Goal: Information Seeking & Learning: Learn about a topic

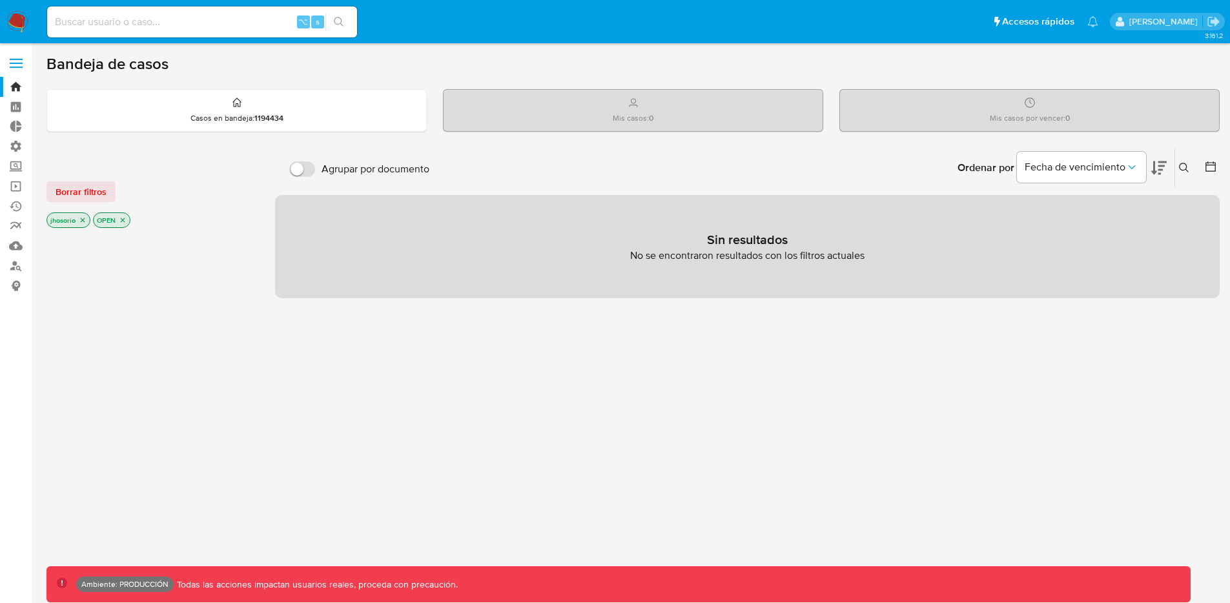
click at [43, 183] on main "3.161.2 Ambiente: PRODUCCIÓN Todas las acciones impactan usuarios reales, proce…" at bounding box center [615, 393] width 1230 height 786
click at [54, 192] on button "Borrar filtros" at bounding box center [80, 191] width 69 height 21
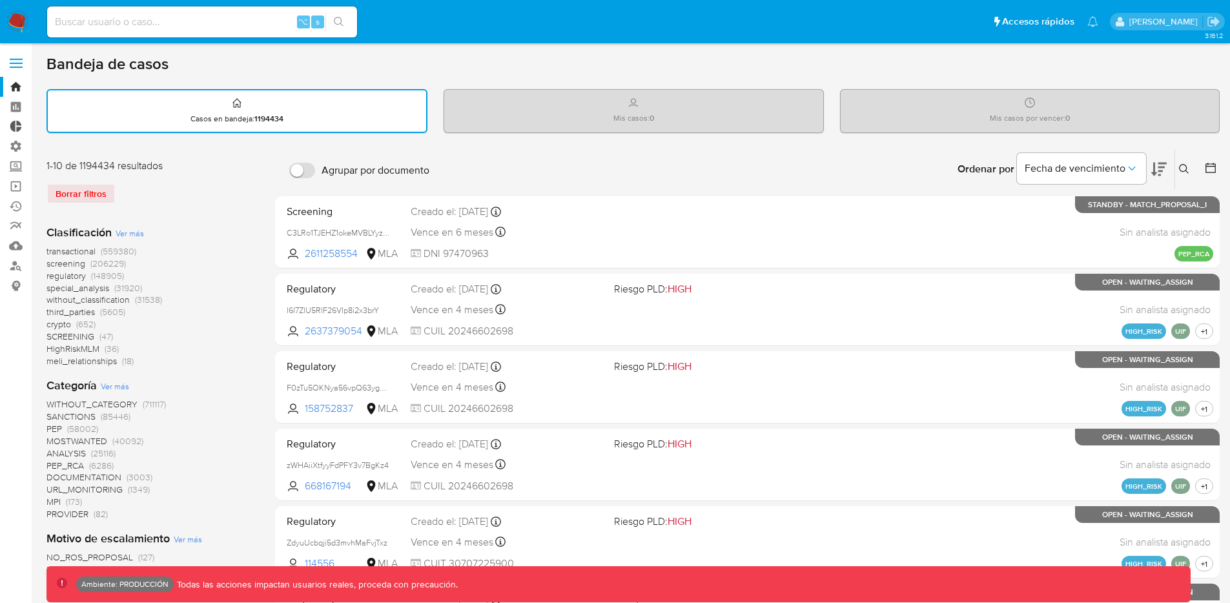
click at [13, 121] on link "Tablero Externo" at bounding box center [77, 127] width 154 height 20
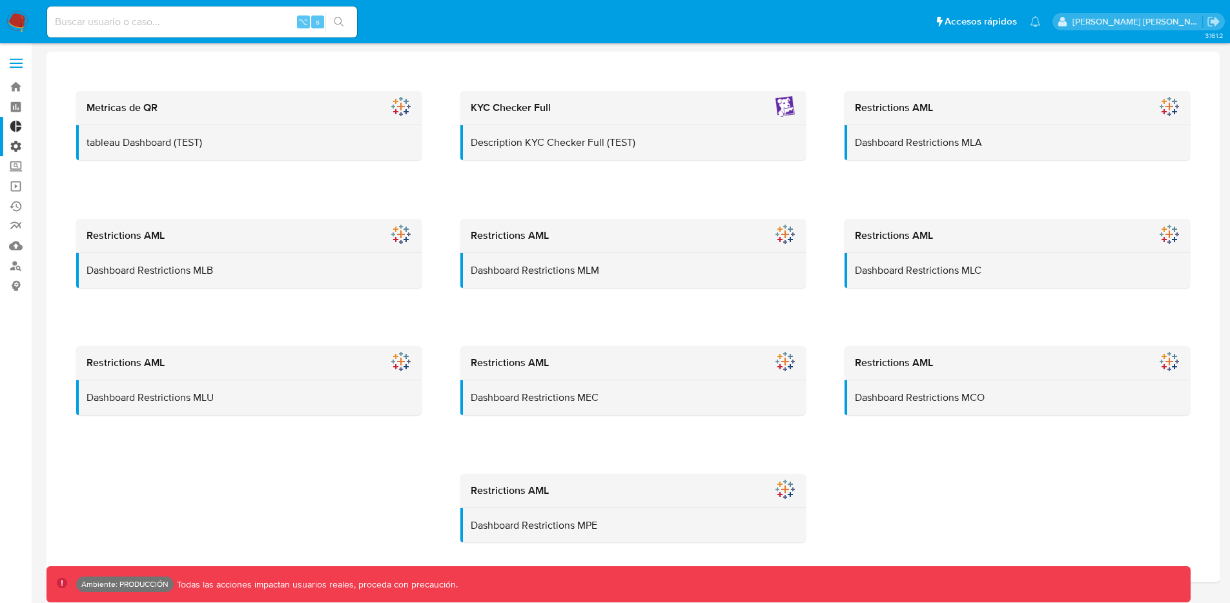
click at [20, 148] on label "Administración" at bounding box center [77, 146] width 154 height 20
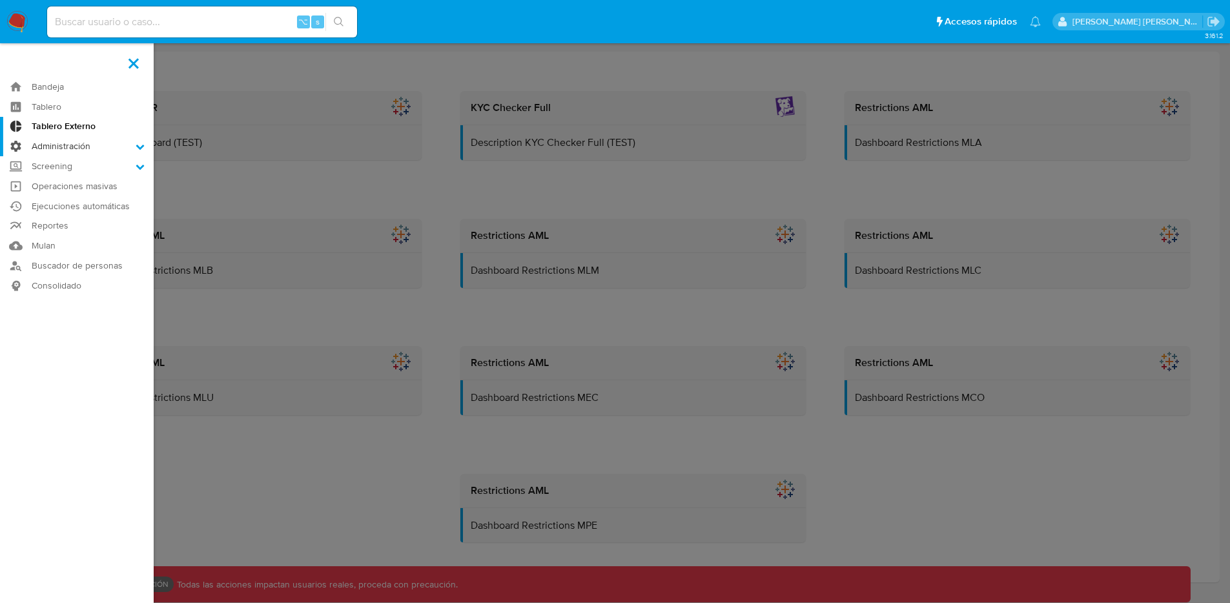
click at [0, 0] on input "Administración" at bounding box center [0, 0] width 0 height 0
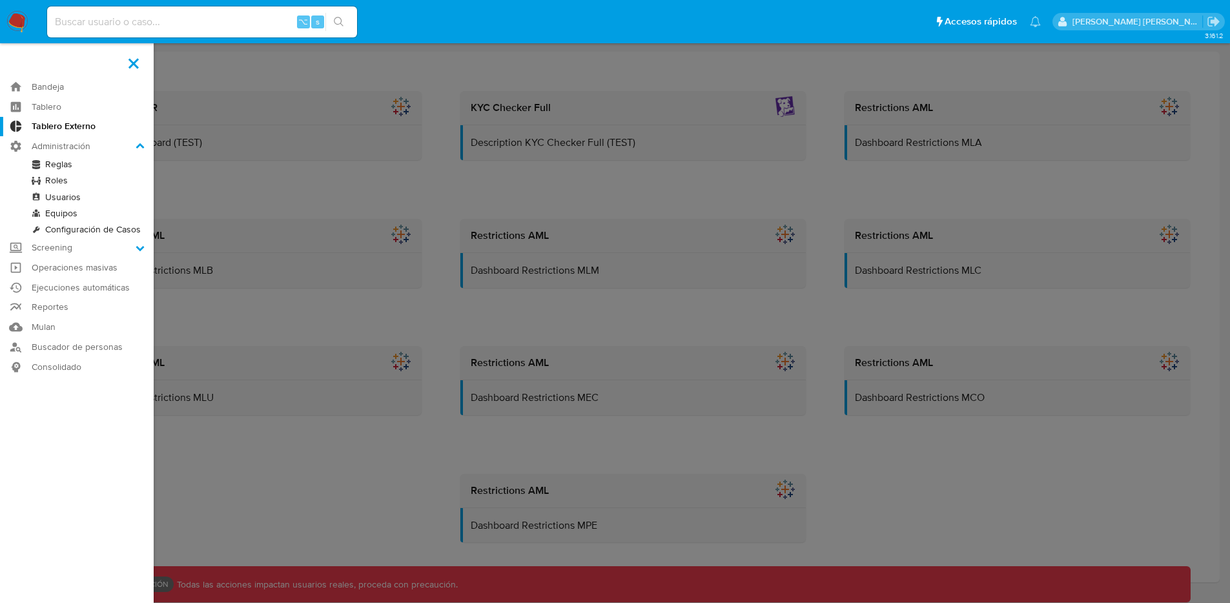
click at [61, 165] on link "Reglas" at bounding box center [77, 164] width 154 height 16
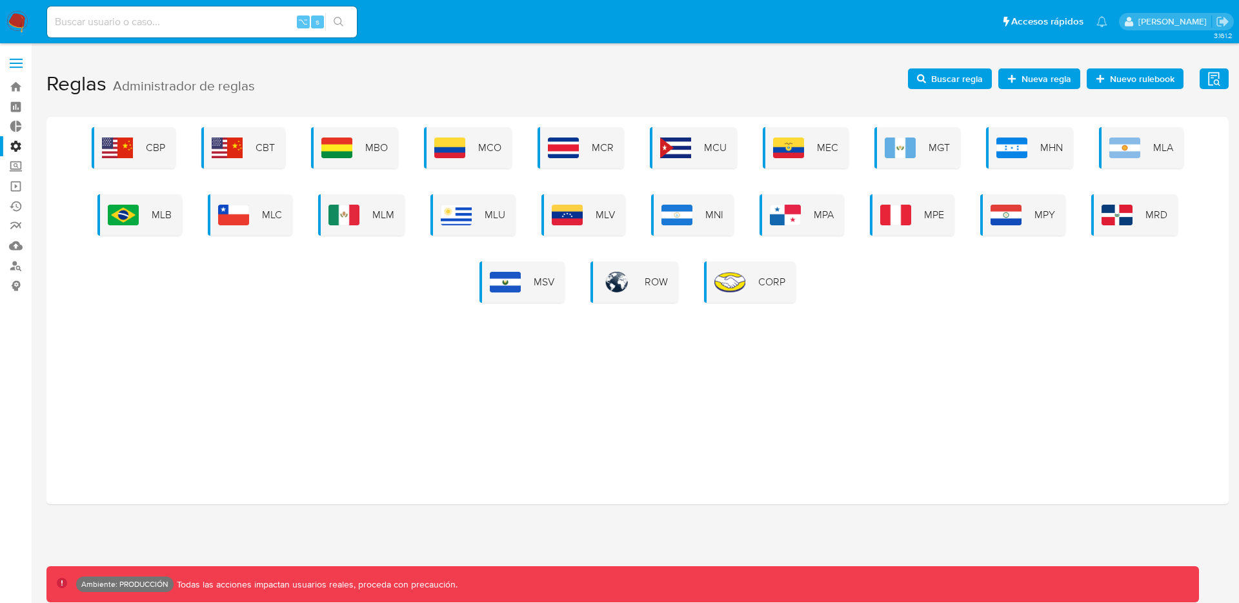
click at [126, 228] on div "MLB" at bounding box center [139, 214] width 85 height 41
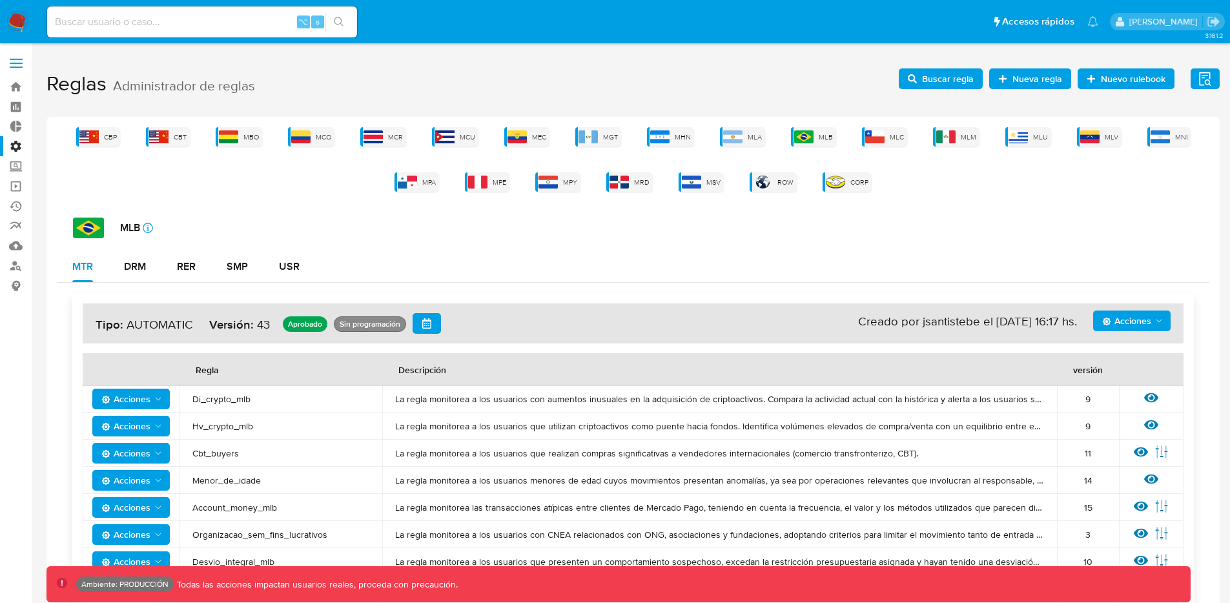
scroll to position [8, 0]
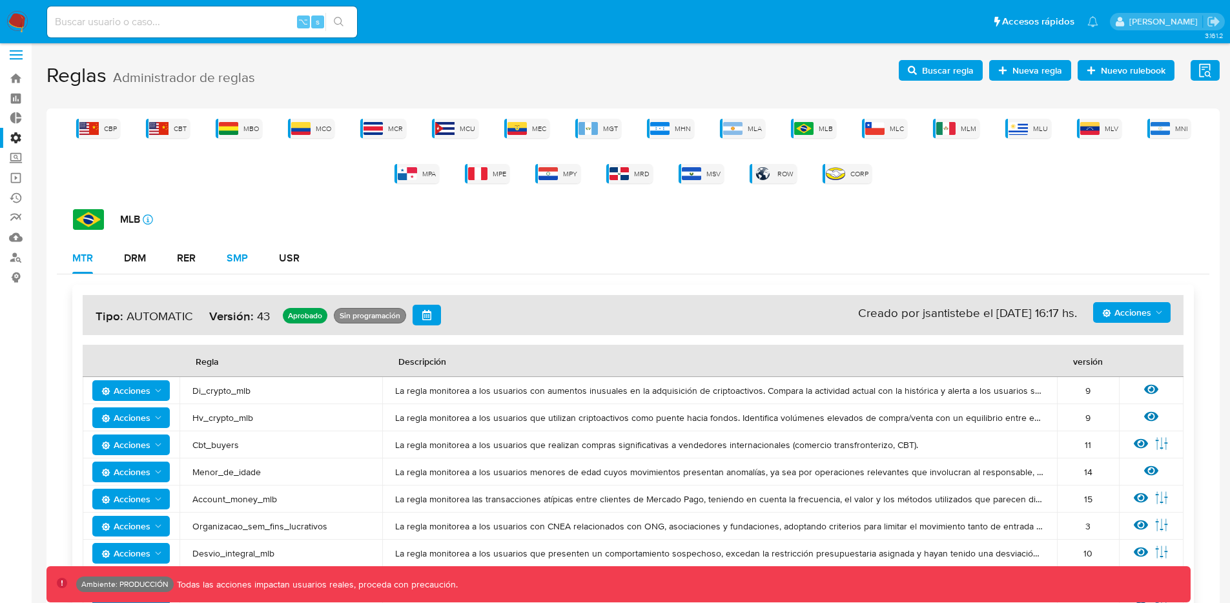
click at [238, 248] on div "SMP" at bounding box center [237, 258] width 21 height 31
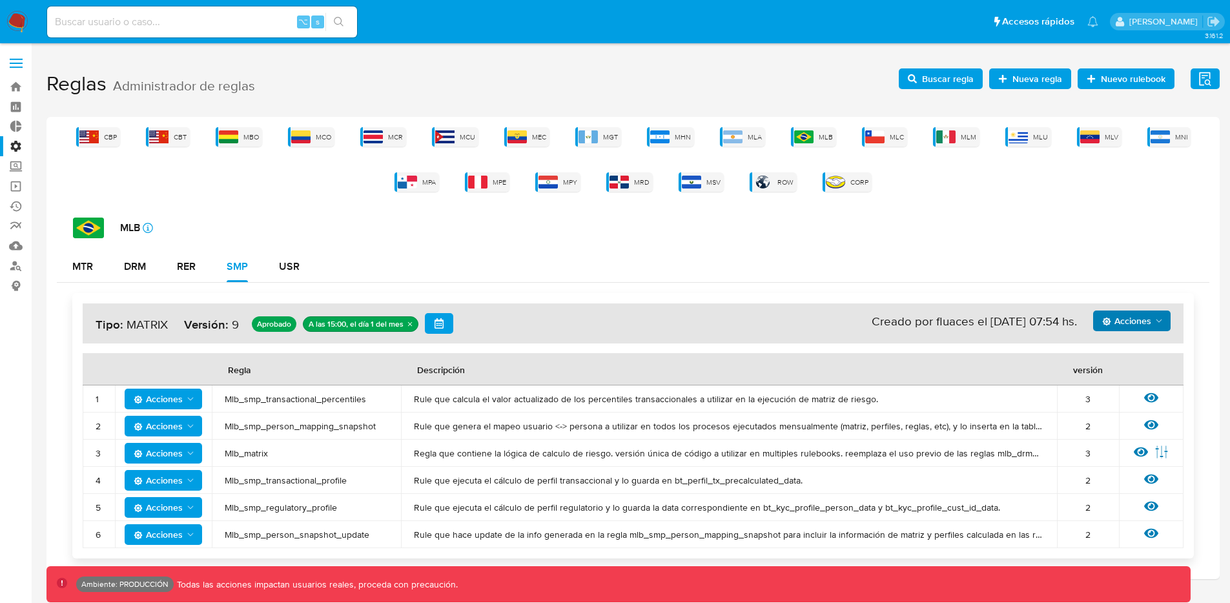
click at [1157, 323] on icon "Acciones" at bounding box center [1158, 321] width 10 height 10
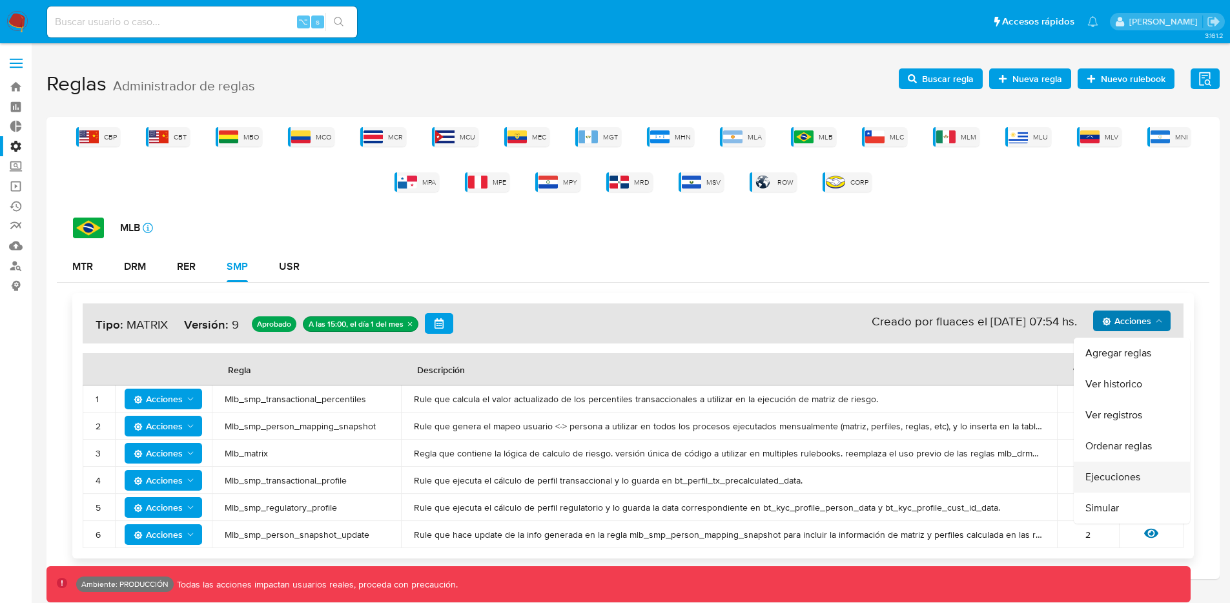
click at [1126, 470] on button "Ejecuciones" at bounding box center [1131, 477] width 116 height 31
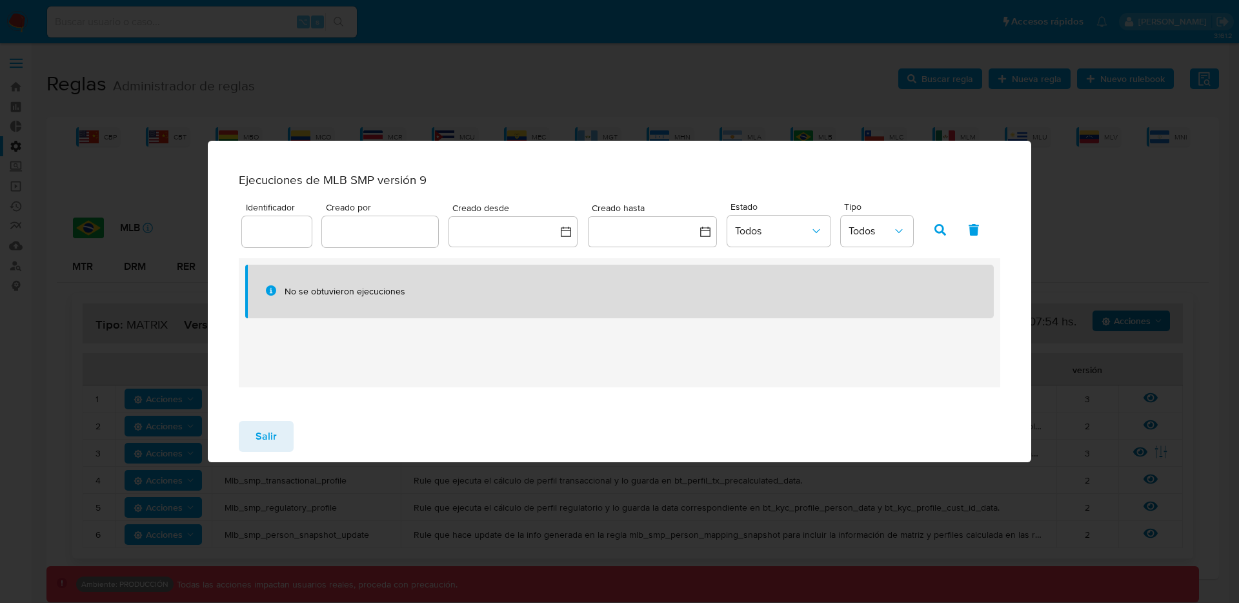
click at [704, 99] on div "Ejecuciones de MLB SMP versión 9 Identificador Creado por Creado desde Creado h…" at bounding box center [619, 301] width 1239 height 603
click at [269, 436] on span "Salir" at bounding box center [266, 436] width 21 height 28
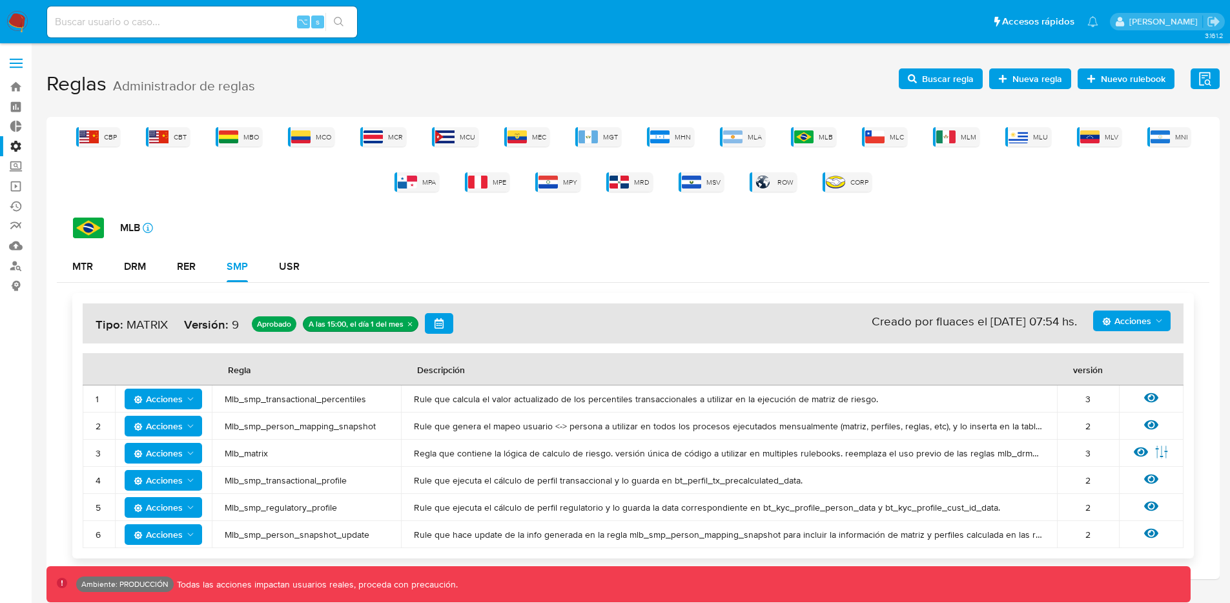
click at [1163, 318] on icon "Acciones" at bounding box center [1158, 321] width 10 height 10
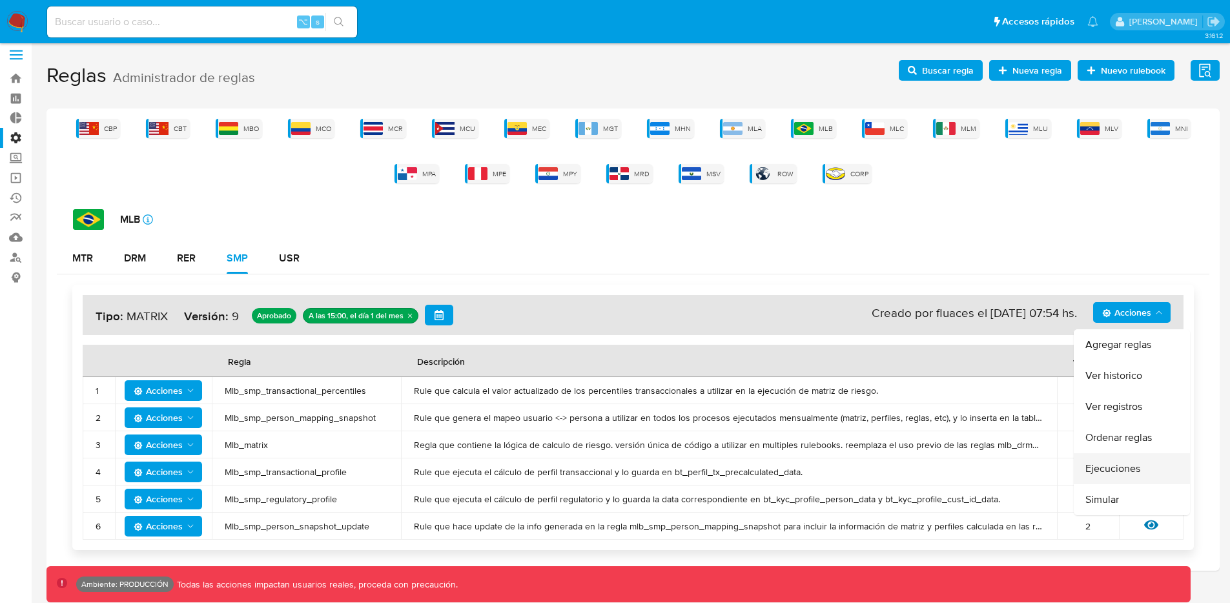
scroll to position [17, 0]
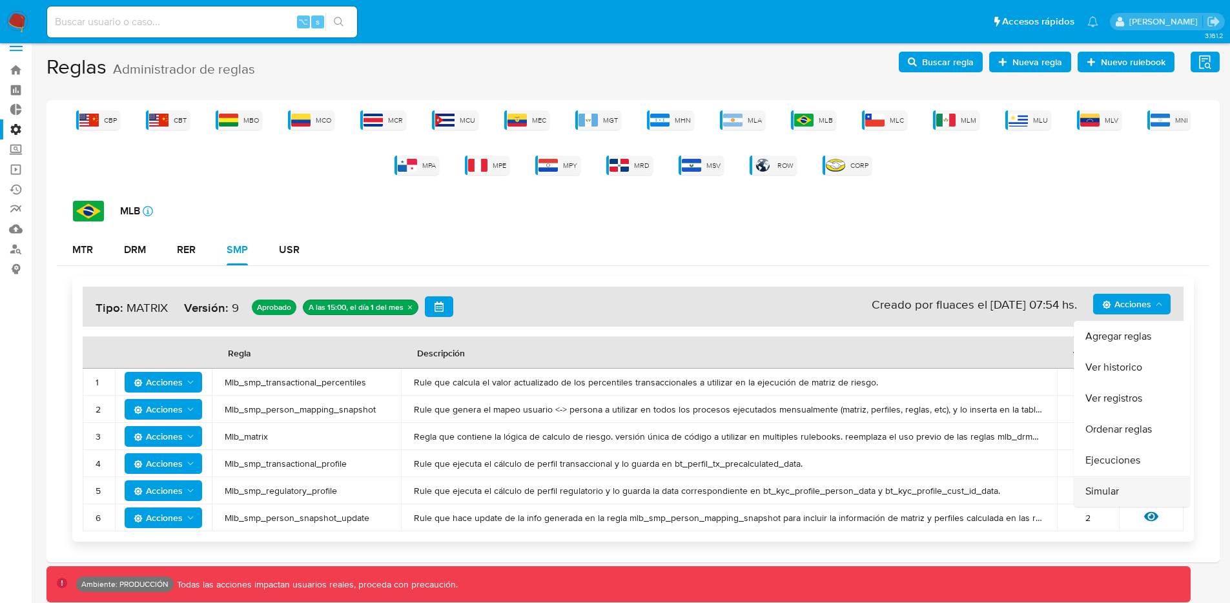
click at [1101, 493] on button "Simular" at bounding box center [1131, 491] width 116 height 31
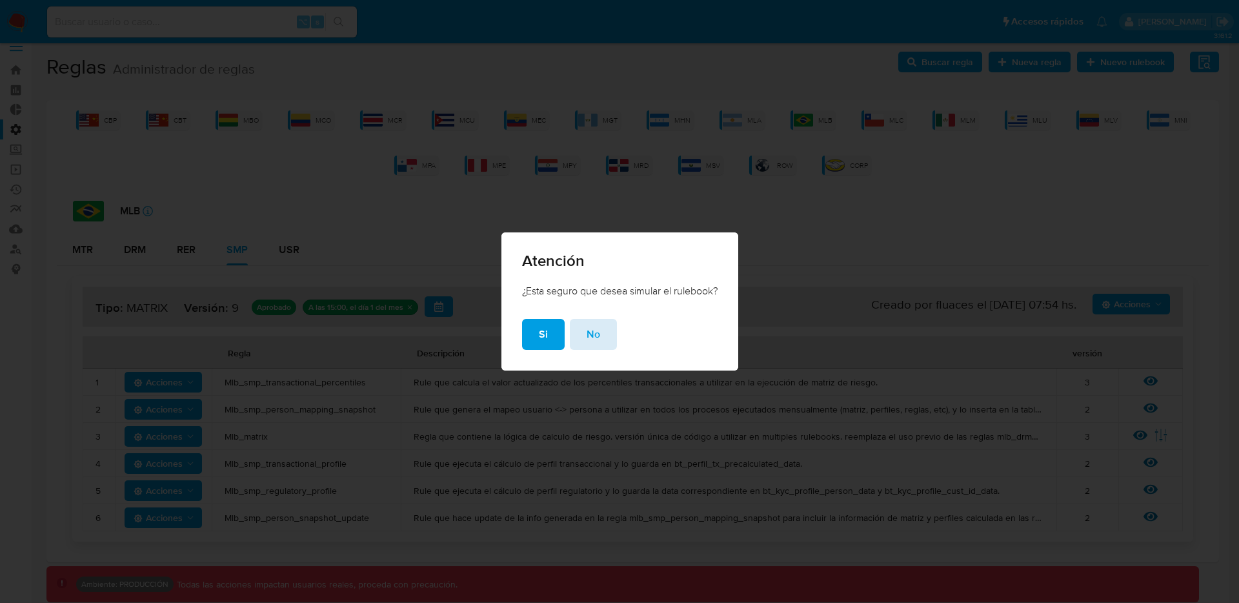
click at [580, 334] on button "No" at bounding box center [593, 334] width 47 height 31
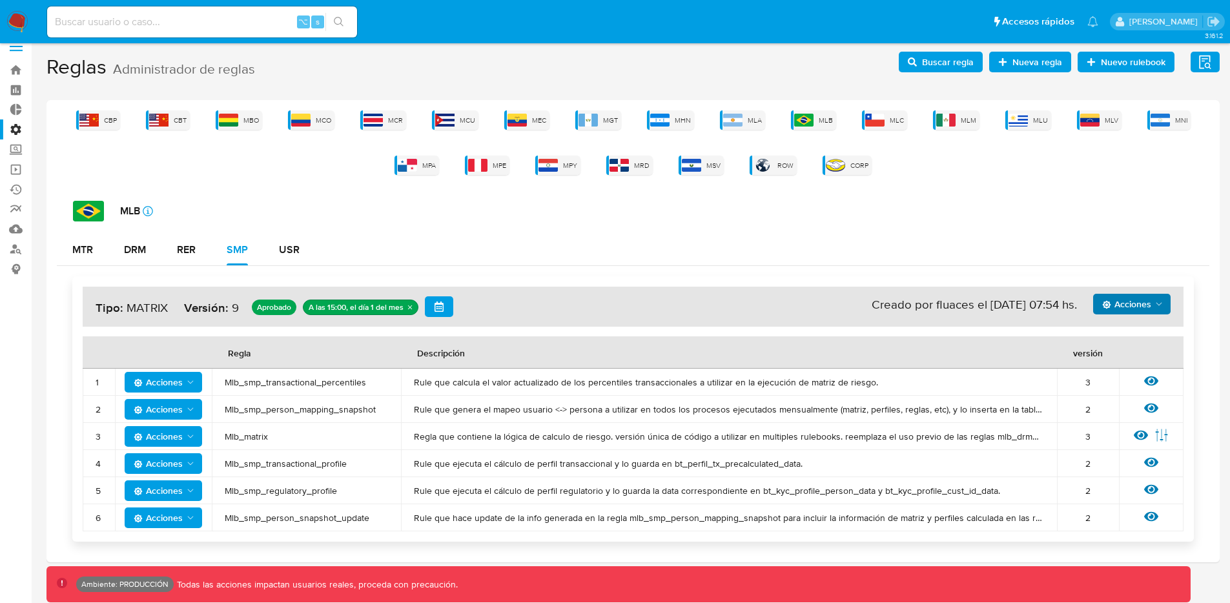
click at [1150, 314] on h4 "Acciones Sin ejecuciones realizadas Creado por fluaces el [DATE] 07:54 hs. Tipo…" at bounding box center [633, 306] width 1075 height 21
click at [1151, 304] on span "Acciones" at bounding box center [1133, 304] width 62 height 18
click at [1197, 463] on div "Acciones Sin ejecuciones realizadas Creado por fluaces el [DATE] 07:54 hs. Tipo…" at bounding box center [633, 409] width 1152 height 286
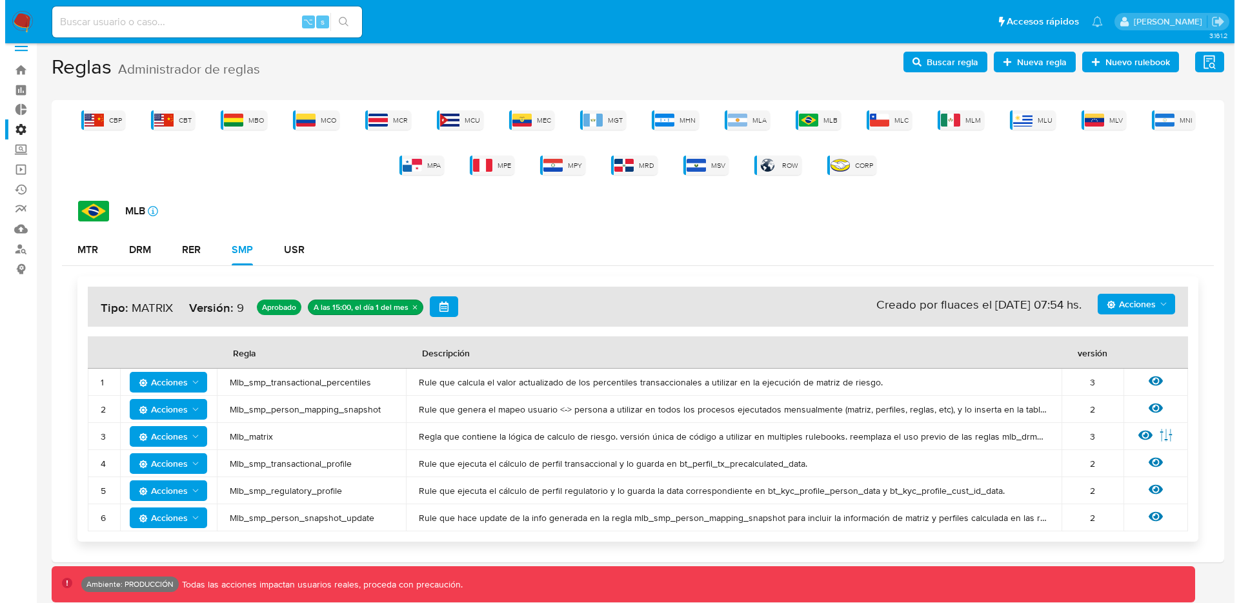
scroll to position [31, 0]
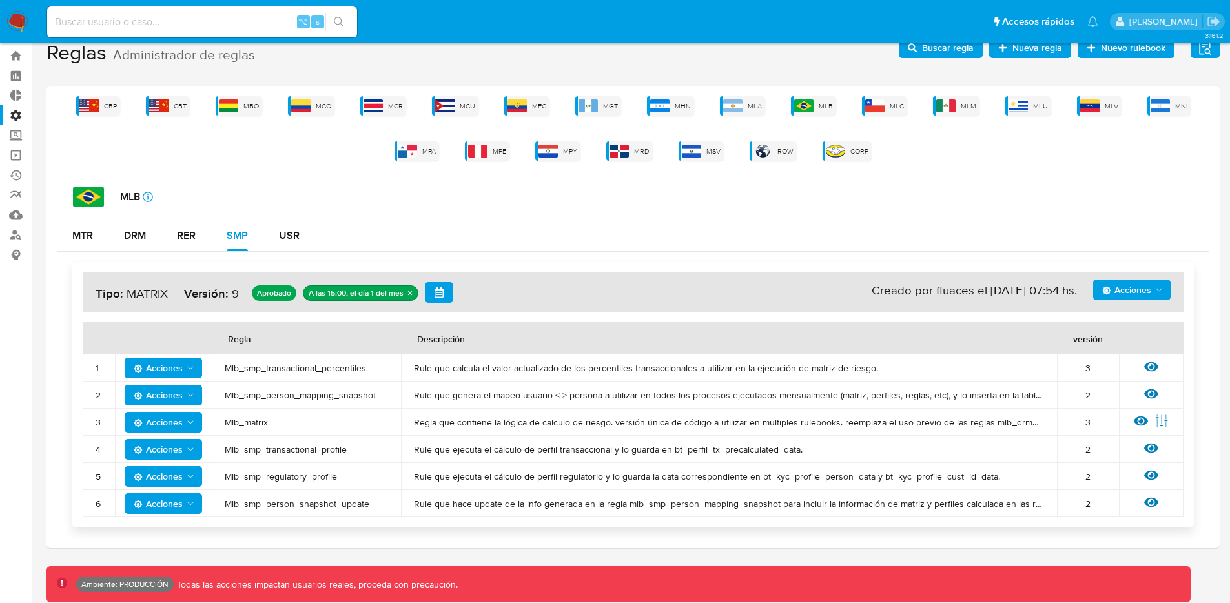
click at [188, 365] on icon "Acciones" at bounding box center [190, 368] width 10 height 10
click at [594, 197] on div "MLB icon-info-16" at bounding box center [641, 197] width 1136 height 21
click at [1157, 287] on icon "Acciones" at bounding box center [1158, 290] width 10 height 10
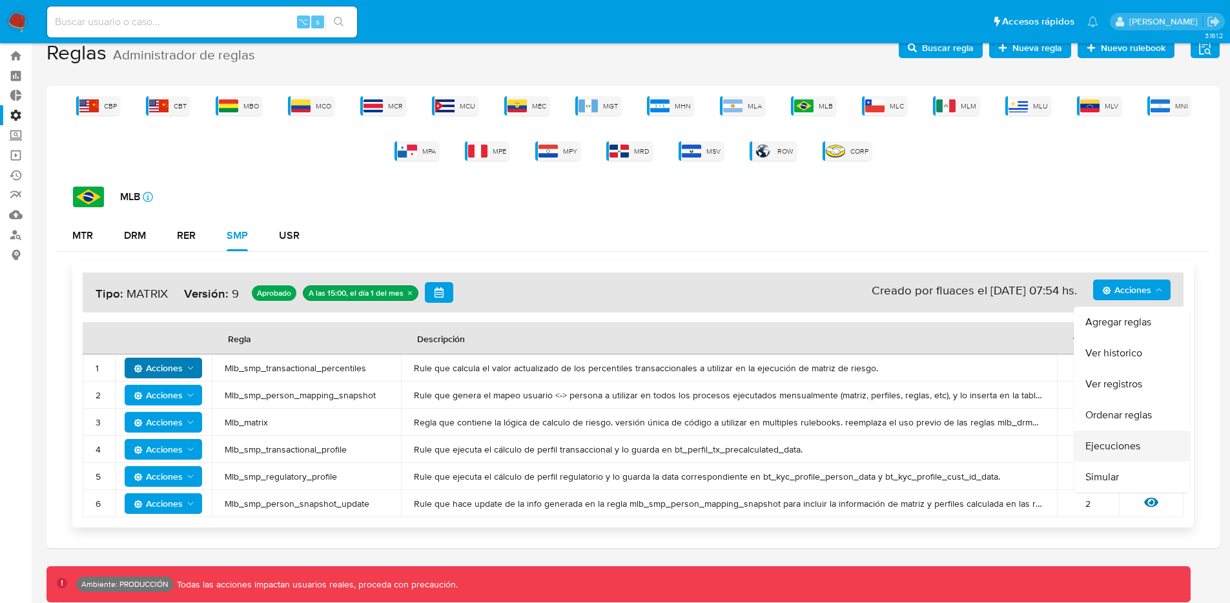
click at [1123, 451] on button "Ejecuciones" at bounding box center [1131, 446] width 116 height 31
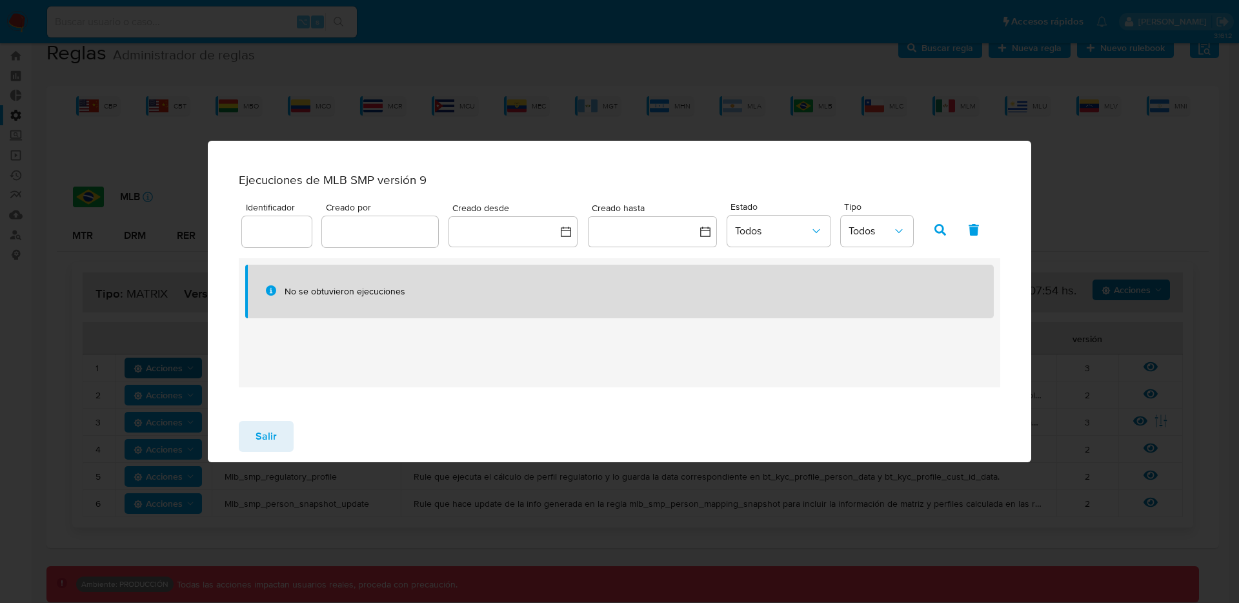
click at [613, 116] on div "Ejecuciones de MLB SMP versión 9 Identificador Creado por Creado desde Creado h…" at bounding box center [619, 301] width 1239 height 603
click at [267, 445] on span "Salir" at bounding box center [266, 436] width 21 height 28
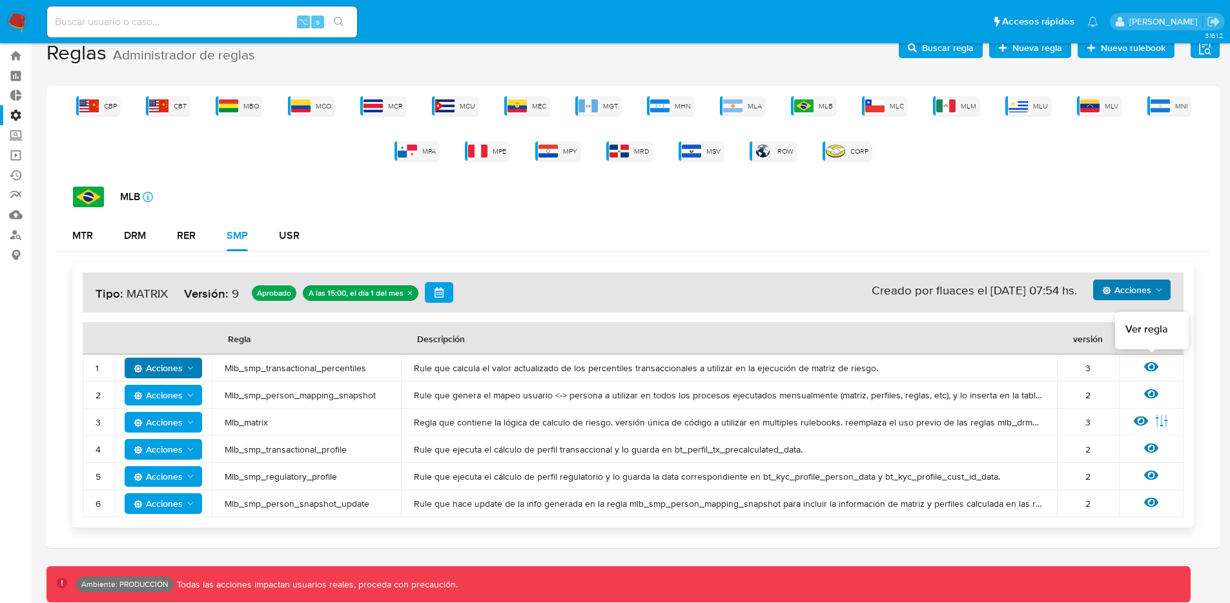
click at [1154, 367] on icon at bounding box center [1151, 367] width 14 height 10
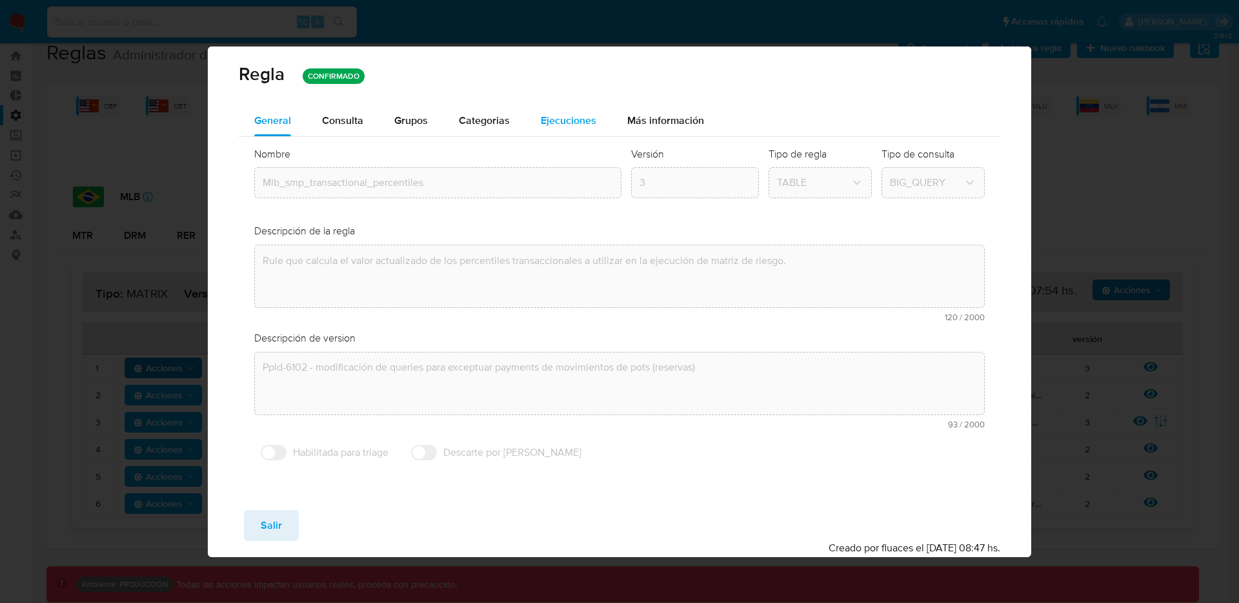
click at [568, 114] on span "Ejecuciones" at bounding box center [569, 120] width 56 height 15
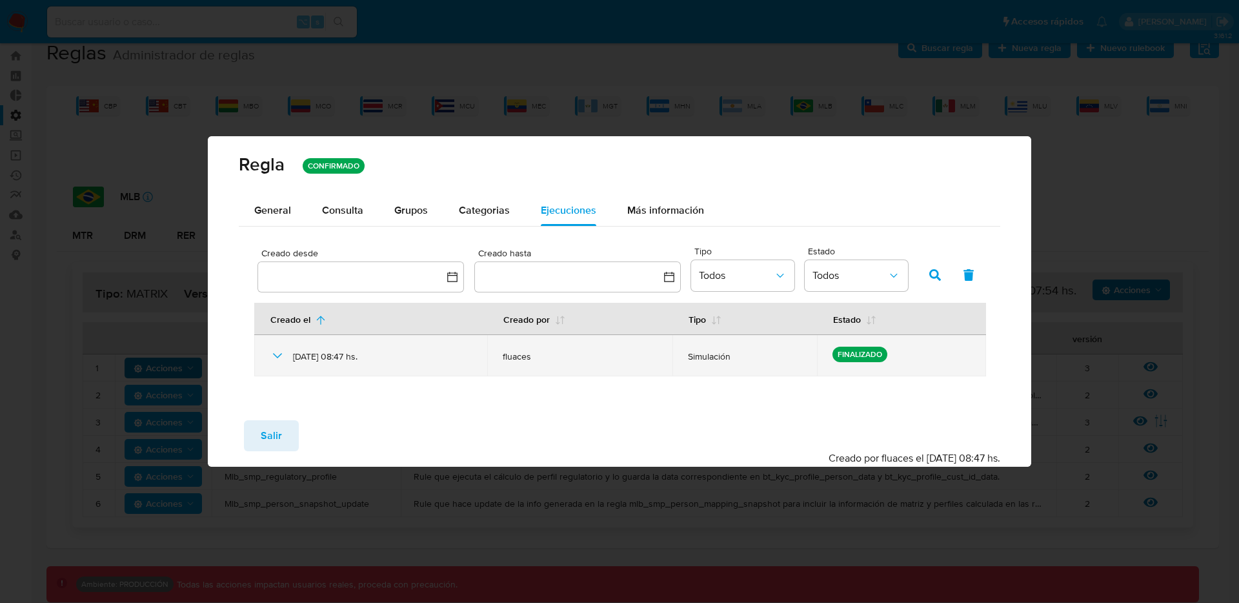
click at [272, 351] on icon at bounding box center [277, 355] width 15 height 15
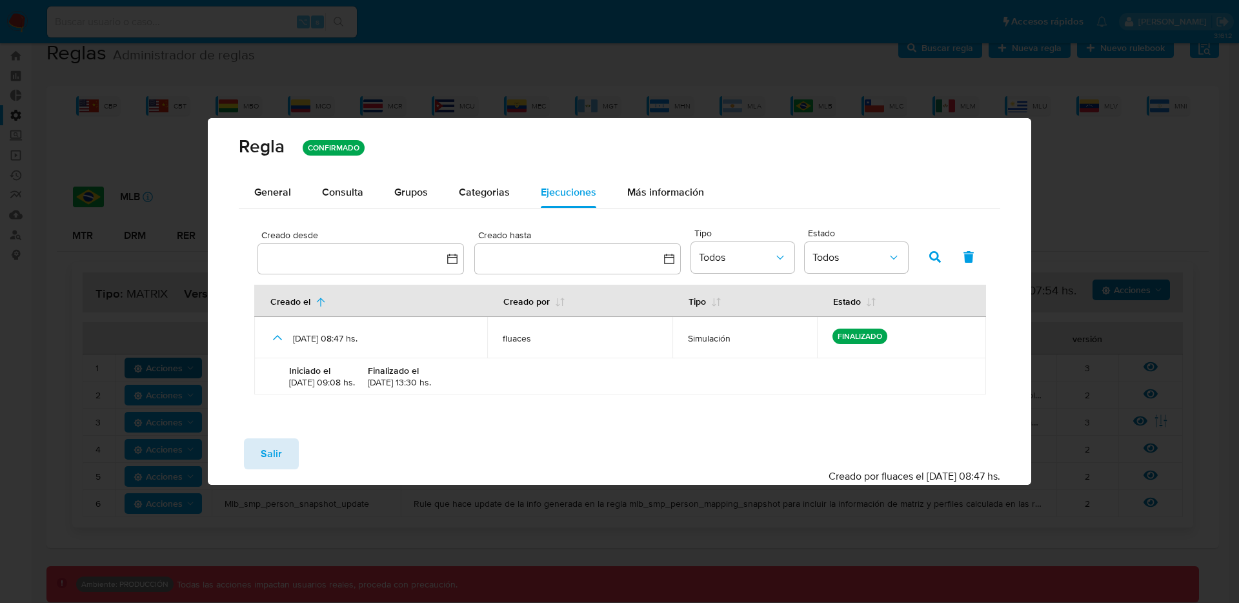
click at [276, 454] on span "Salir" at bounding box center [271, 454] width 21 height 28
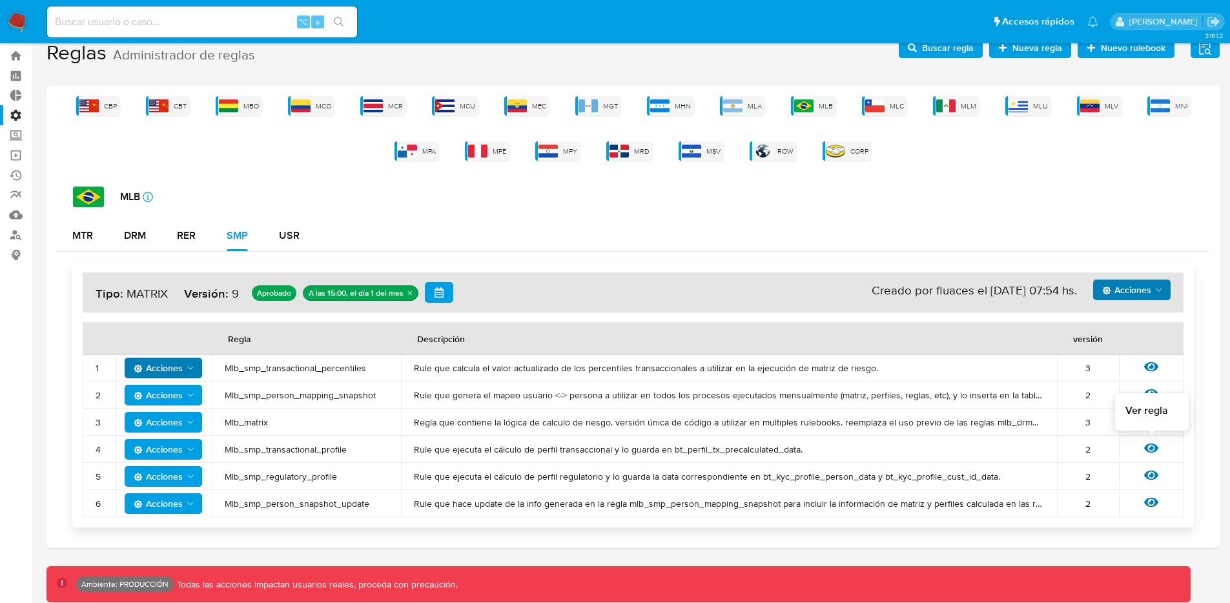
click at [1157, 451] on icon at bounding box center [1151, 448] width 14 height 14
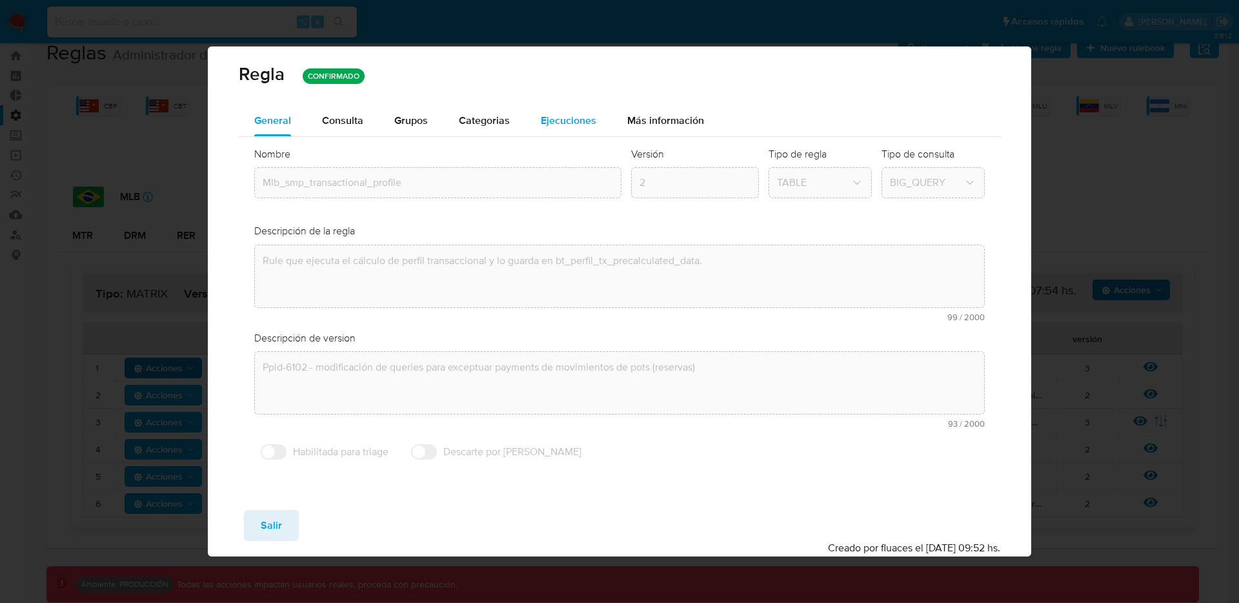
click at [579, 125] on span "Ejecuciones" at bounding box center [569, 120] width 56 height 15
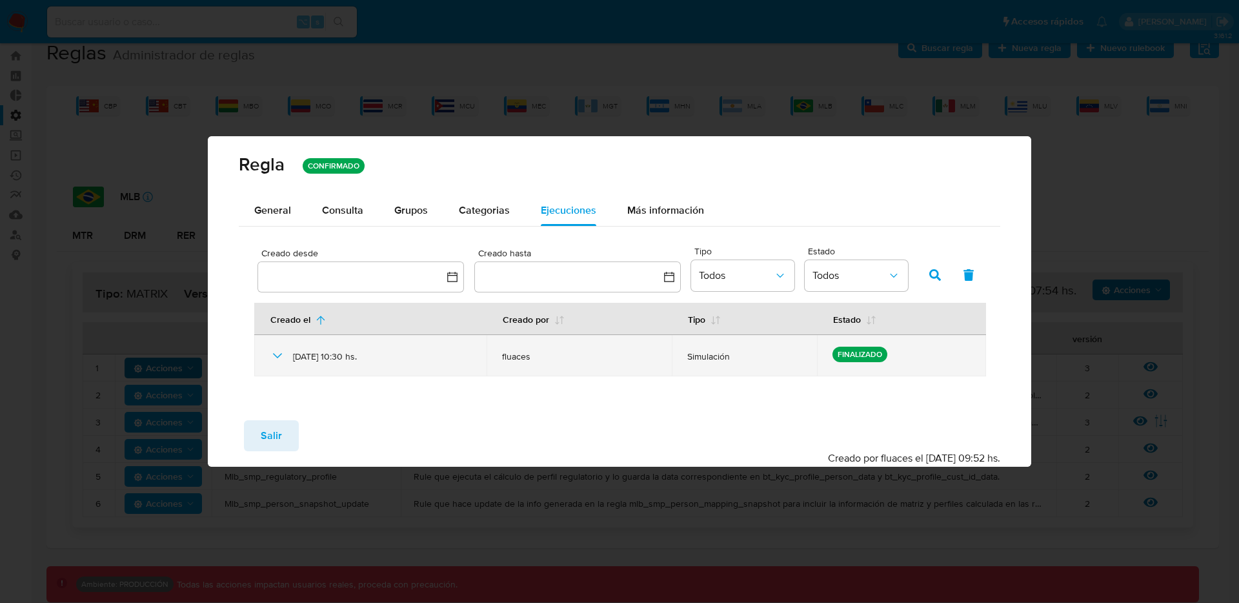
click at [285, 354] on icon at bounding box center [277, 355] width 15 height 15
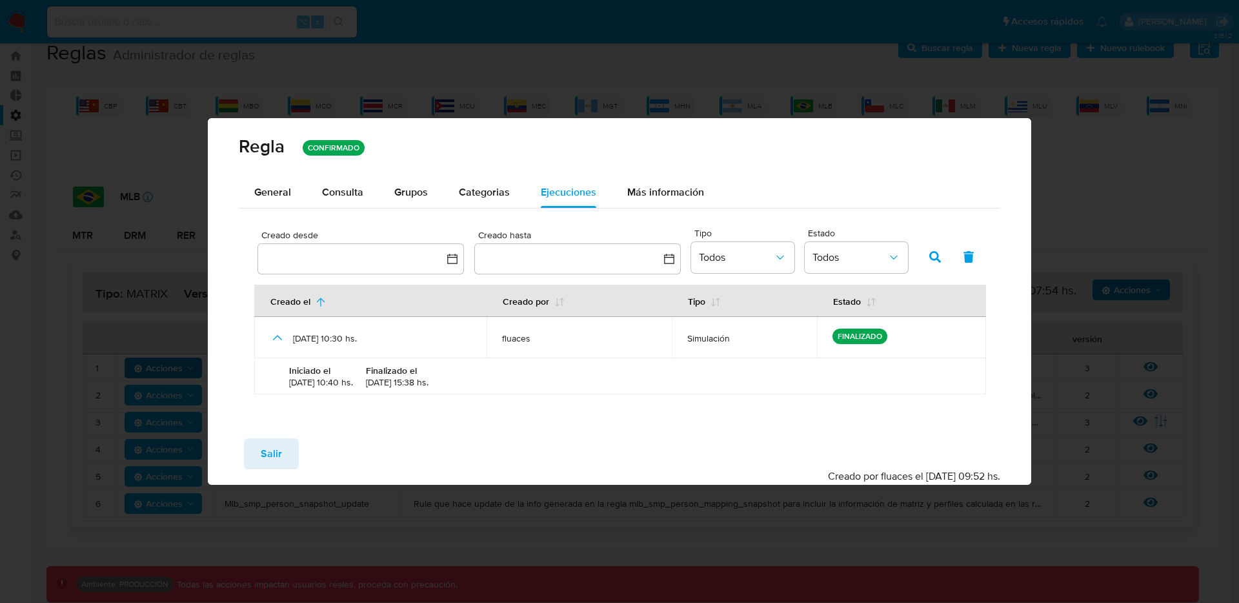
click at [276, 451] on span "Salir" at bounding box center [271, 454] width 21 height 28
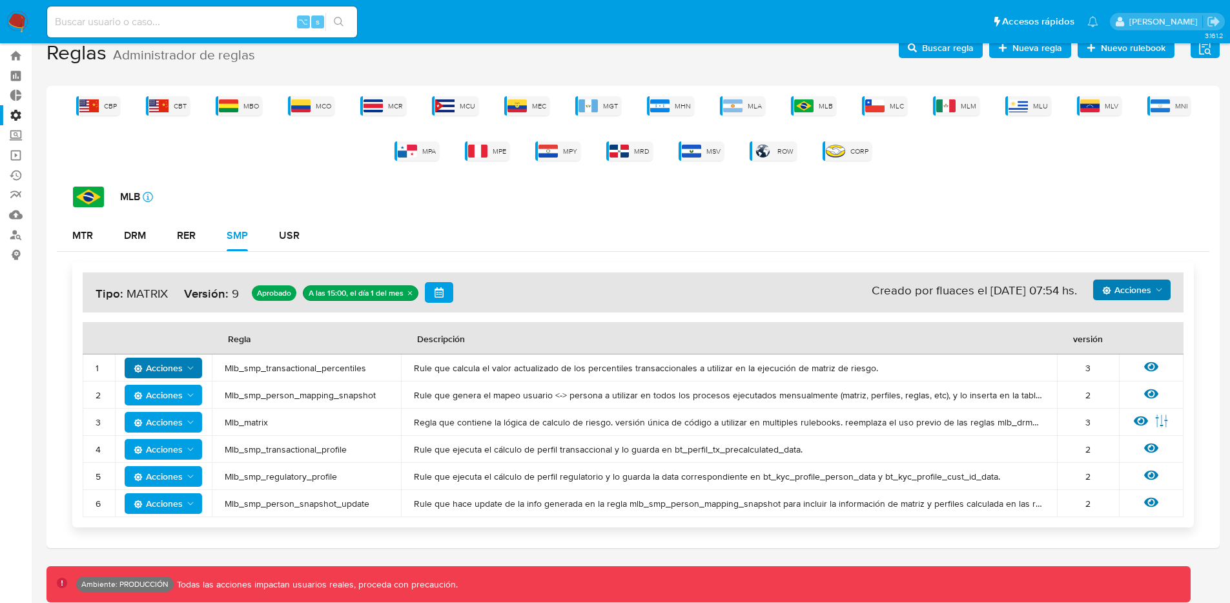
click at [290, 447] on span "Mlb_smp_transactional_profile" at bounding box center [306, 449] width 163 height 12
click at [1148, 447] on icon at bounding box center [1151, 448] width 14 height 14
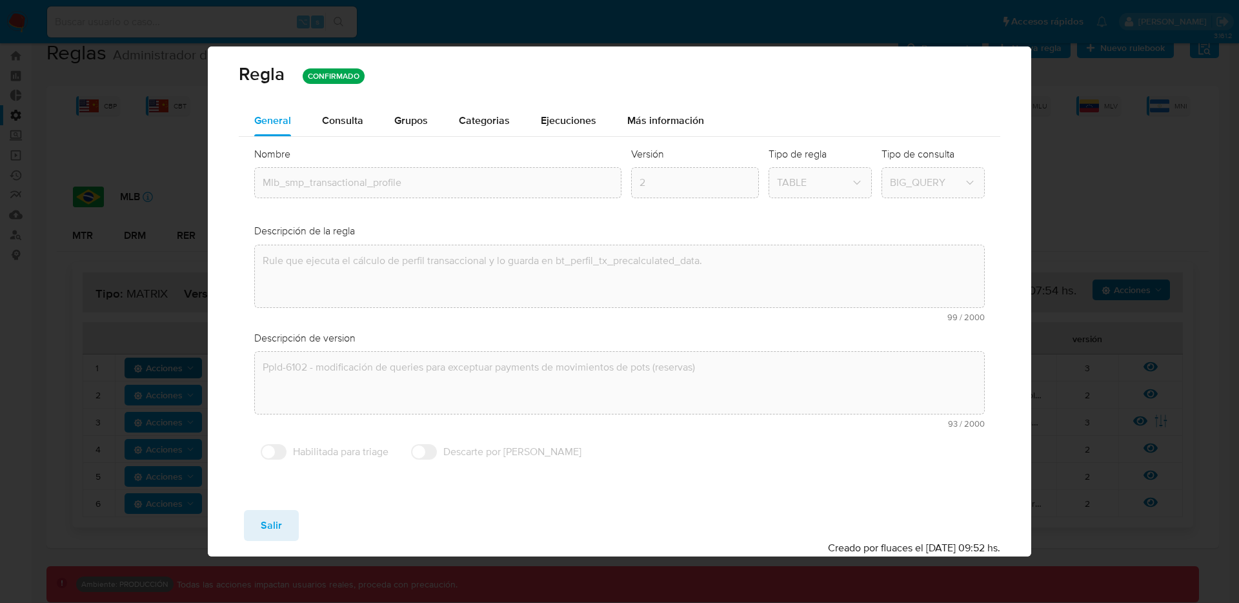
click at [580, 117] on span "Ejecuciones" at bounding box center [569, 120] width 56 height 15
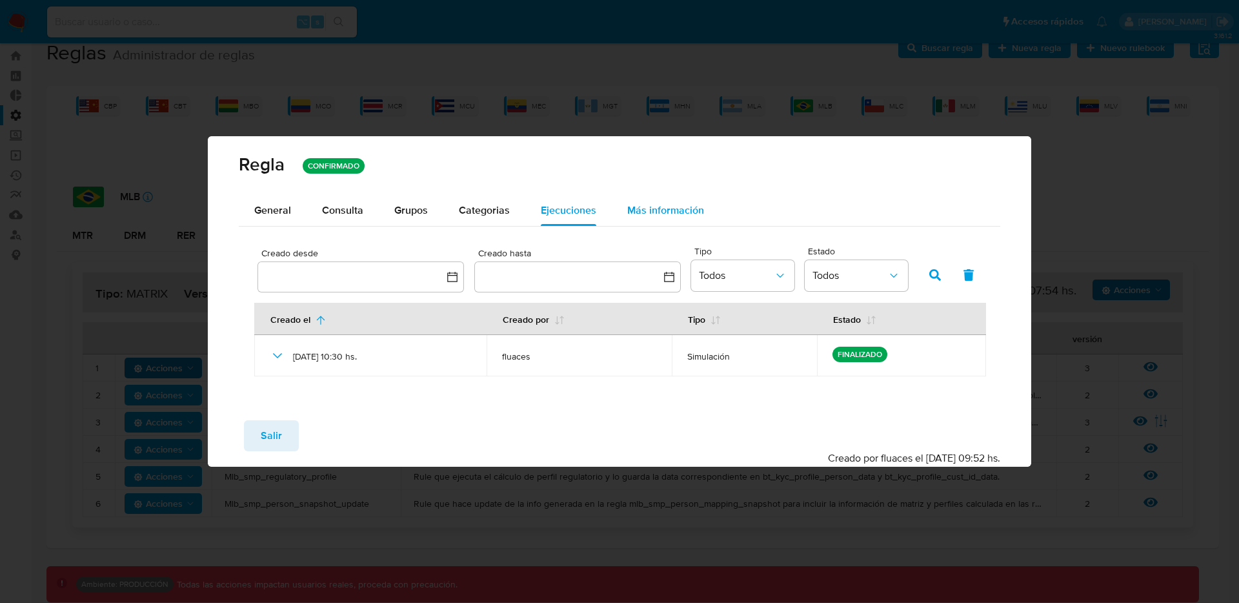
click at [631, 200] on div "Más información" at bounding box center [665, 210] width 77 height 31
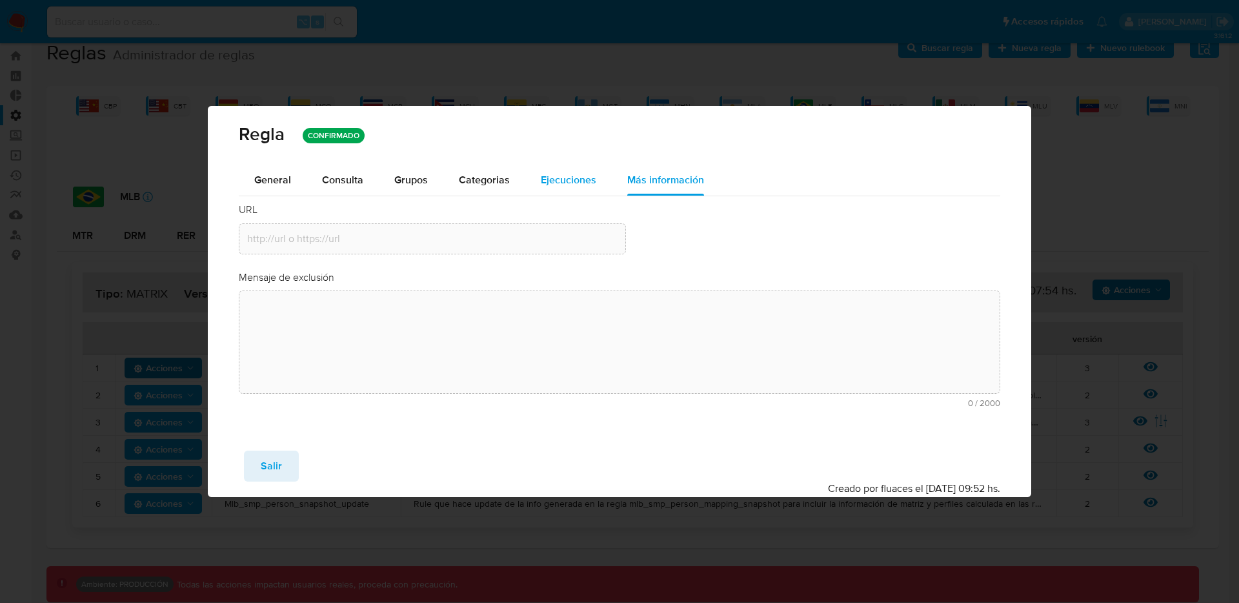
click at [570, 184] on span "Ejecuciones" at bounding box center [569, 179] width 56 height 15
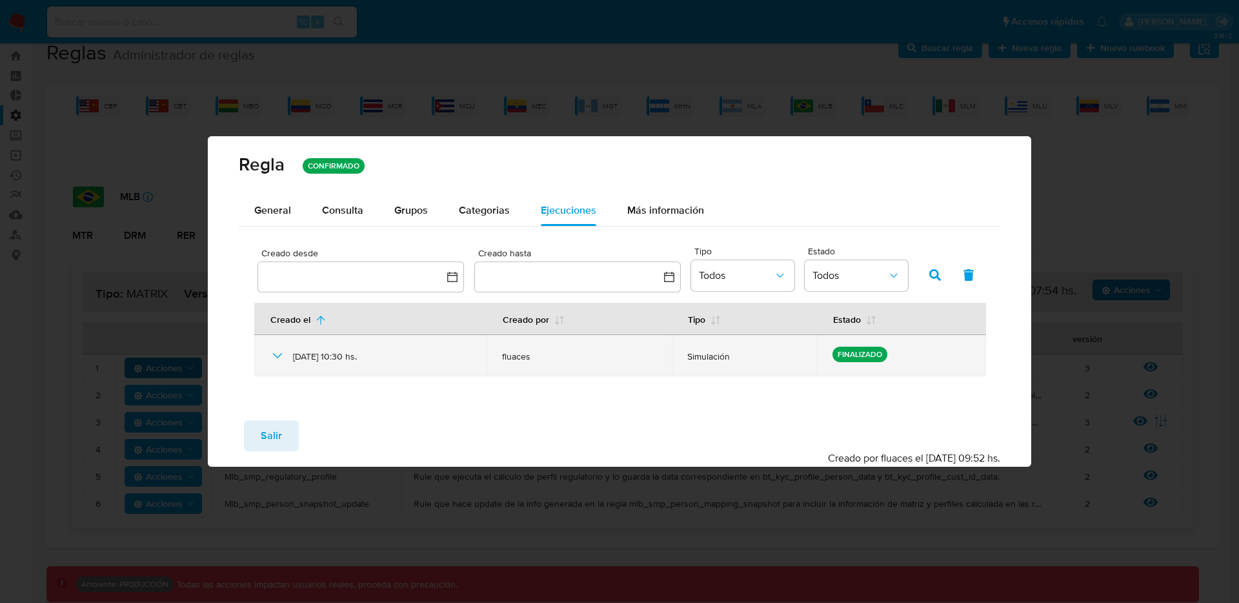
click at [280, 352] on icon at bounding box center [277, 355] width 15 height 15
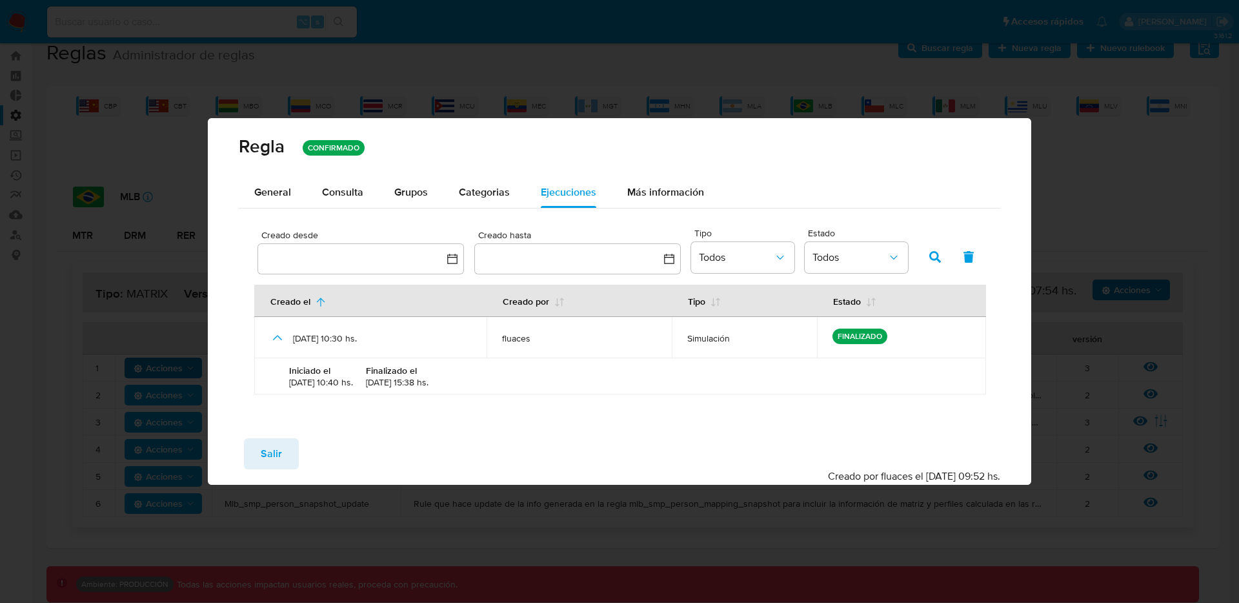
click at [882, 87] on div "Regla CONFIRMADO General Consulta Parametros Evidencias Grupos Categorias Ejecu…" at bounding box center [619, 301] width 1239 height 603
click at [258, 456] on button "Salir" at bounding box center [271, 453] width 55 height 31
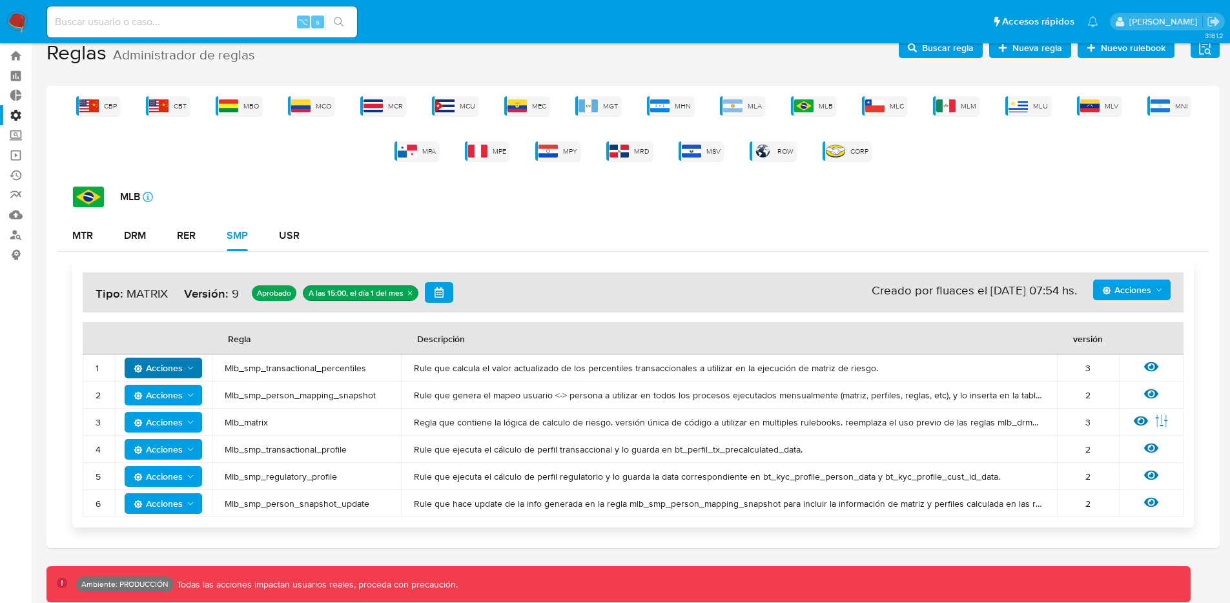
click at [1135, 282] on span "Acciones" at bounding box center [1126, 289] width 49 height 21
click at [1117, 353] on button "Ver historico" at bounding box center [1131, 353] width 116 height 31
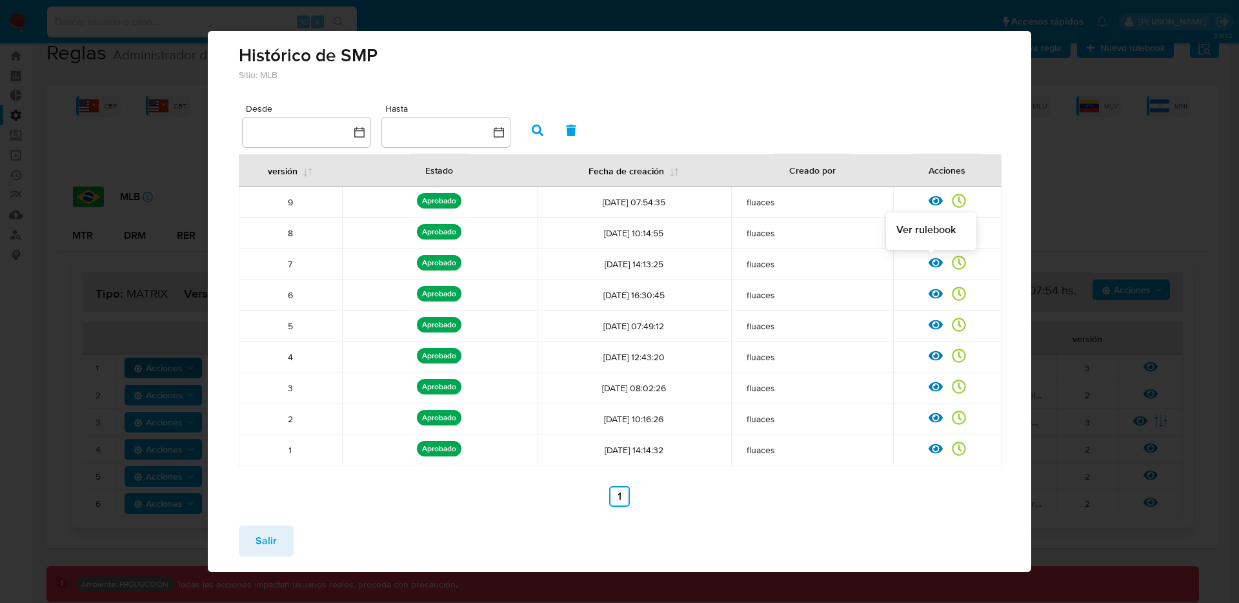
click at [919, 259] on div "Ver rulebook Ver registros" at bounding box center [947, 264] width 108 height 17
click at [931, 265] on icon at bounding box center [936, 263] width 14 height 10
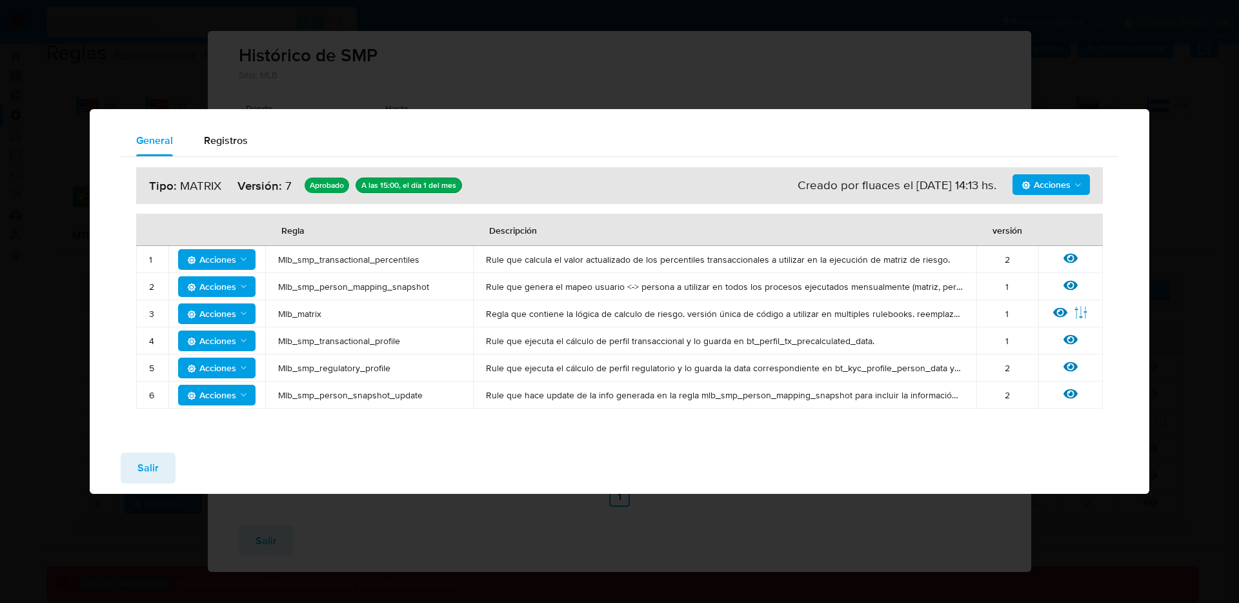
click at [1079, 337] on div "Ver regla" at bounding box center [1071, 340] width 39 height 17
click at [1075, 338] on icon at bounding box center [1071, 339] width 14 height 10
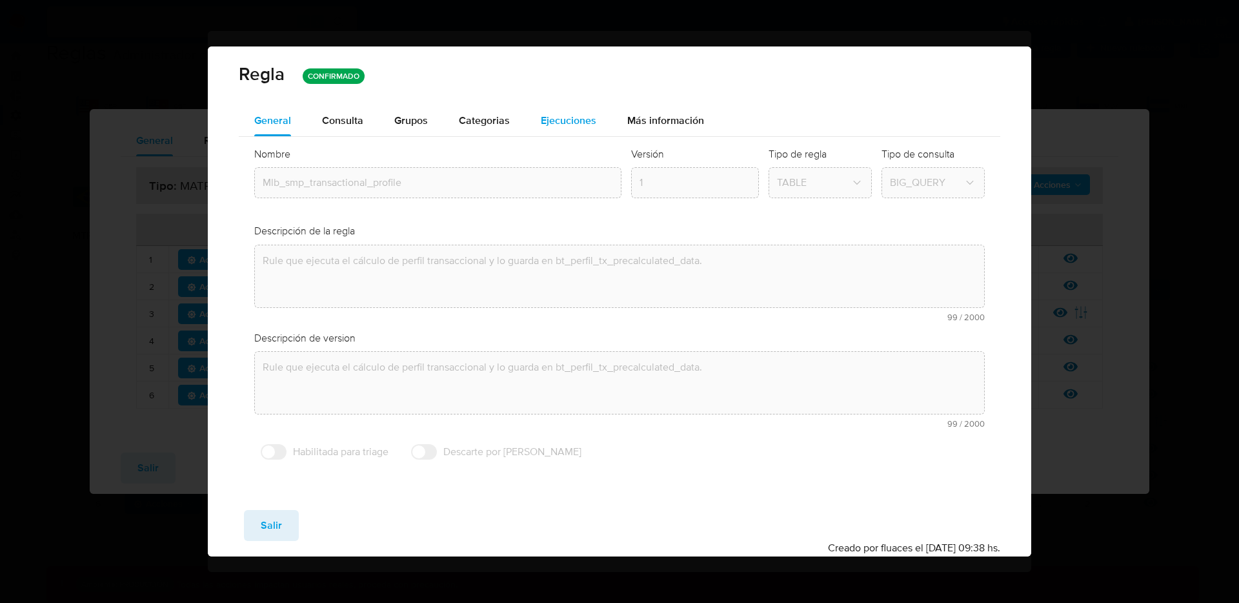
click at [585, 119] on span "Ejecuciones" at bounding box center [569, 120] width 56 height 15
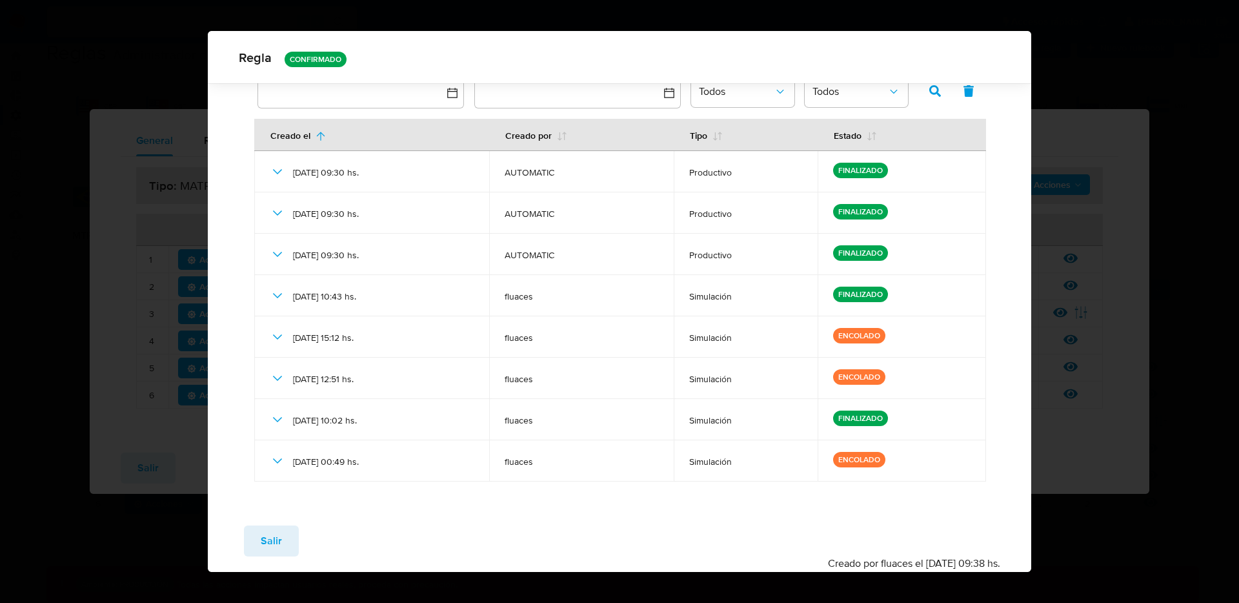
scroll to position [0, 0]
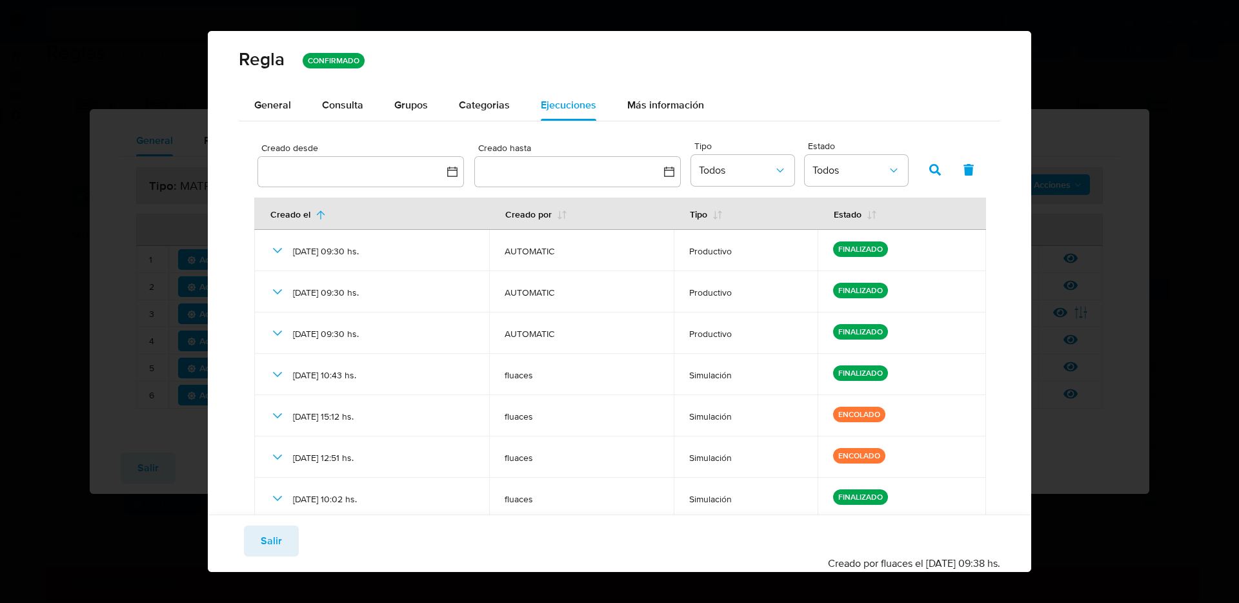
click at [1047, 60] on div "Regla CONFIRMADO General Consulta Parametros Evidencias Grupos Categorias Ejecu…" at bounding box center [619, 301] width 1239 height 603
click at [1055, 83] on div "Regla CONFIRMADO General Consulta Parametros Evidencias Grupos Categorias Ejecu…" at bounding box center [619, 301] width 1239 height 603
click at [279, 530] on span "Salir" at bounding box center [271, 541] width 21 height 28
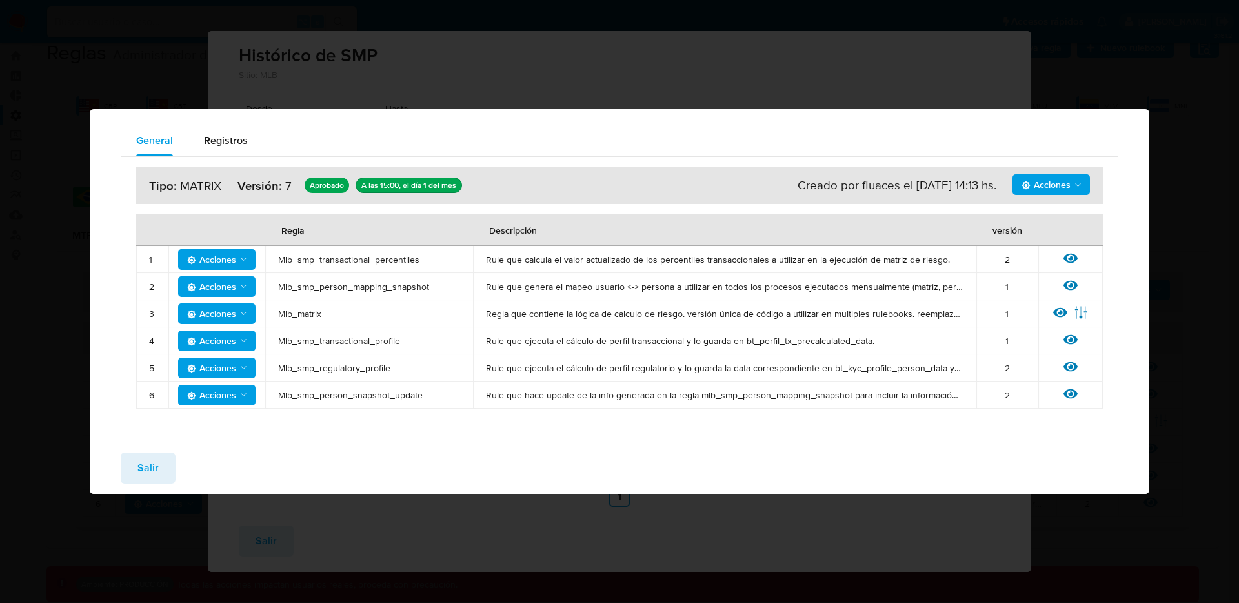
click at [245, 141] on span "Registros" at bounding box center [226, 140] width 44 height 15
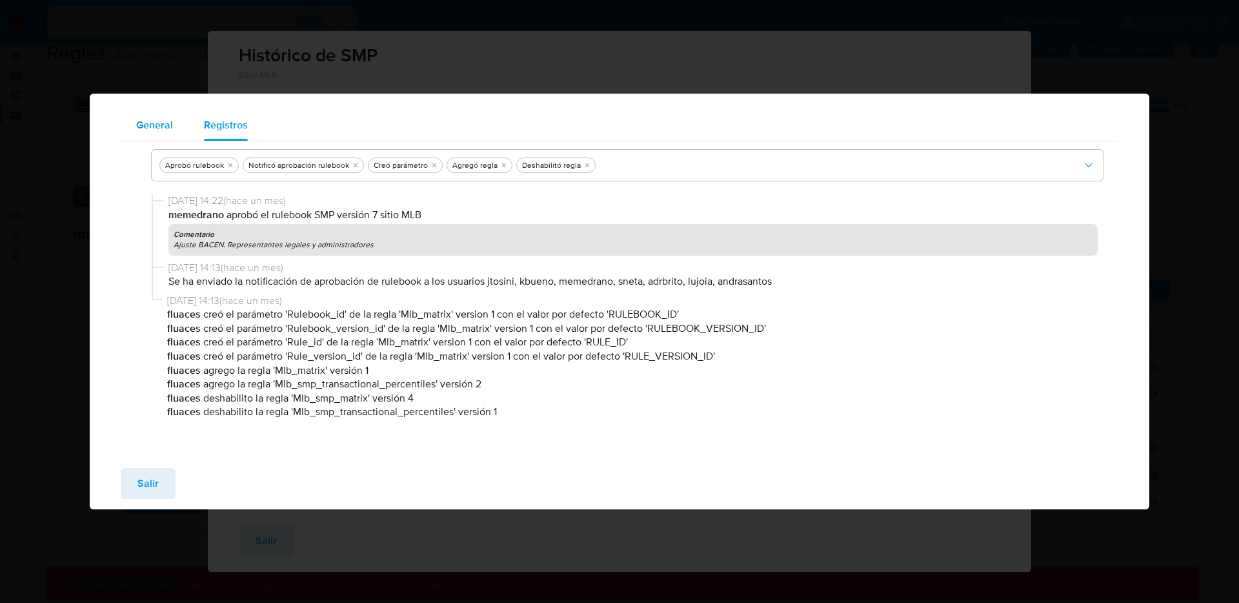
click at [161, 129] on span "General" at bounding box center [154, 124] width 37 height 15
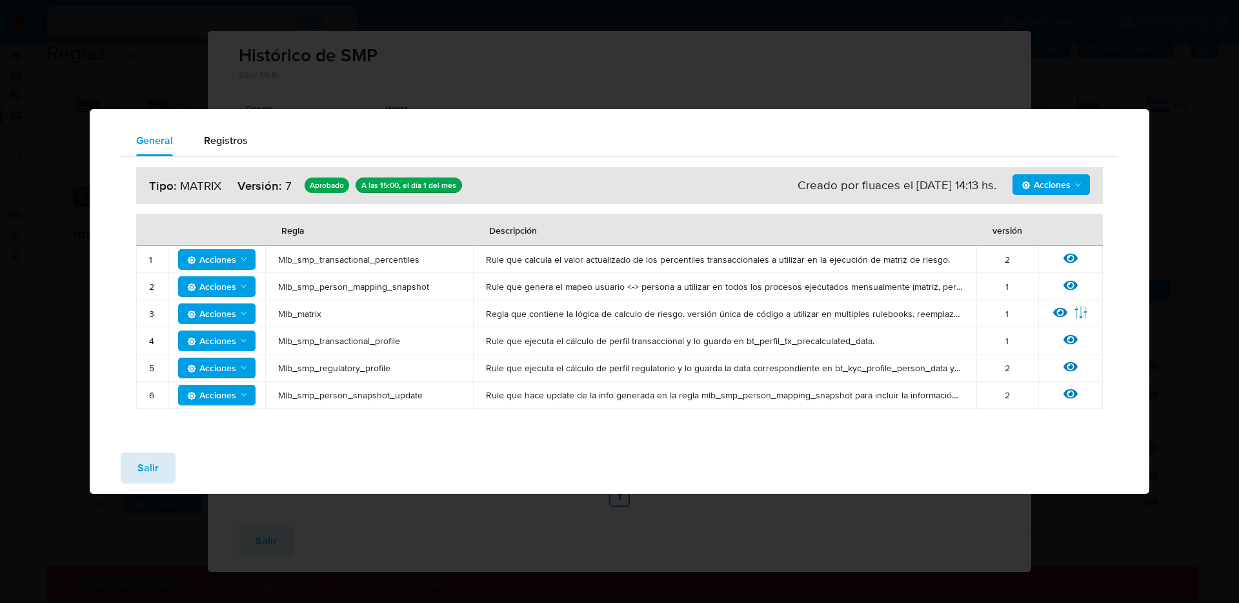
click at [154, 471] on span "Salir" at bounding box center [147, 468] width 21 height 28
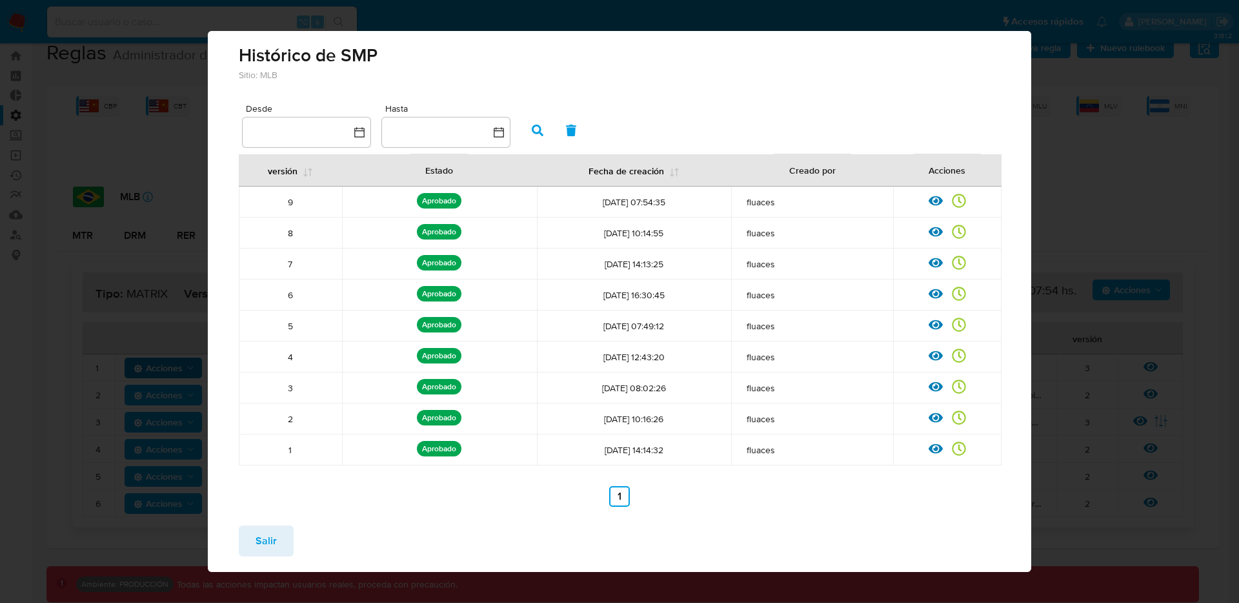
click at [268, 545] on span "Salir" at bounding box center [266, 541] width 21 height 28
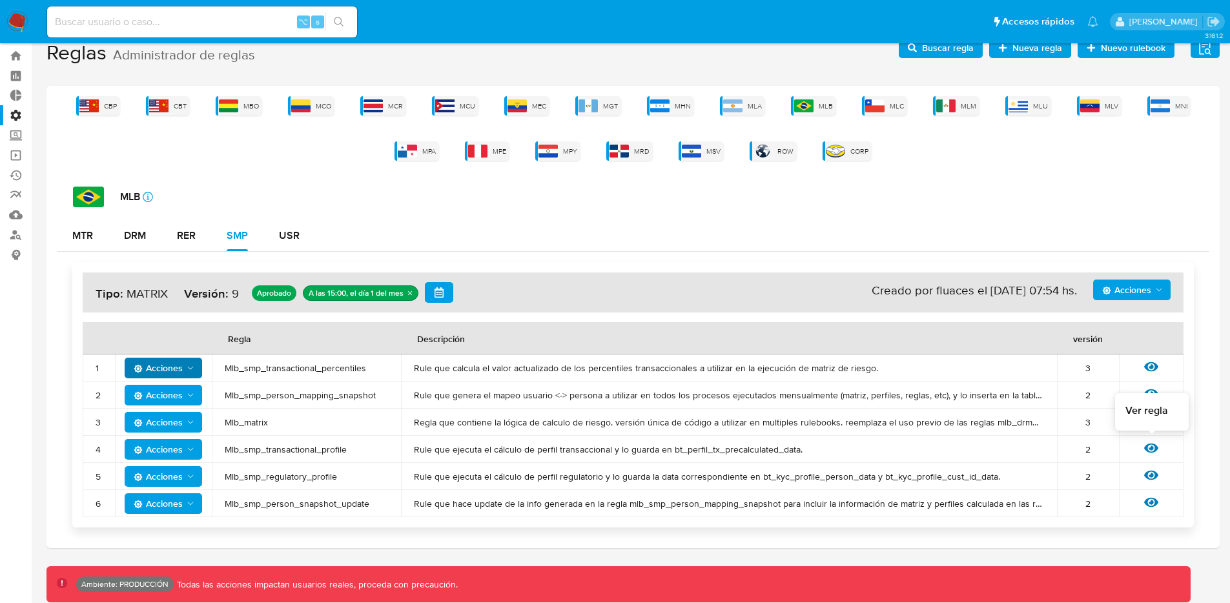
click at [1153, 448] on icon at bounding box center [1151, 448] width 14 height 14
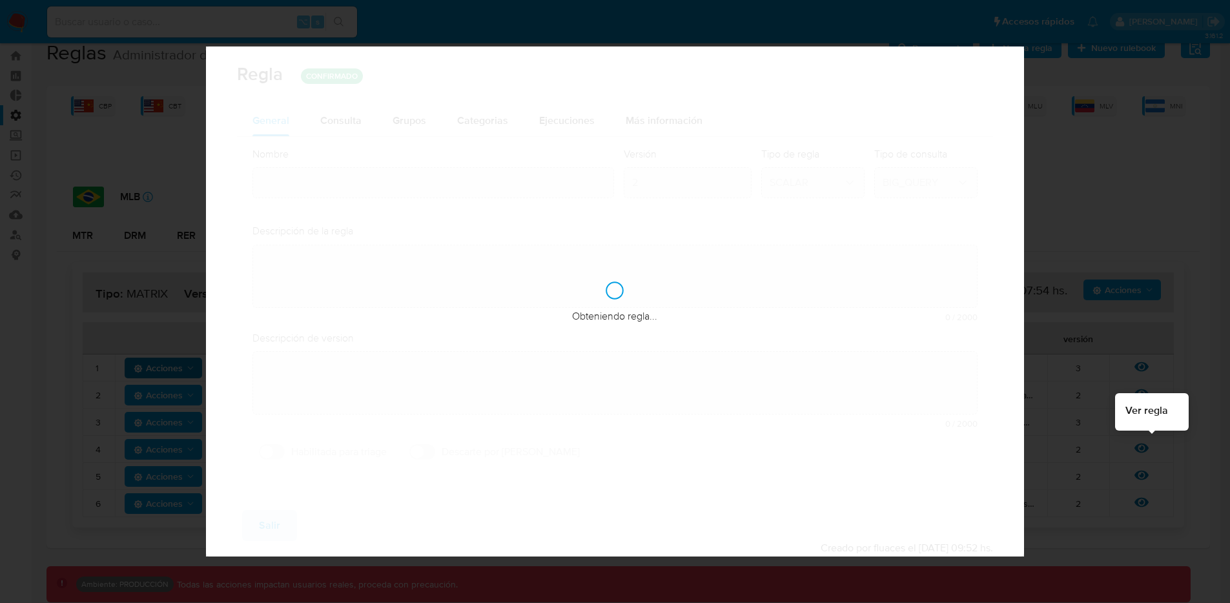
type input "Mlb_smp_transactional_profile"
type textarea "Rule que ejecuta el cálculo de perfil transaccional y lo guarda en bt_perfil_tx…"
type textarea "Ppld-6102 - modificación de queries para exceptuar payments de movimientos de p…"
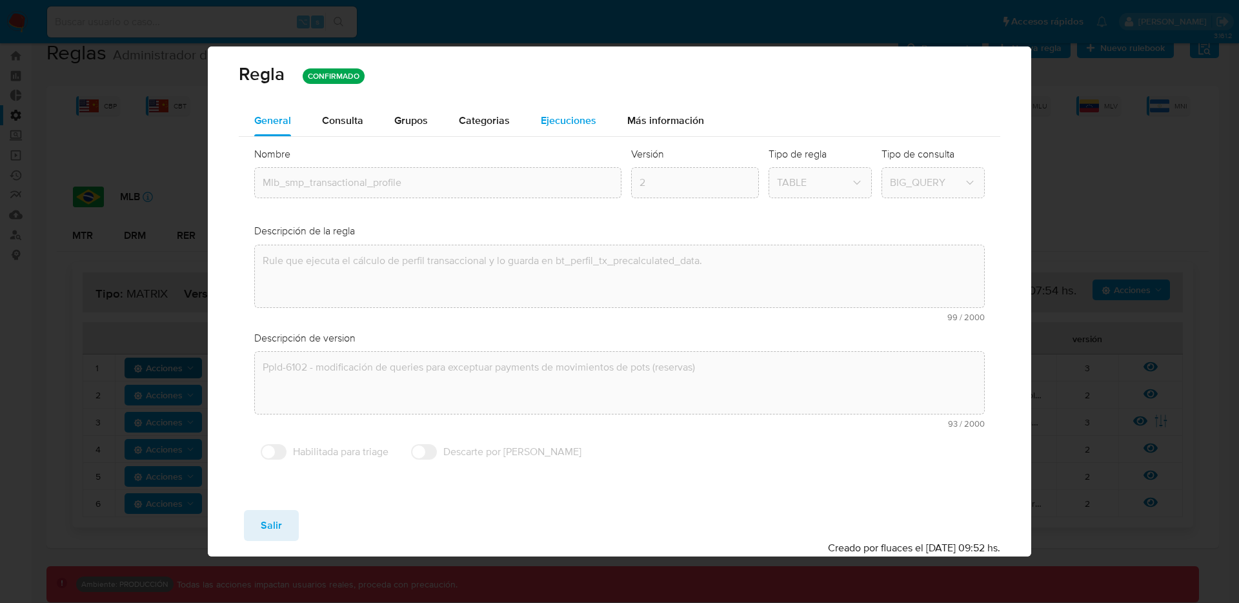
click at [542, 116] on span "Ejecuciones" at bounding box center [569, 120] width 56 height 15
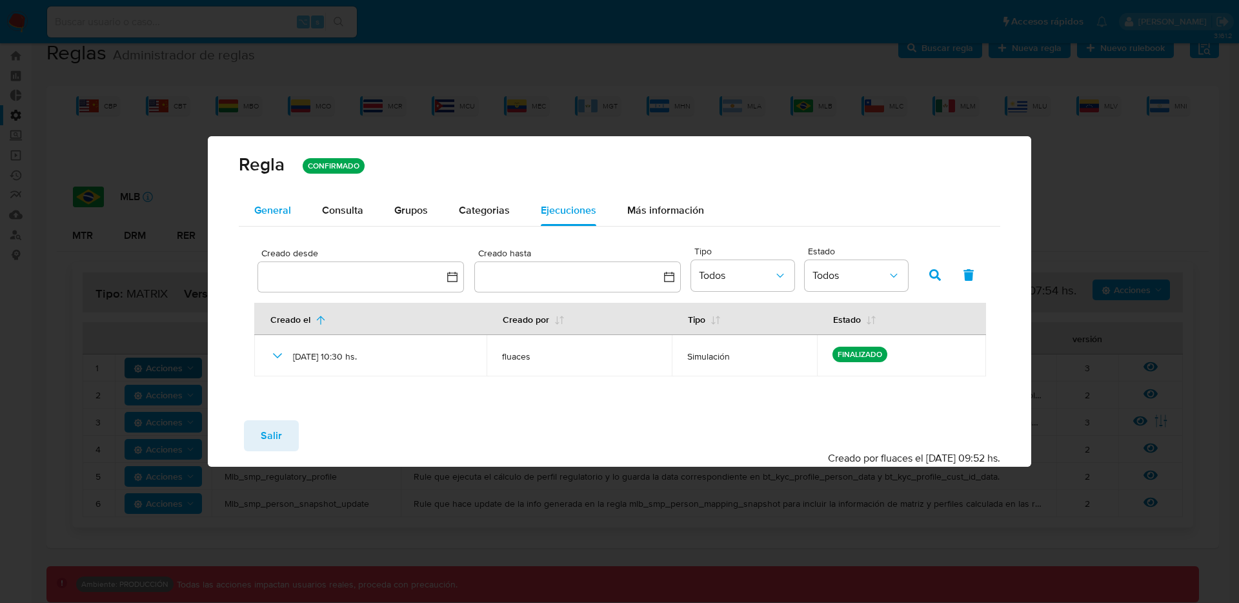
click at [247, 201] on button "General" at bounding box center [273, 210] width 68 height 31
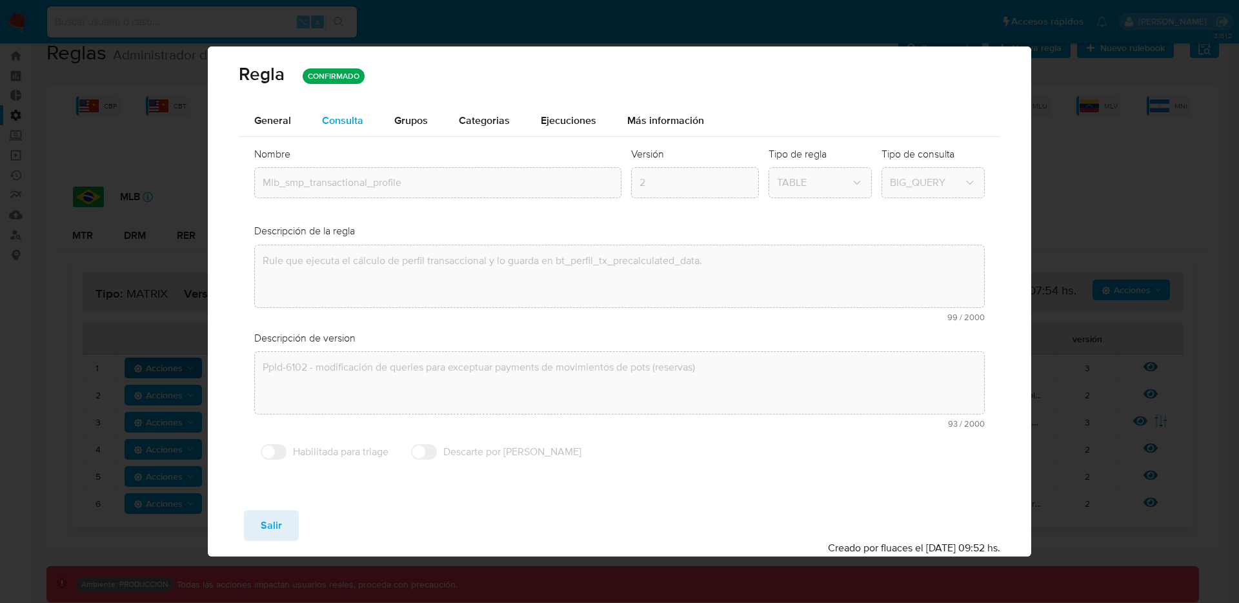
click at [334, 128] on div "Consulta" at bounding box center [342, 120] width 41 height 31
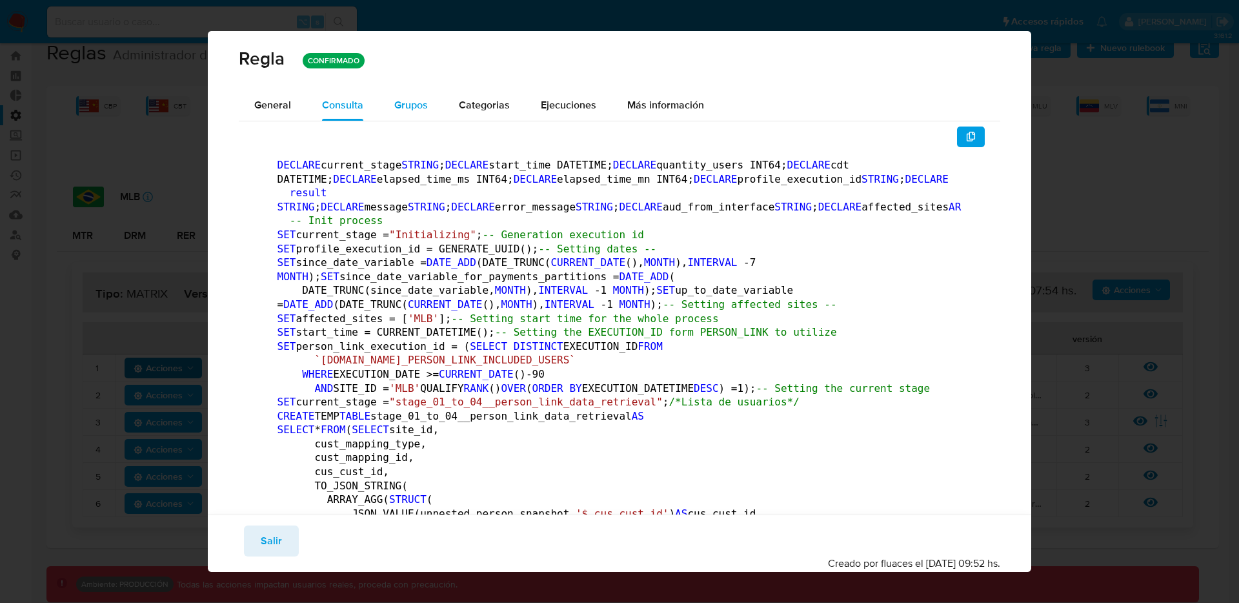
click at [413, 106] on span "Grupos" at bounding box center [411, 104] width 34 height 15
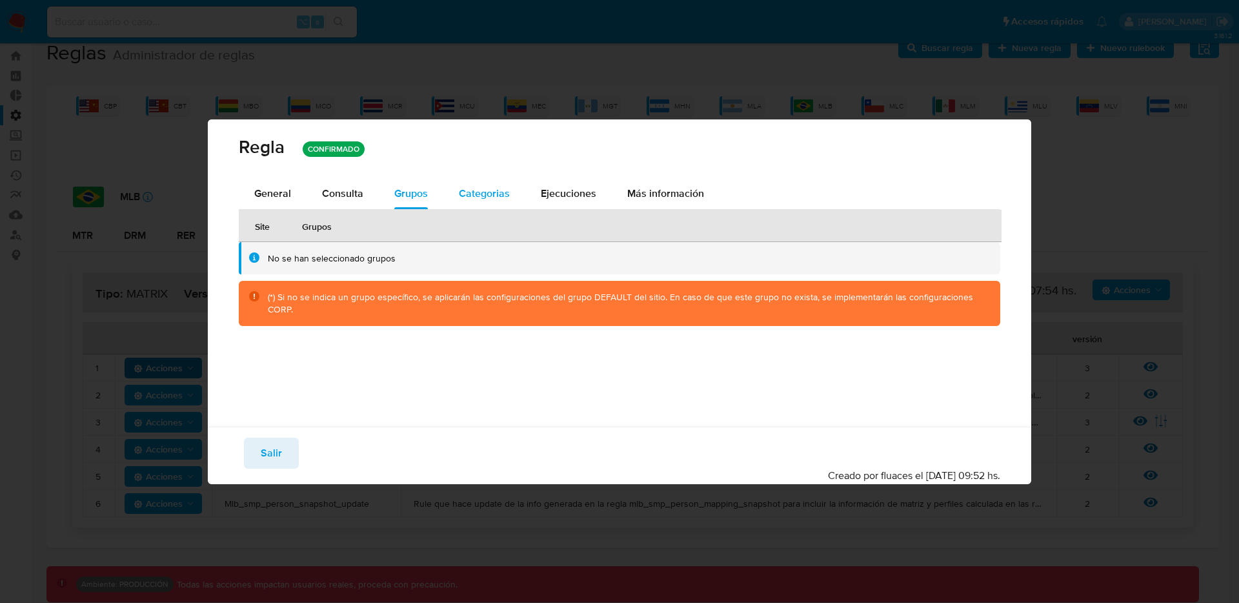
click at [469, 196] on span "Categorias" at bounding box center [484, 193] width 51 height 15
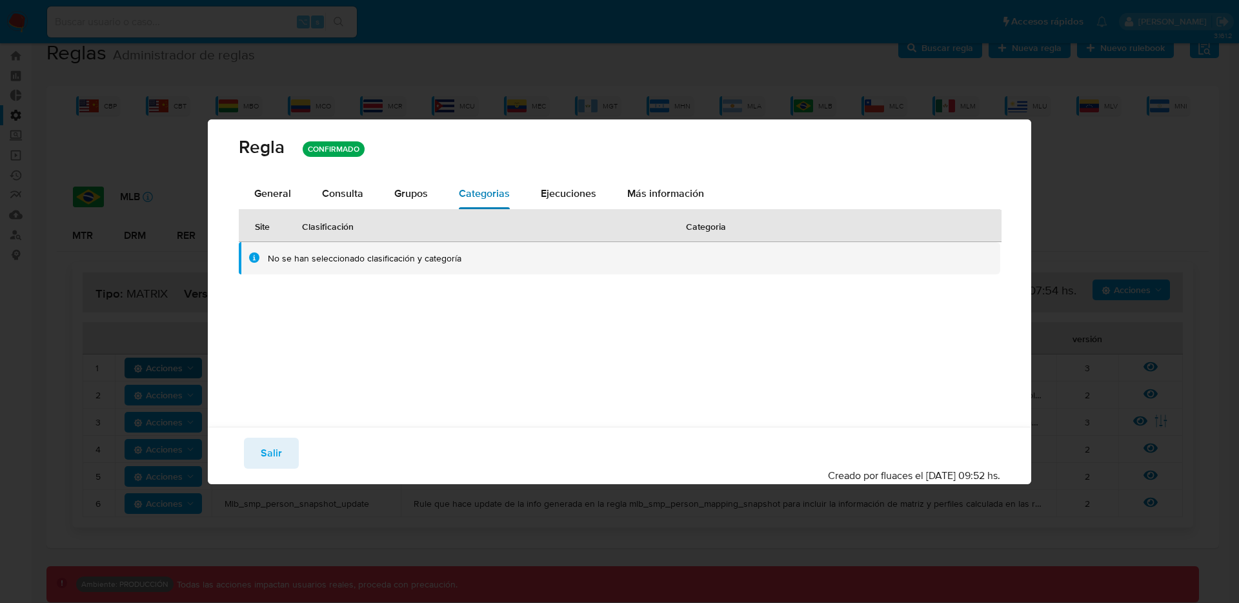
click at [522, 199] on button "Categorias" at bounding box center [484, 193] width 82 height 31
click at [553, 197] on span "Ejecuciones" at bounding box center [569, 193] width 56 height 15
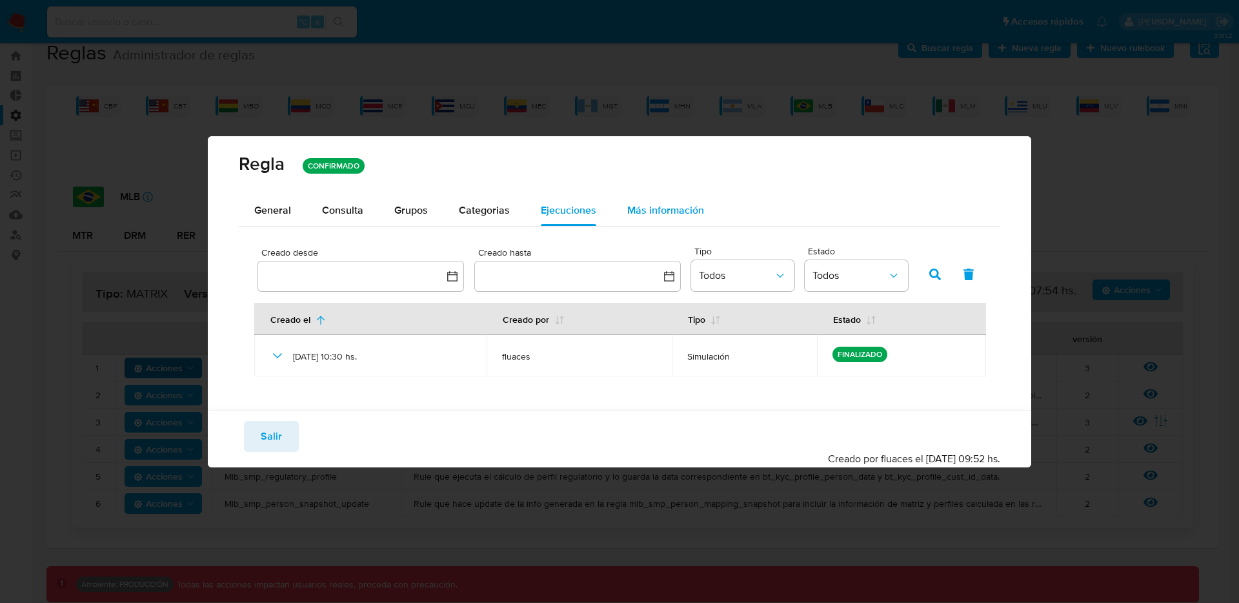
click at [651, 212] on span "Más información" at bounding box center [665, 210] width 77 height 15
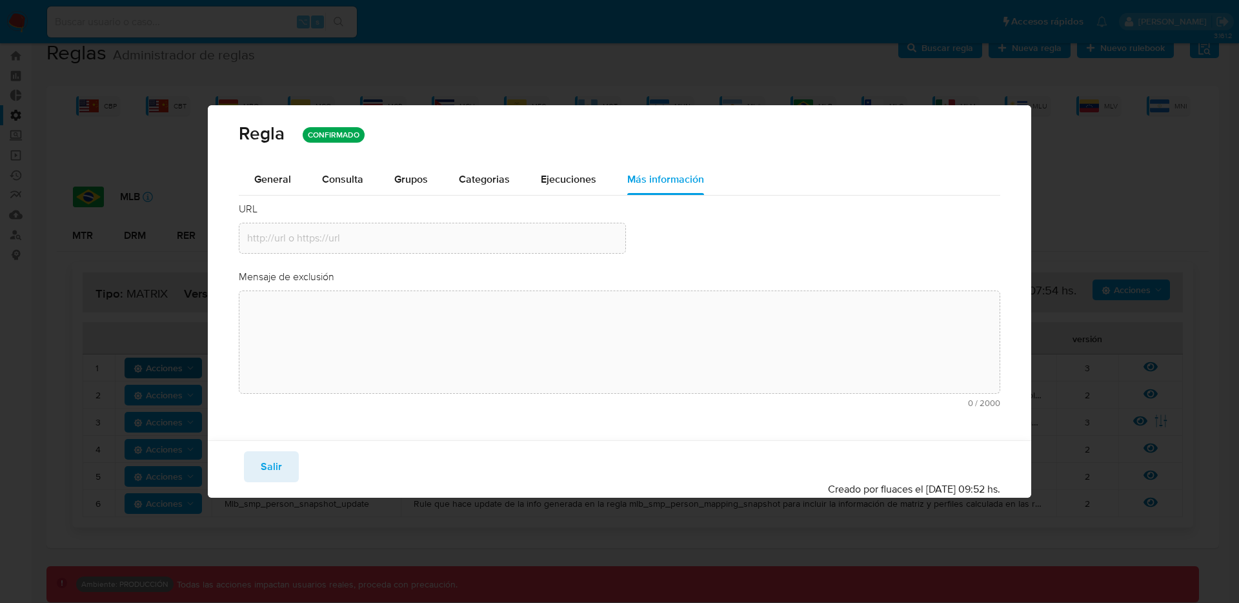
click at [310, 466] on div "Guardar Salir Simular Confirmar" at bounding box center [620, 466] width 762 height 31
click at [291, 464] on button "Salir" at bounding box center [271, 466] width 55 height 31
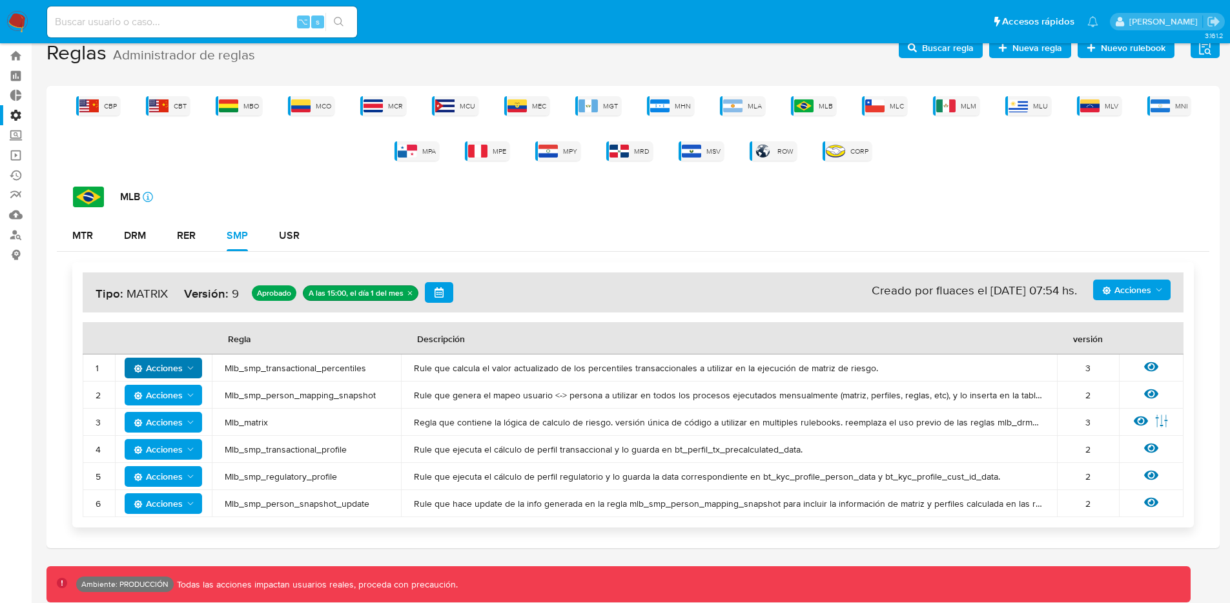
click at [1155, 286] on icon "Acciones" at bounding box center [1158, 290] width 10 height 10
click at [1109, 444] on button "Ejecuciones" at bounding box center [1131, 446] width 116 height 31
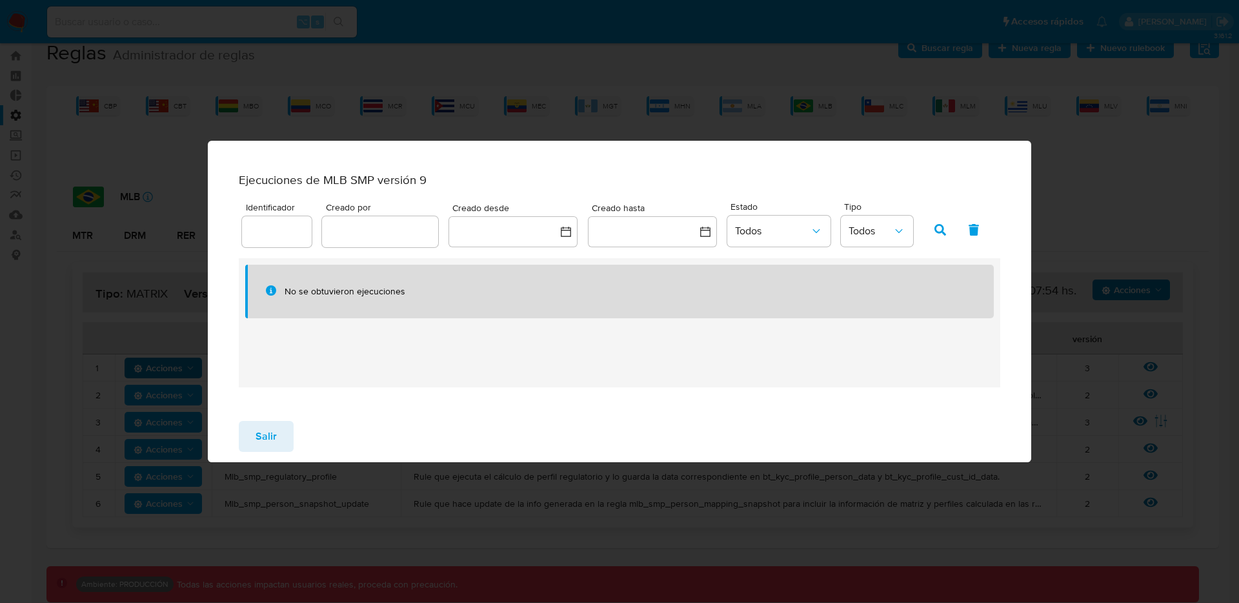
click at [604, 107] on div "Ejecuciones de MLB SMP versión 9 Identificador Creado por Creado desde Creado h…" at bounding box center [619, 301] width 1239 height 603
click at [276, 438] on button "Salir" at bounding box center [266, 436] width 55 height 31
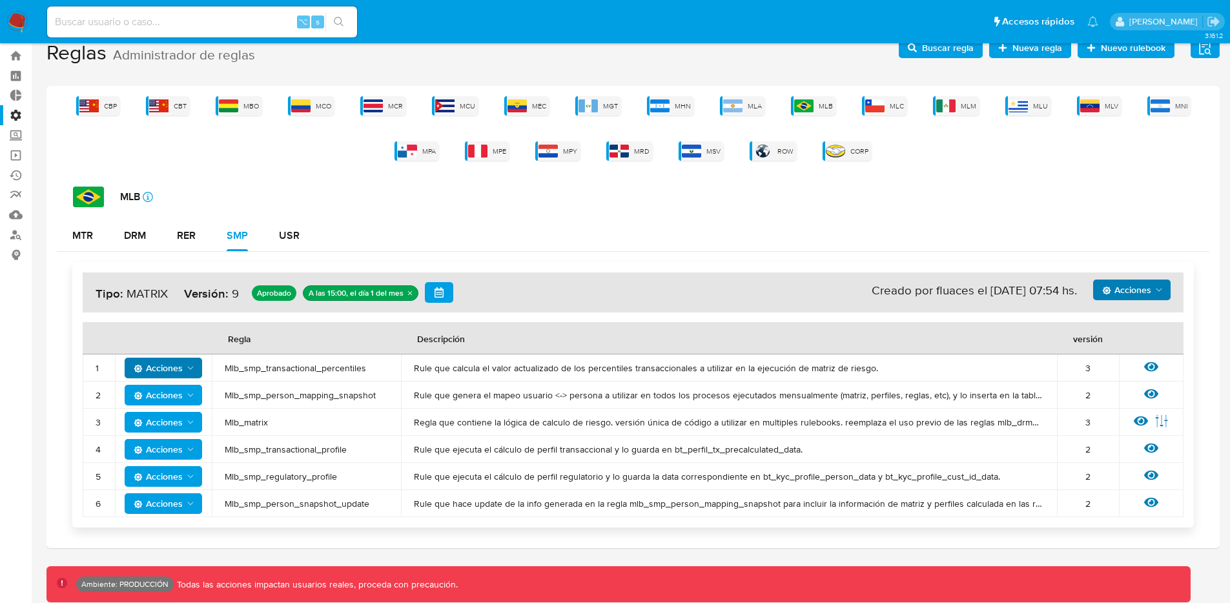
click at [1173, 294] on div "Acciones Sin ejecuciones realizadas Creado por fluaces el [DATE] 07:54 hs. Tipo…" at bounding box center [633, 292] width 1101 height 40
click at [1164, 290] on button "Acciones" at bounding box center [1131, 289] width 77 height 21
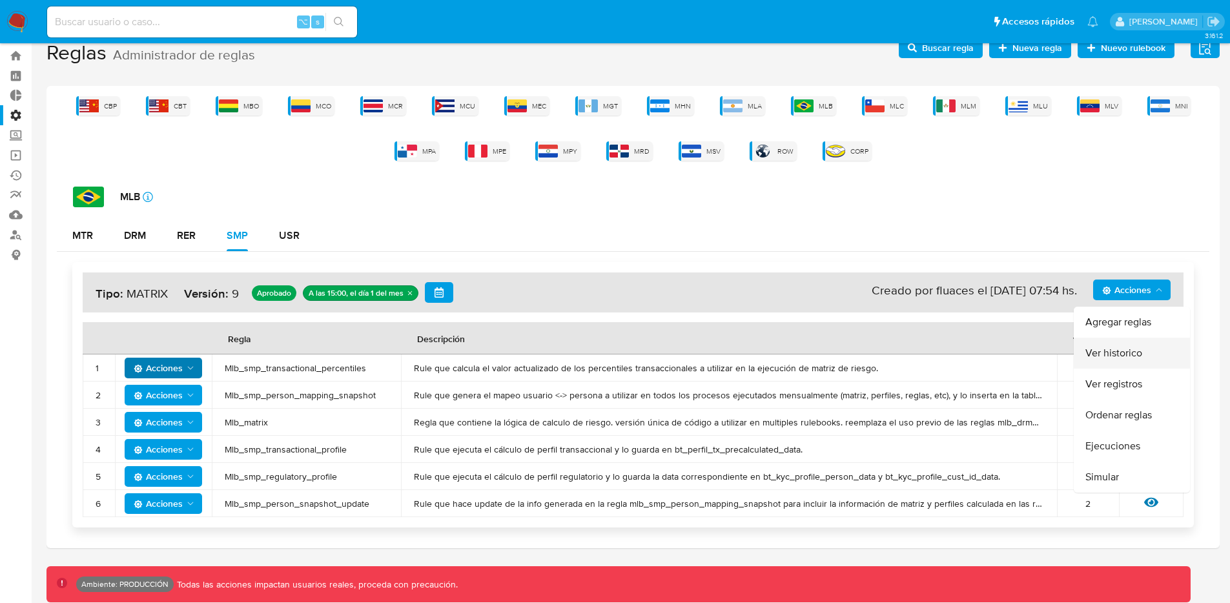
click at [1112, 354] on button "Ver historico" at bounding box center [1131, 353] width 116 height 31
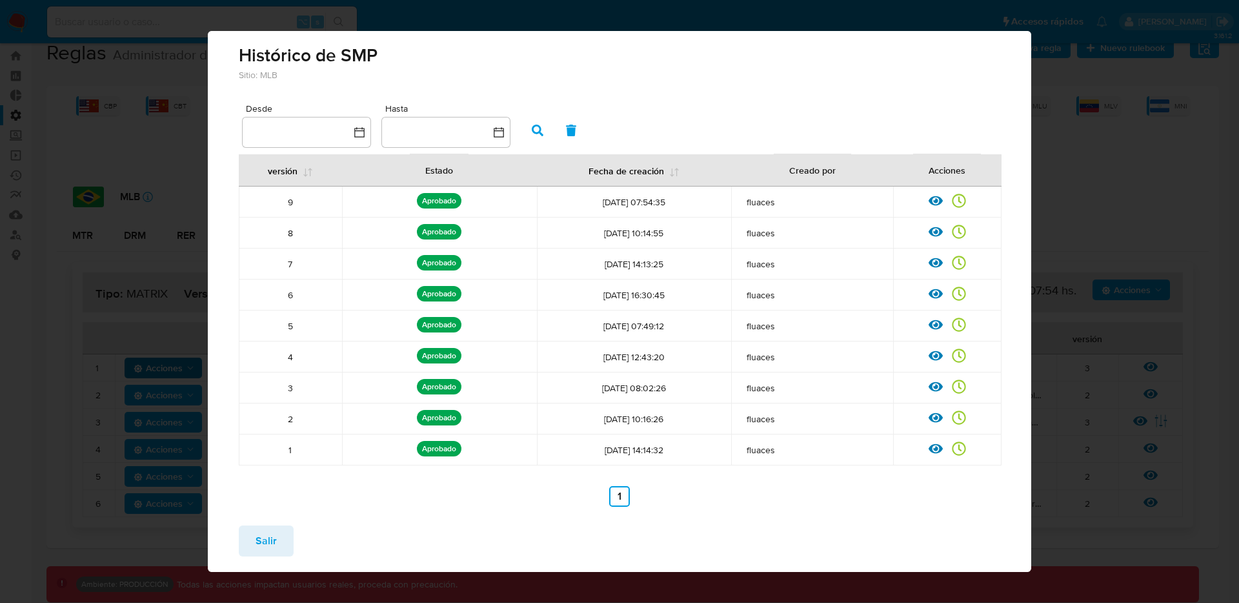
click at [282, 259] on div "7" at bounding box center [291, 264] width 88 height 12
click at [929, 264] on icon at bounding box center [936, 263] width 14 height 10
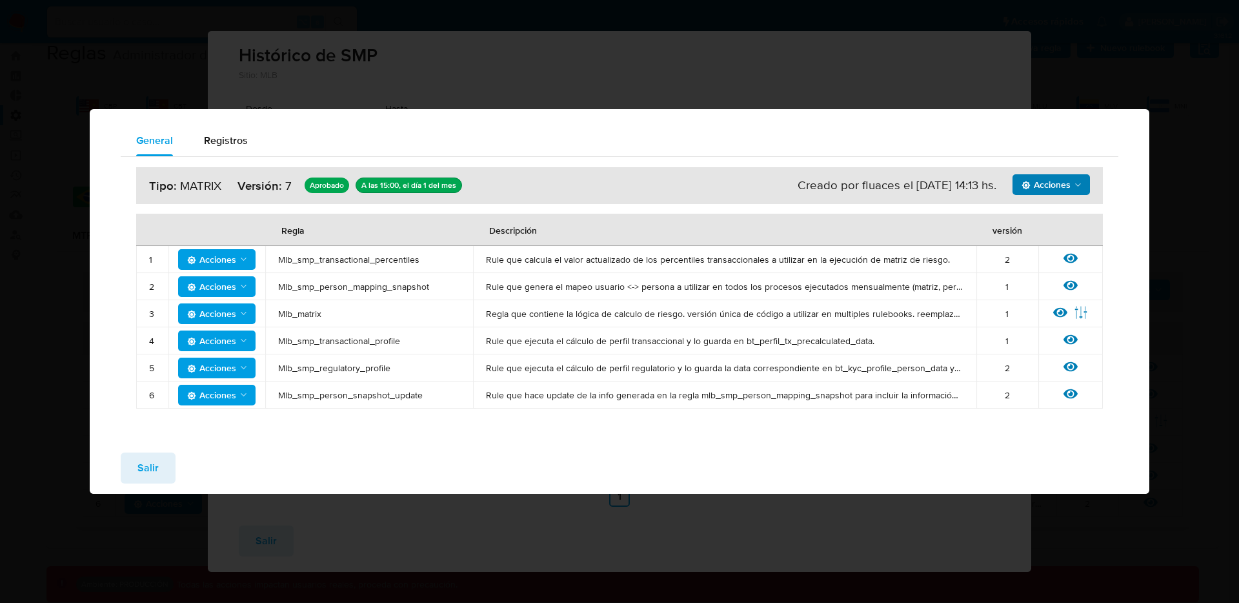
click at [1064, 187] on span "Acciones" at bounding box center [1046, 184] width 49 height 21
click at [1033, 221] on button "Ejecuciones" at bounding box center [1051, 216] width 116 height 31
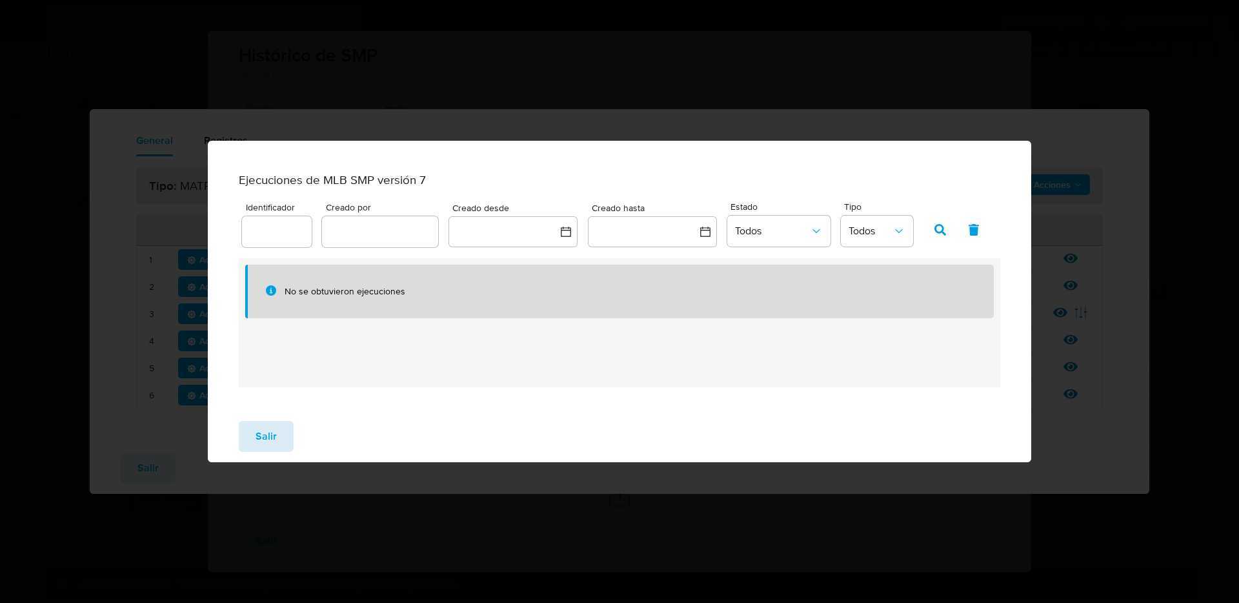
click at [285, 442] on button "Salir" at bounding box center [266, 436] width 55 height 31
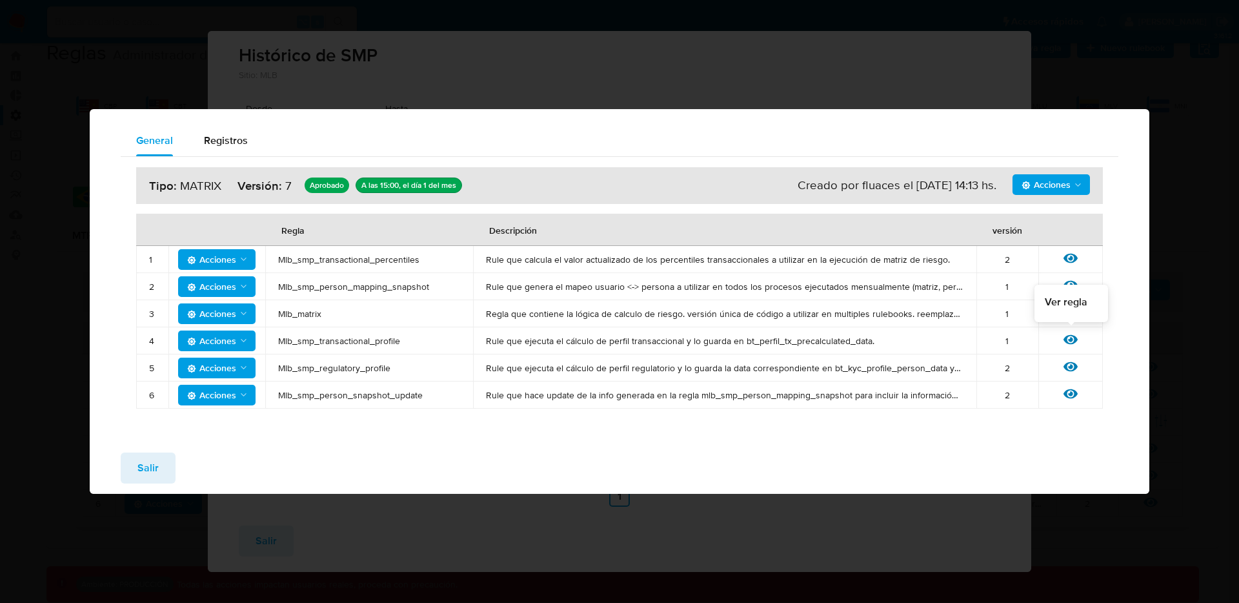
click at [1067, 339] on icon at bounding box center [1071, 339] width 14 height 14
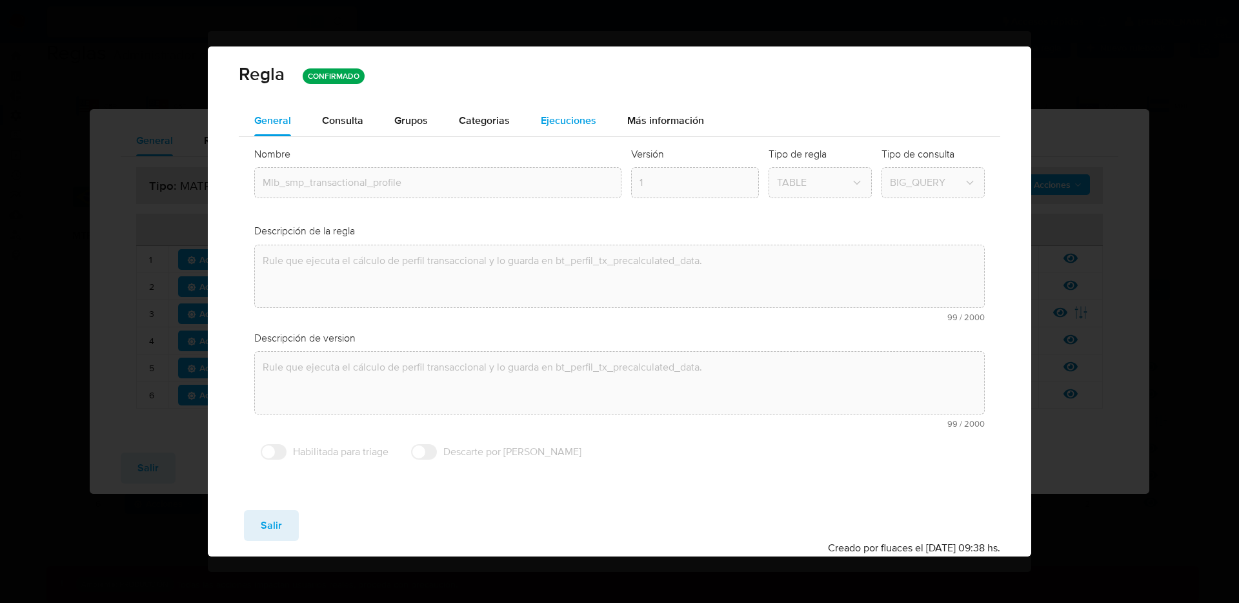
click at [553, 121] on span "Ejecuciones" at bounding box center [569, 120] width 56 height 15
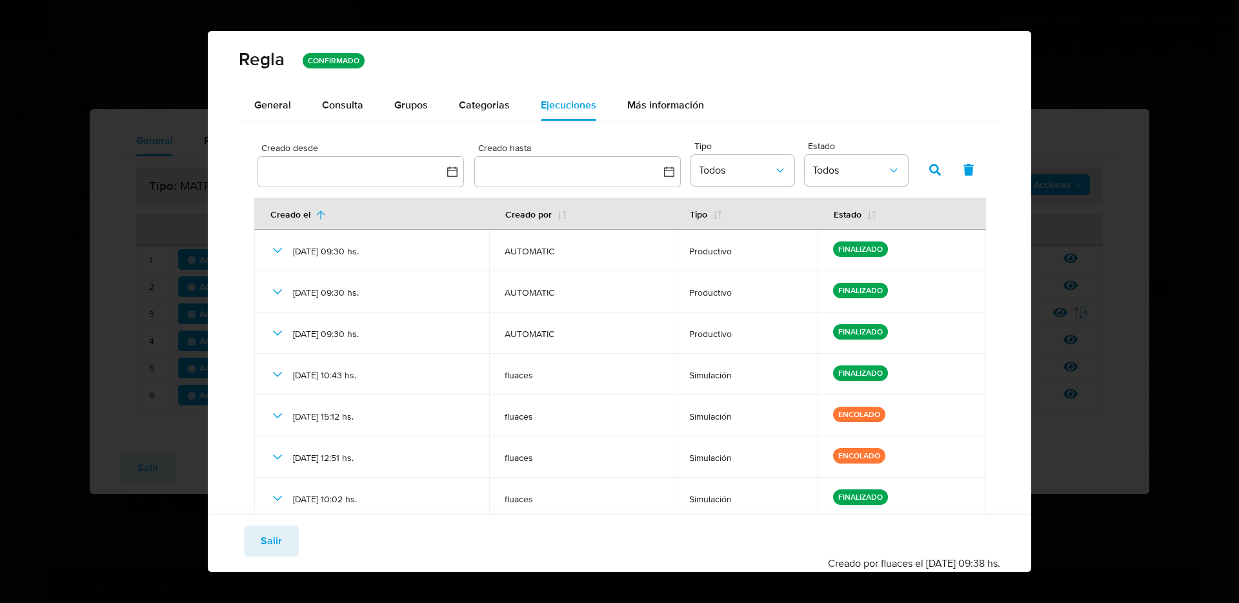
click at [1017, 175] on div "General Consulta Parametros Evidencias Grupos Categorias Ejecuciones Más inform…" at bounding box center [620, 342] width 824 height 504
click at [252, 528] on button "Salir" at bounding box center [271, 540] width 55 height 31
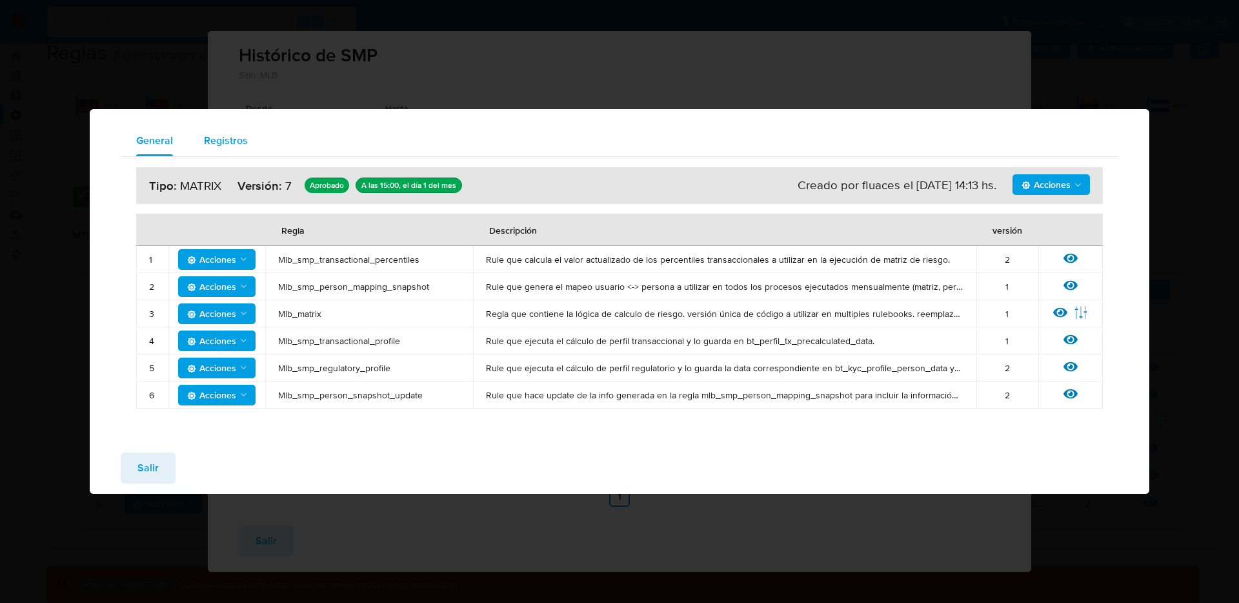
click at [240, 147] on span "Registros" at bounding box center [226, 140] width 44 height 15
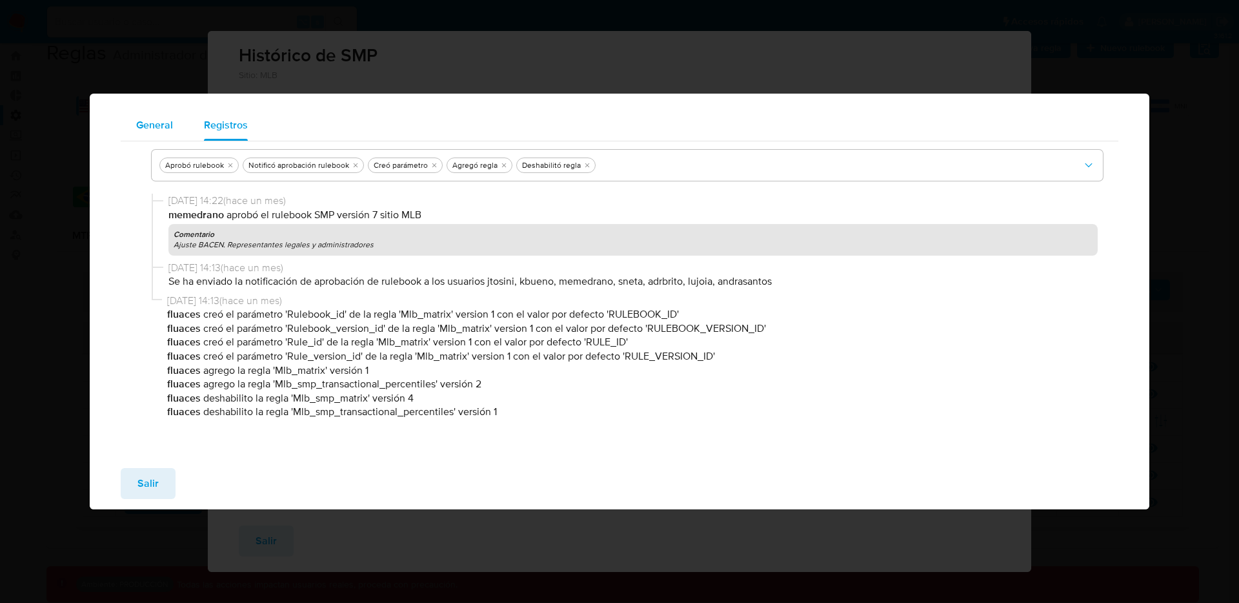
click at [174, 129] on button "General" at bounding box center [155, 125] width 68 height 31
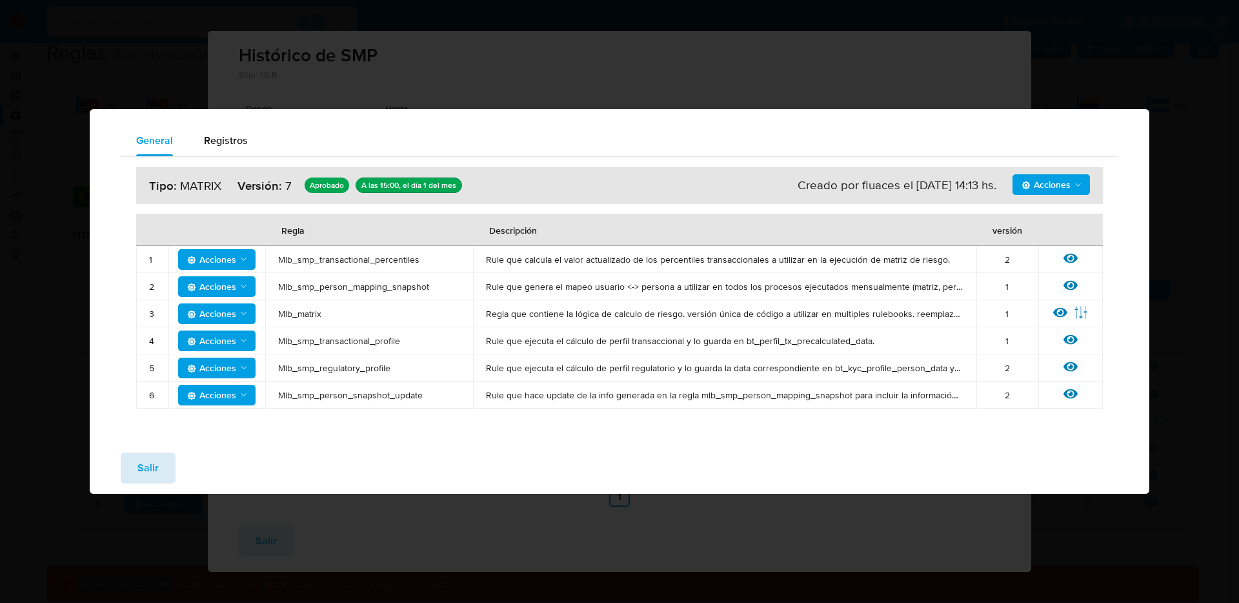
click at [154, 461] on span "Salir" at bounding box center [147, 468] width 21 height 28
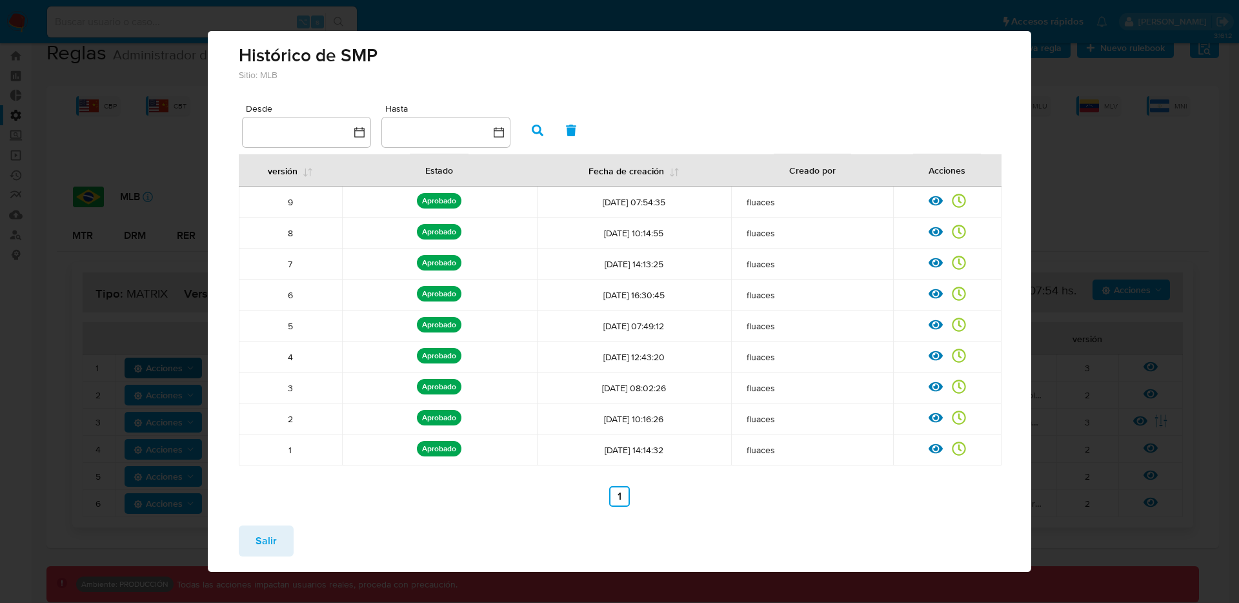
click at [718, 258] on td "[DATE] 14:13:25" at bounding box center [634, 264] width 194 height 31
click at [952, 264] on icon at bounding box center [959, 263] width 14 height 14
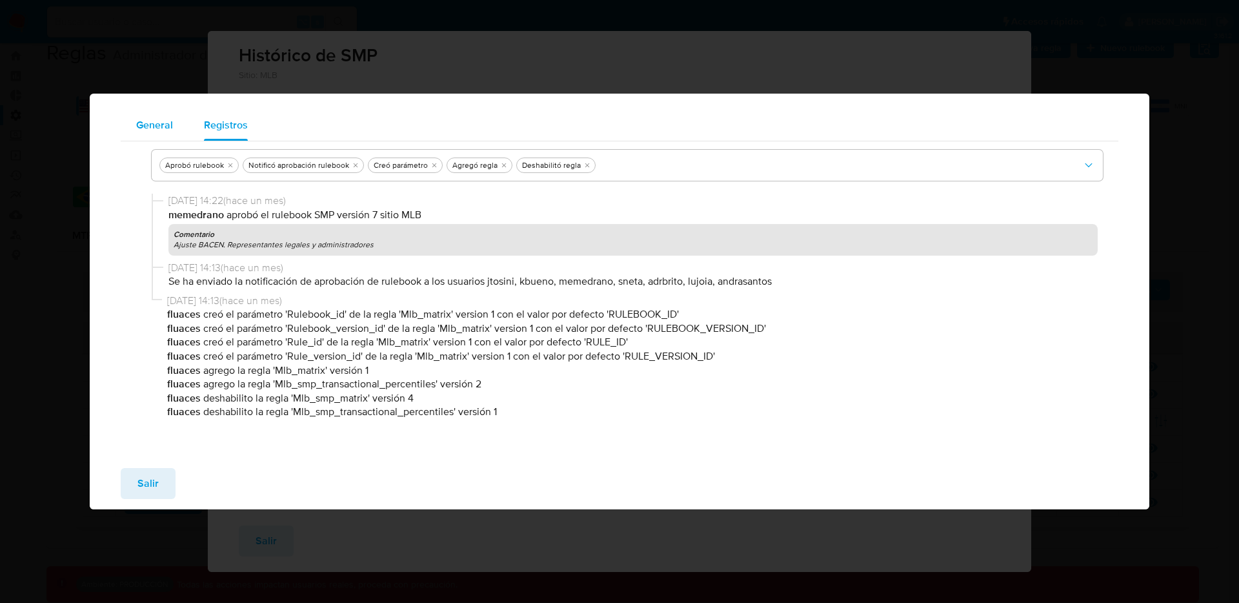
click at [159, 130] on span "General" at bounding box center [154, 124] width 37 height 15
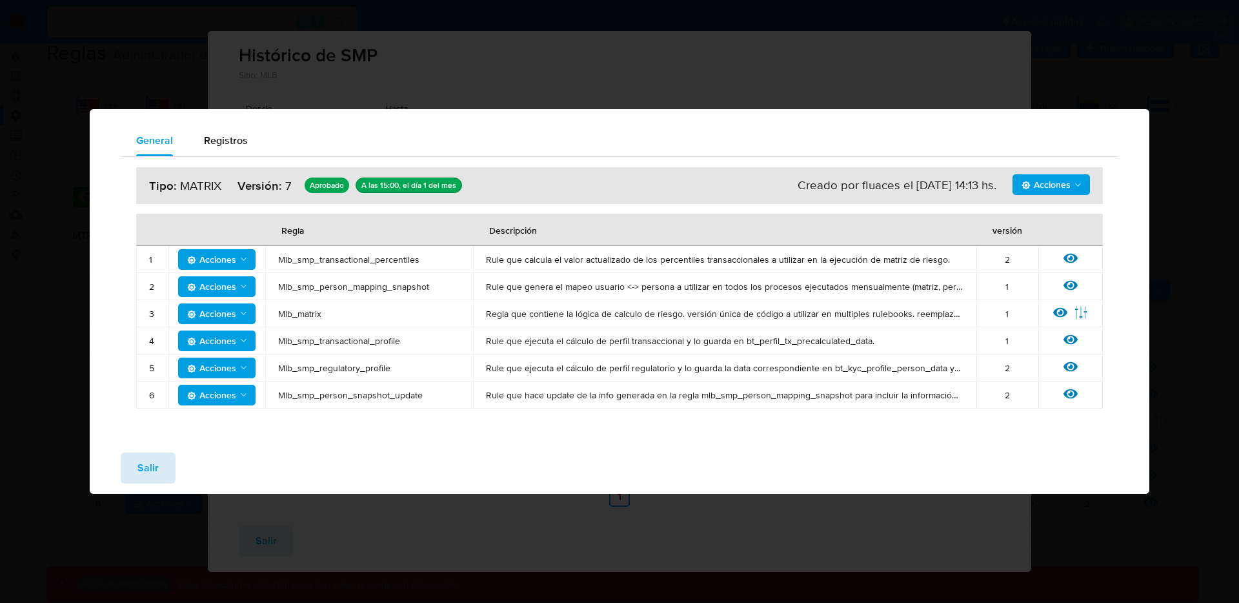
click at [159, 463] on button "Salir" at bounding box center [148, 467] width 55 height 31
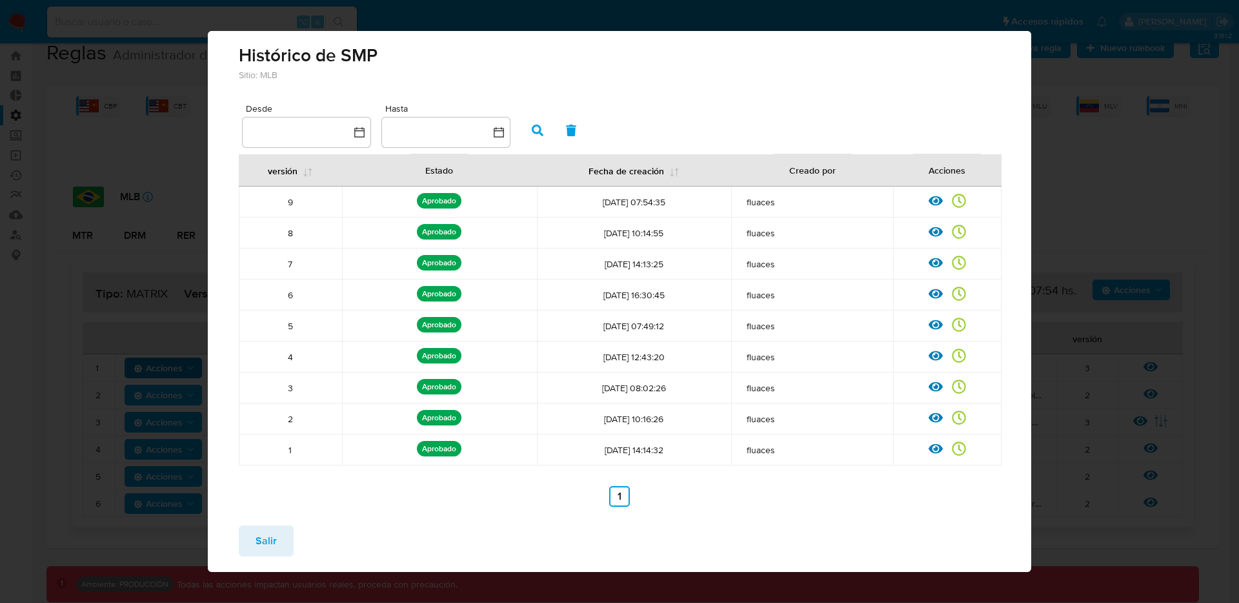
click at [292, 536] on div "Salir" at bounding box center [620, 543] width 824 height 57
click at [280, 538] on button "Salir" at bounding box center [266, 540] width 55 height 31
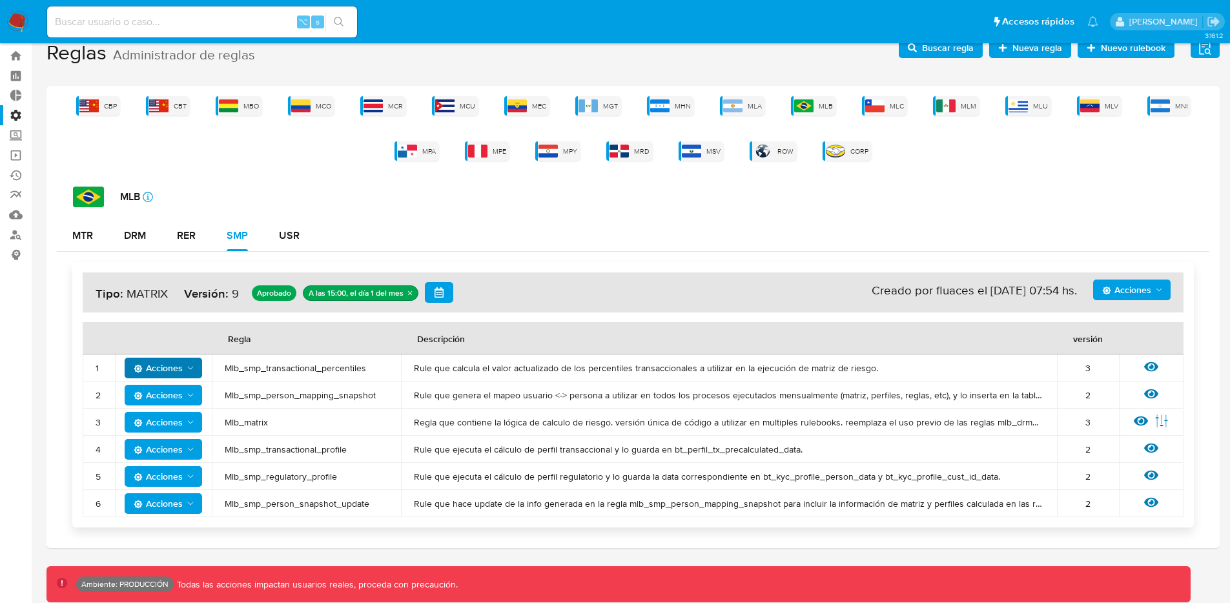
click at [1146, 292] on span "Acciones" at bounding box center [1126, 289] width 49 height 21
click at [1129, 446] on button "Ejecuciones" at bounding box center [1131, 446] width 116 height 31
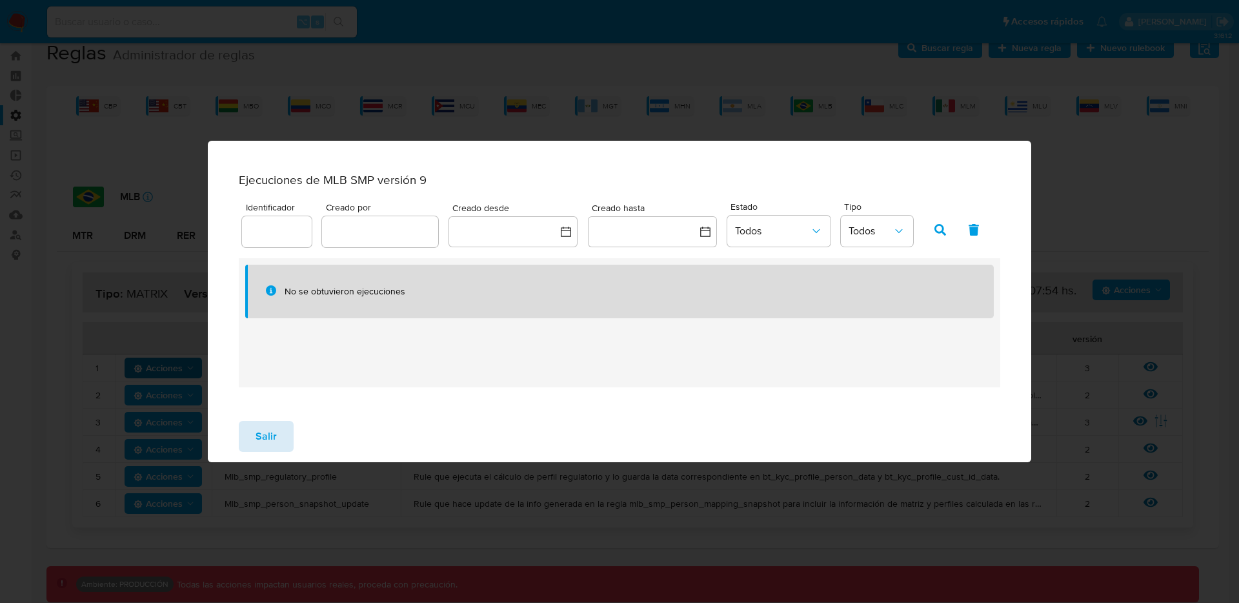
click at [282, 436] on button "Salir" at bounding box center [266, 436] width 55 height 31
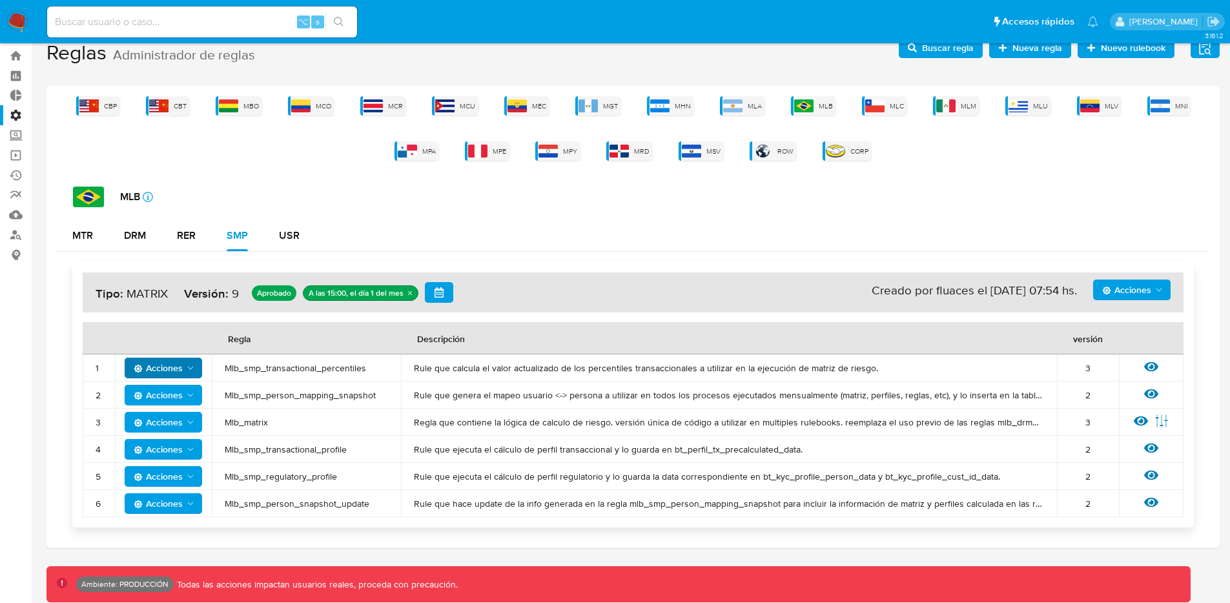
click at [1116, 295] on span "Acciones" at bounding box center [1126, 289] width 49 height 21
click at [1111, 382] on button "Ver registros" at bounding box center [1131, 384] width 116 height 31
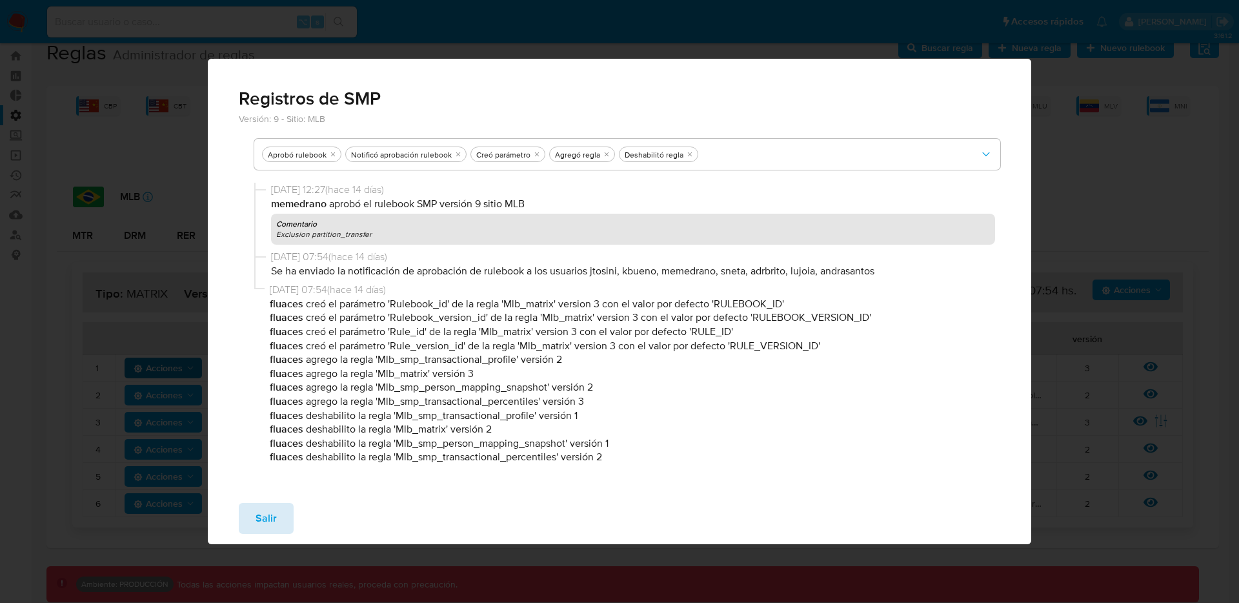
click at [282, 532] on button "Salir" at bounding box center [266, 518] width 55 height 31
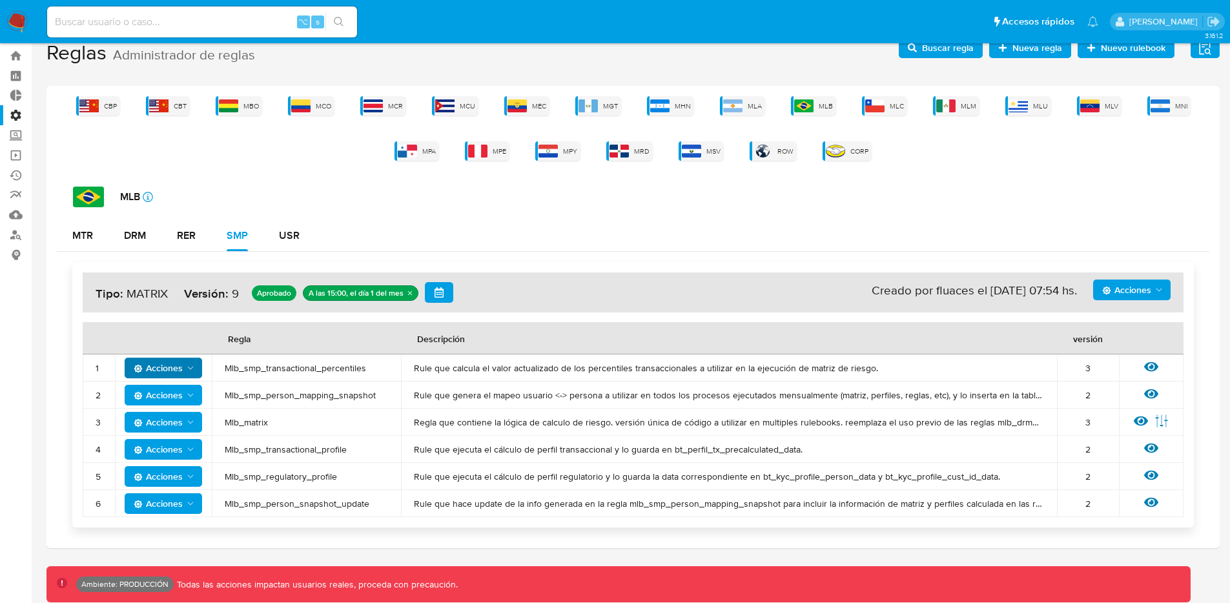
click at [1179, 291] on div "Acciones Sin ejecuciones realizadas Creado por fluaces el [DATE] 07:54 hs. Tipo…" at bounding box center [633, 292] width 1101 height 40
click at [1149, 285] on span "Acciones" at bounding box center [1126, 289] width 49 height 21
click at [1132, 351] on button "Ver historico" at bounding box center [1131, 353] width 116 height 31
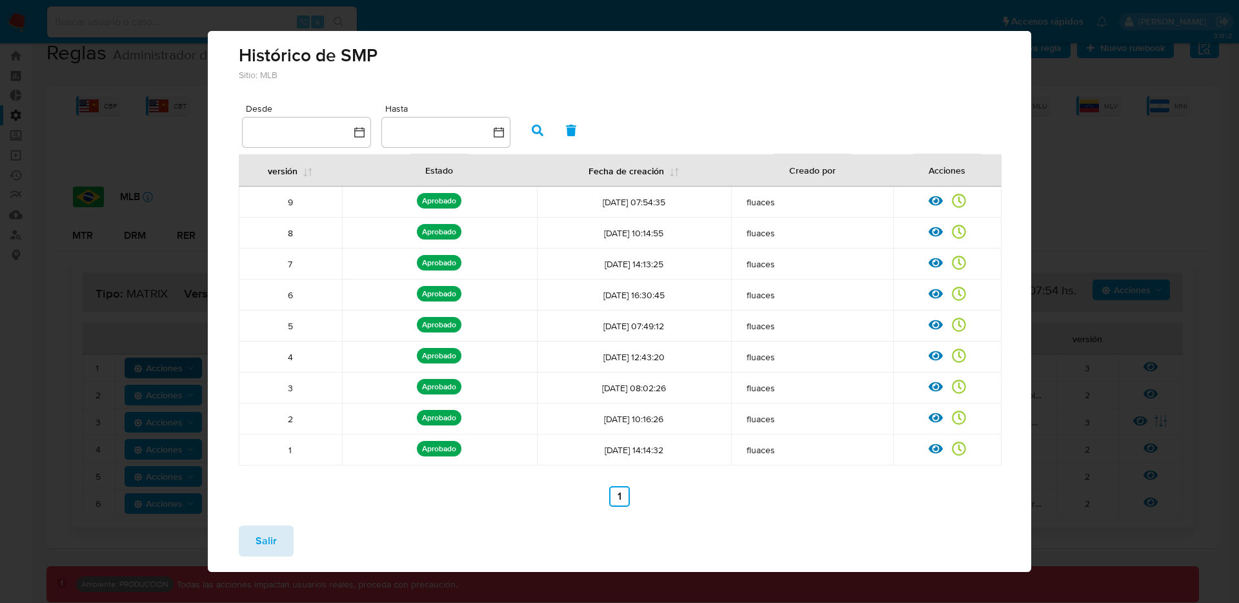
click at [267, 541] on span "Salir" at bounding box center [266, 541] width 21 height 28
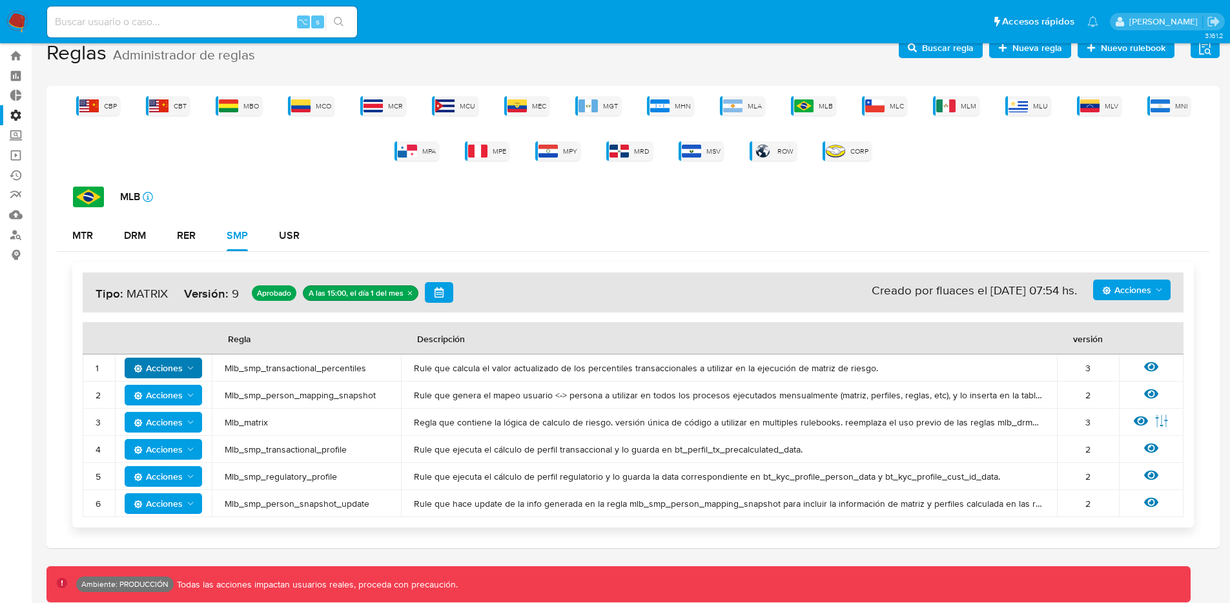
click at [1136, 288] on span "Acciones" at bounding box center [1126, 289] width 49 height 21
click at [1123, 445] on button "Ejecuciones" at bounding box center [1131, 446] width 116 height 31
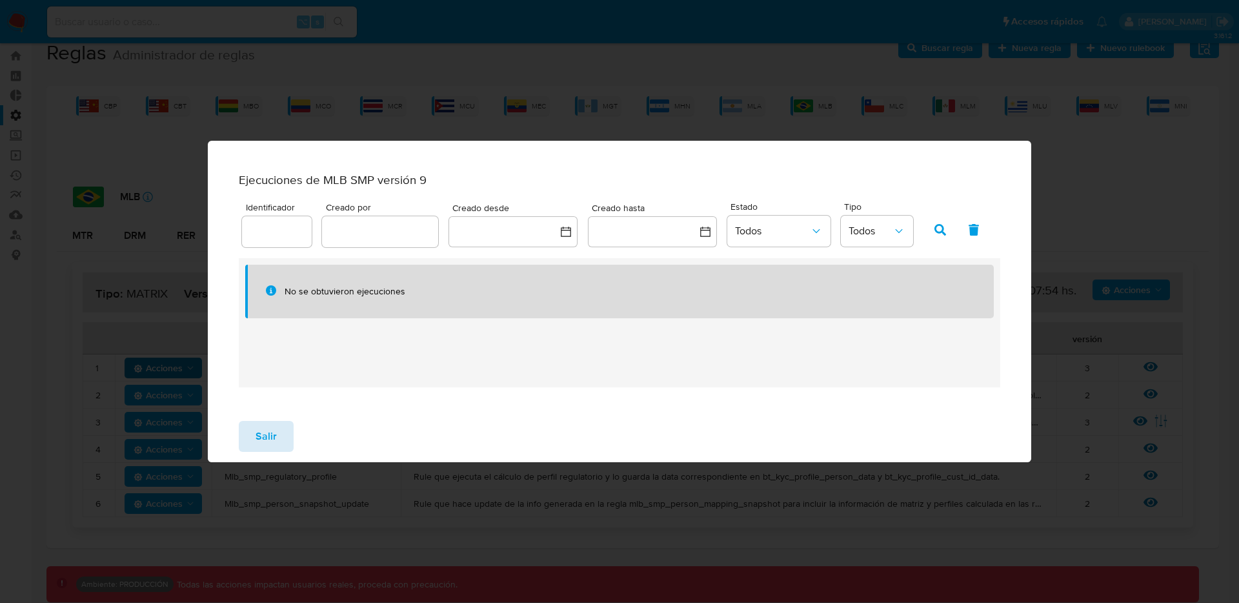
click at [261, 451] on span "Salir" at bounding box center [266, 436] width 21 height 28
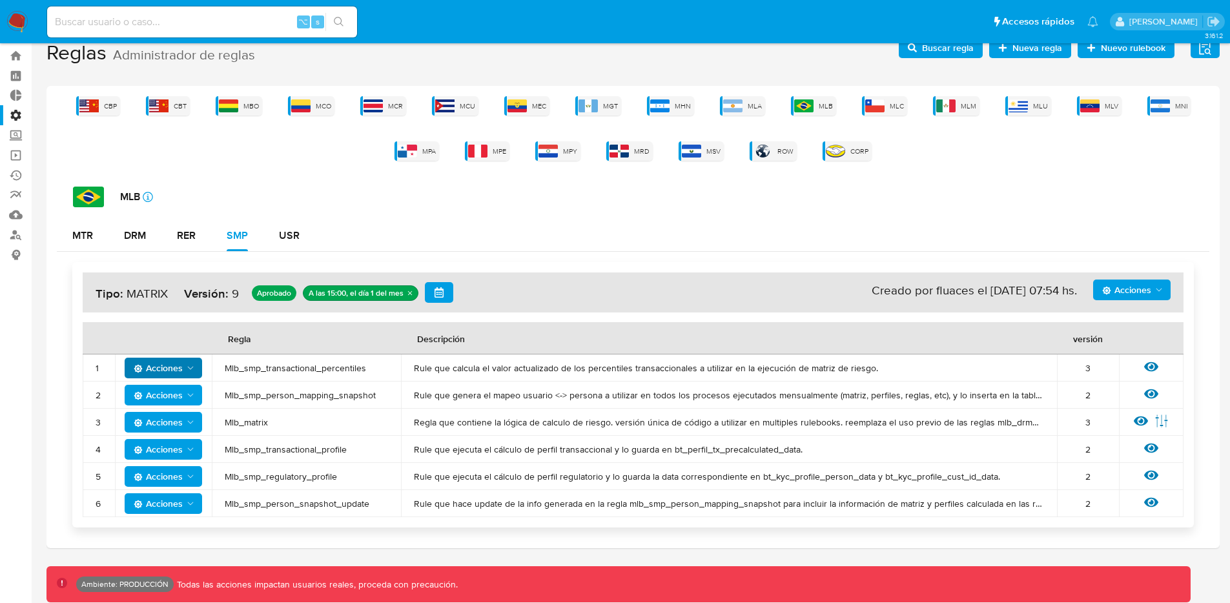
click at [1144, 294] on span "Acciones" at bounding box center [1126, 289] width 49 height 21
click at [1115, 357] on button "Ver historico" at bounding box center [1131, 353] width 116 height 31
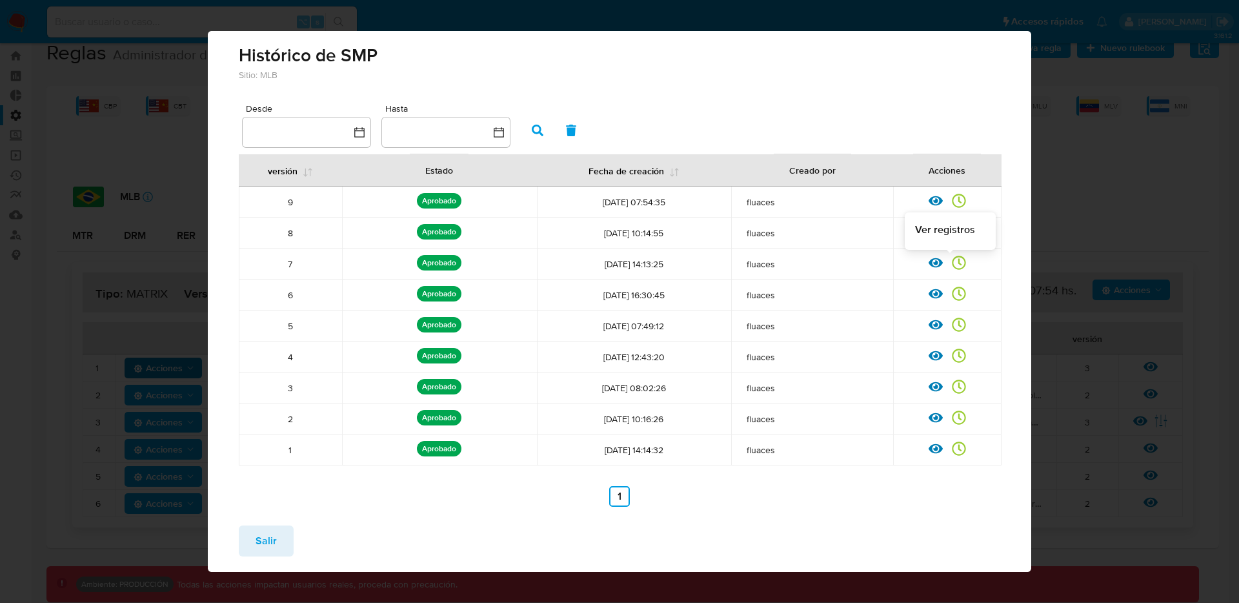
click at [952, 266] on icon at bounding box center [959, 263] width 14 height 14
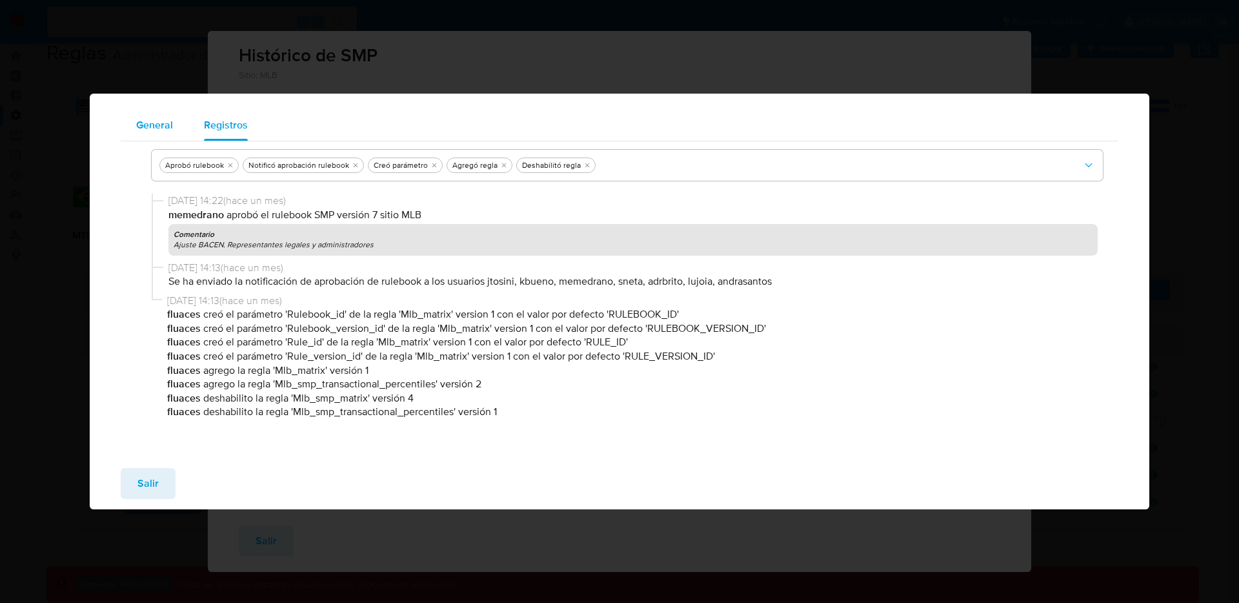
click at [145, 125] on span "General" at bounding box center [154, 124] width 37 height 15
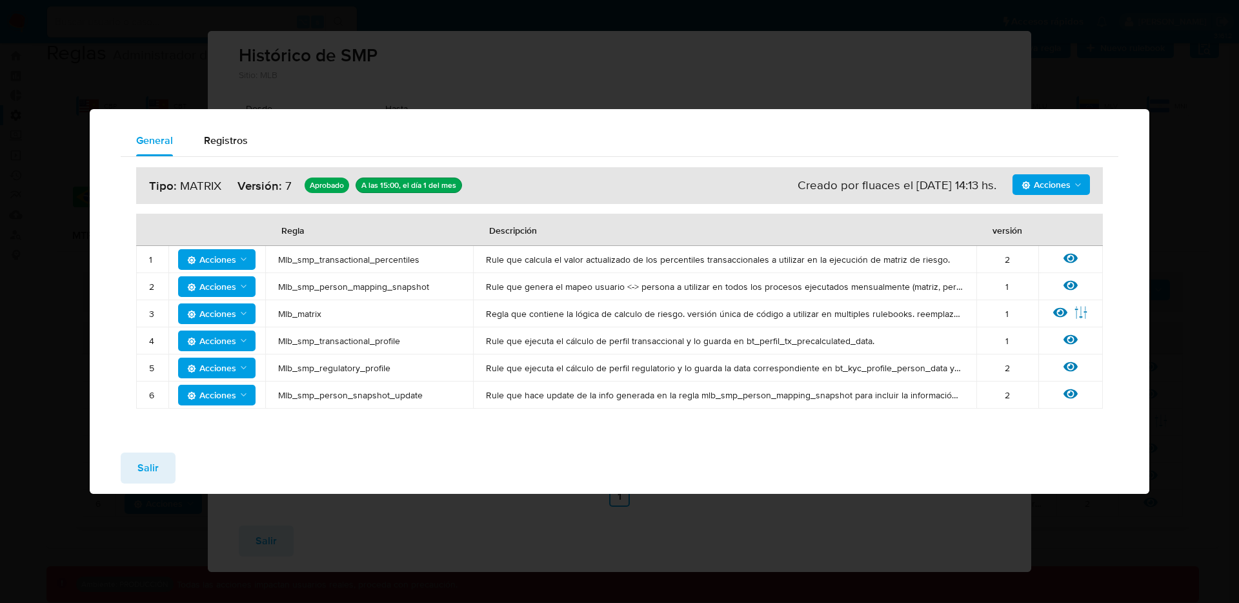
click at [1110, 199] on div "Acciones Sin ejecuciones realizadas Creado por fluaces el [DATE] 14:13 hs. Tipo…" at bounding box center [620, 287] width 998 height 261
click at [1072, 190] on span "Acciones" at bounding box center [1053, 185] width 62 height 18
click at [1024, 225] on button "Ejecuciones" at bounding box center [1051, 216] width 116 height 31
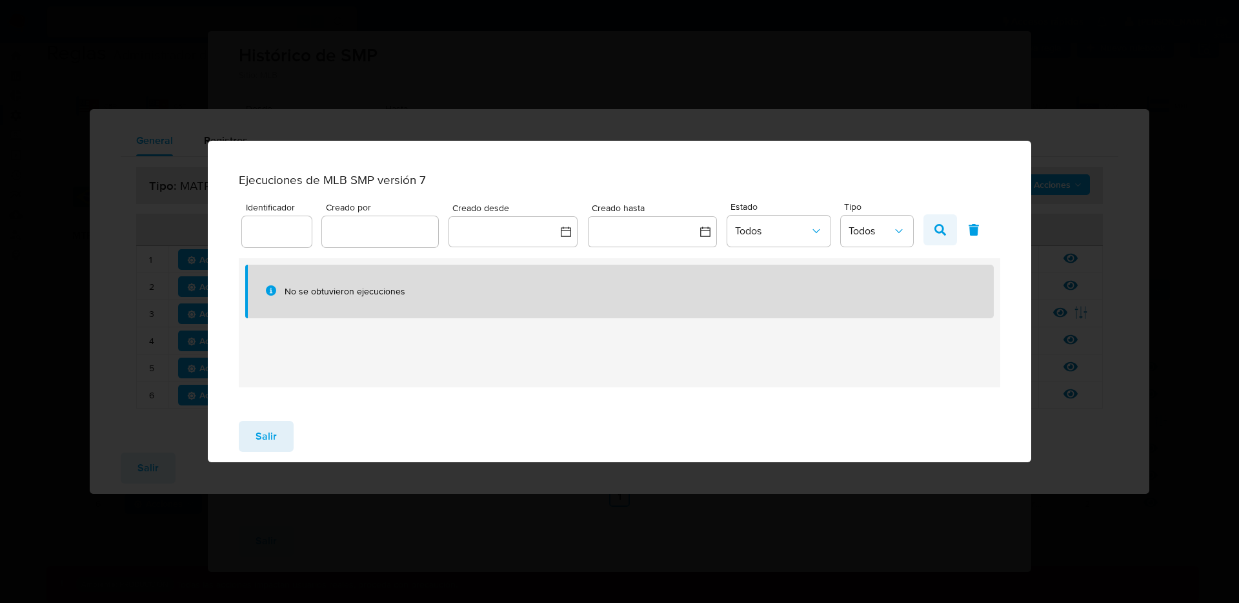
click at [940, 234] on icon "button" at bounding box center [941, 230] width 12 height 12
drag, startPoint x: 287, startPoint y: 446, endPoint x: 276, endPoint y: 447, distance: 11.0
click at [287, 446] on button "Salir" at bounding box center [266, 436] width 55 height 31
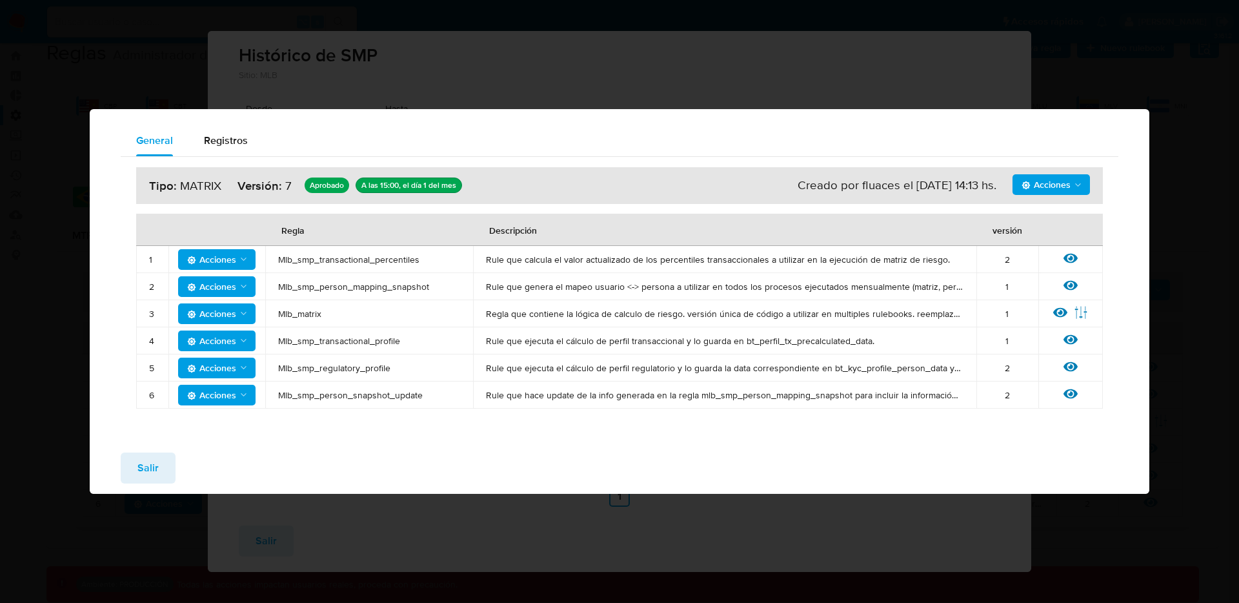
click at [1066, 191] on span "Acciones" at bounding box center [1046, 184] width 49 height 21
click at [850, 136] on div "General Registros" at bounding box center [620, 140] width 998 height 31
click at [1074, 339] on icon at bounding box center [1071, 339] width 14 height 10
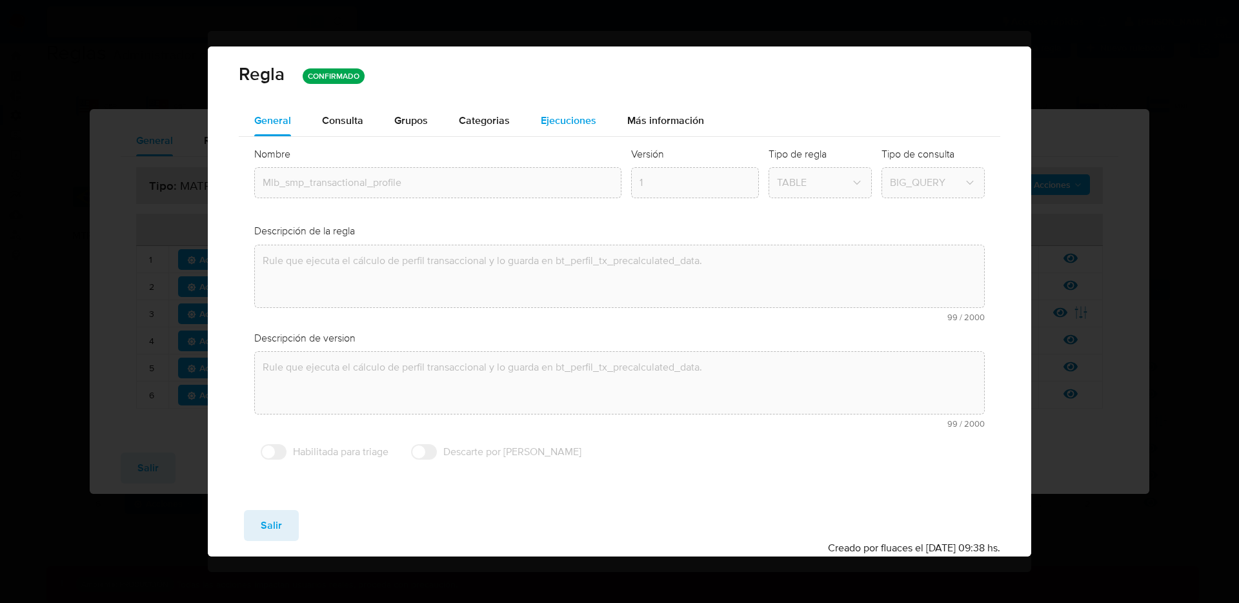
click at [566, 112] on div "Ejecuciones" at bounding box center [569, 120] width 56 height 31
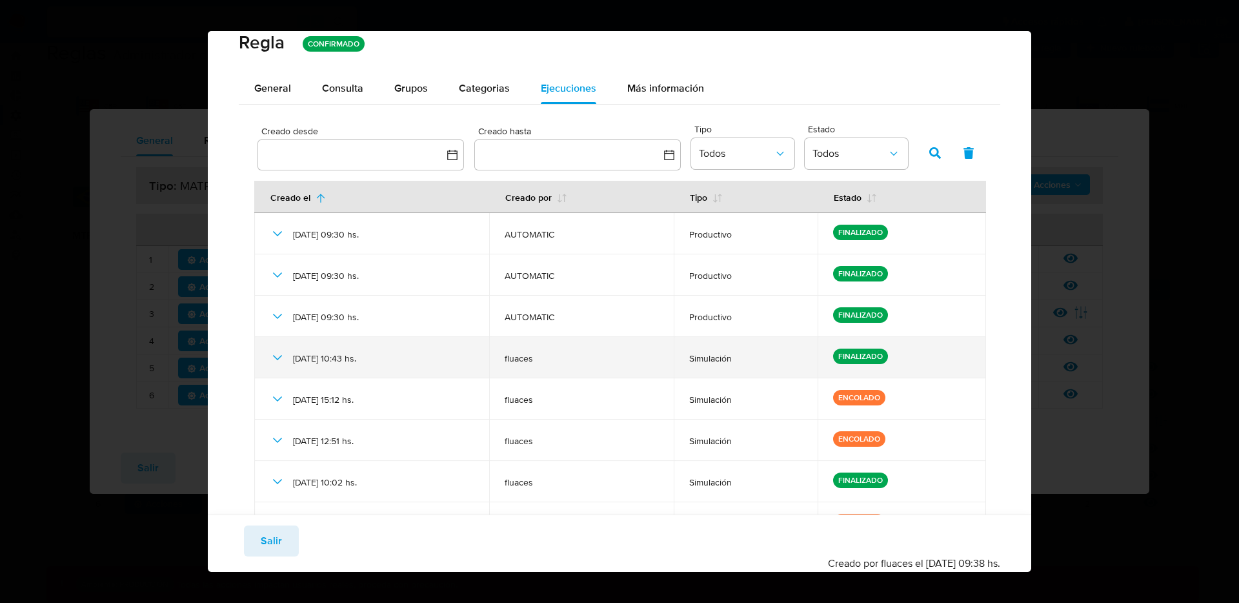
scroll to position [72, 0]
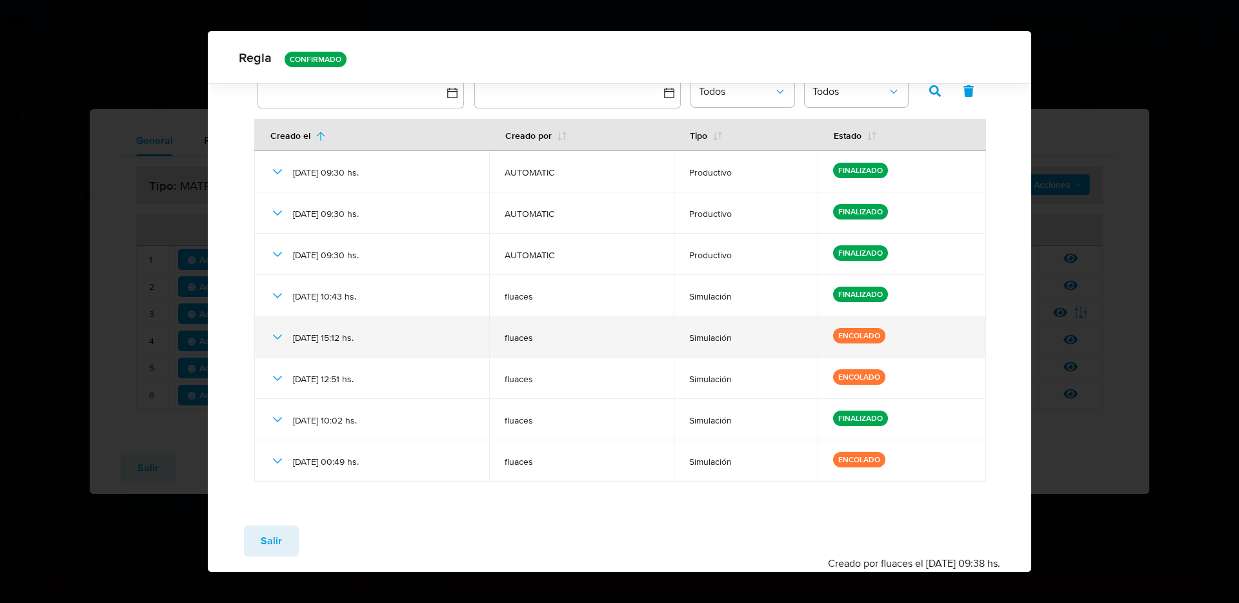
click at [279, 337] on icon at bounding box center [277, 336] width 15 height 15
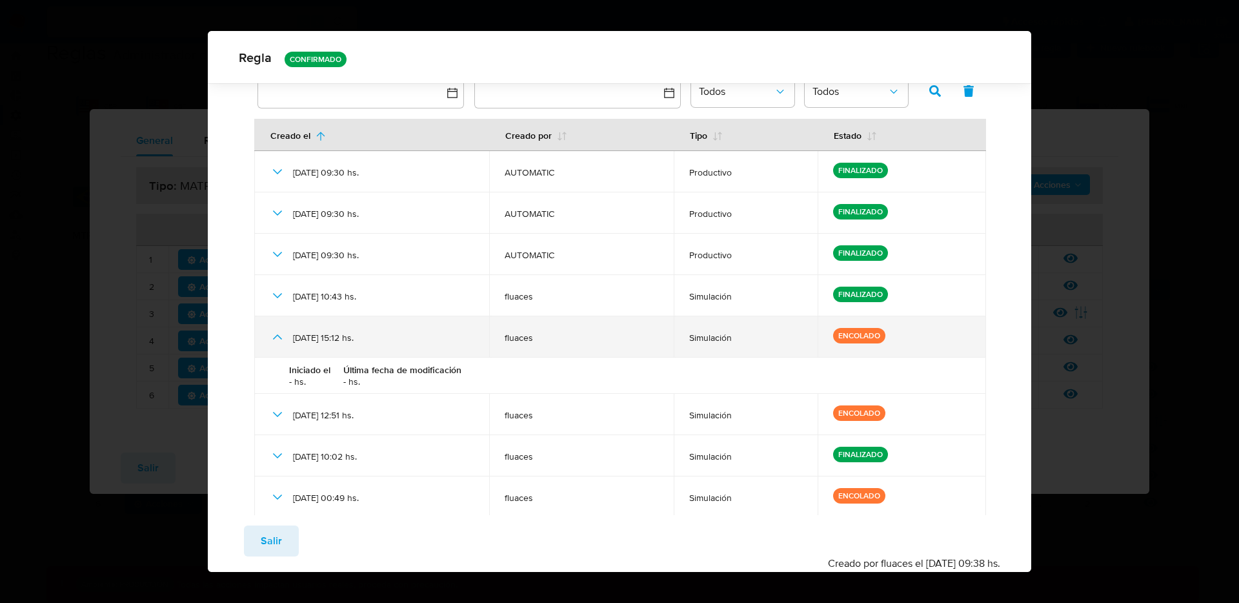
click at [277, 336] on icon at bounding box center [277, 336] width 15 height 15
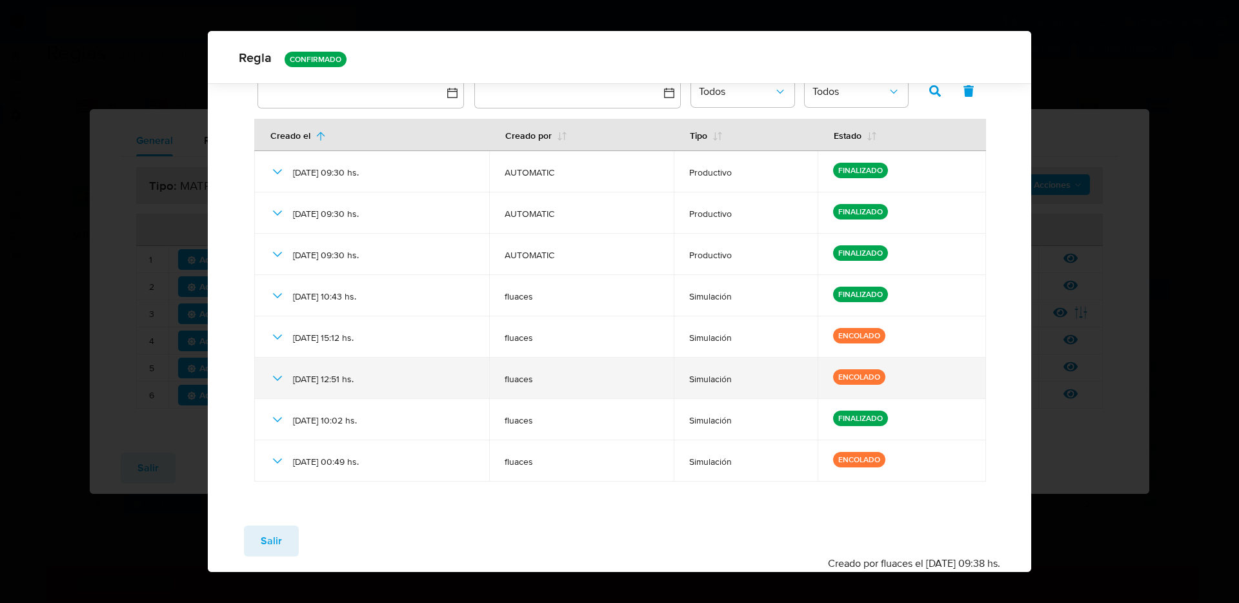
click at [276, 372] on icon at bounding box center [277, 378] width 15 height 15
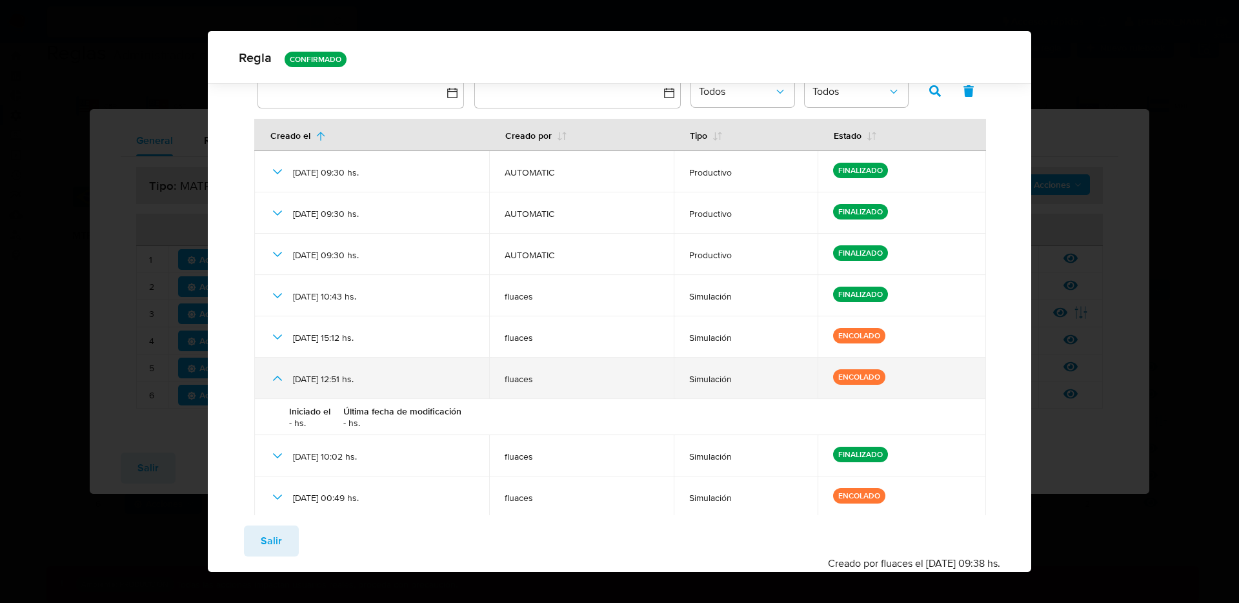
click at [276, 373] on icon at bounding box center [277, 378] width 15 height 15
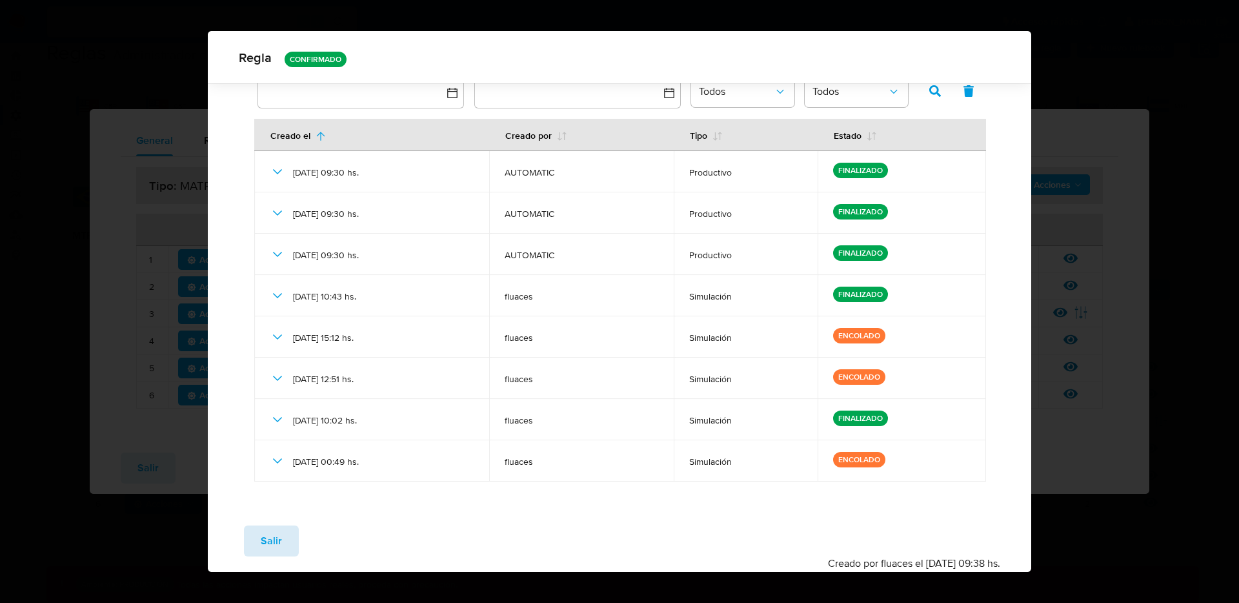
click at [258, 542] on button "Salir" at bounding box center [271, 540] width 55 height 31
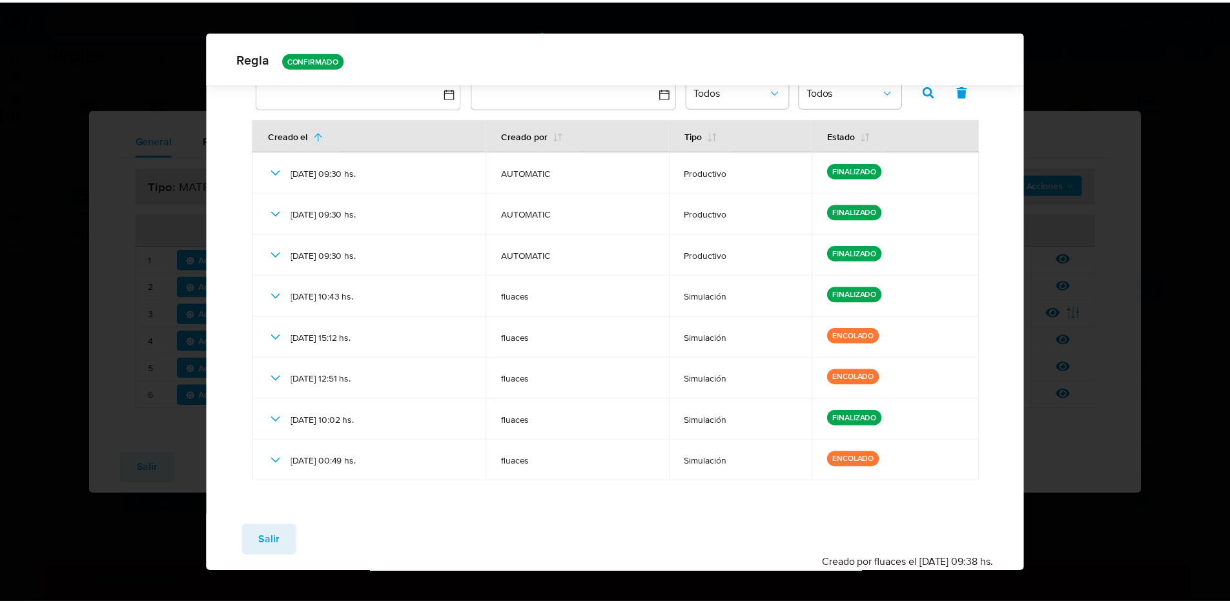
scroll to position [0, 0]
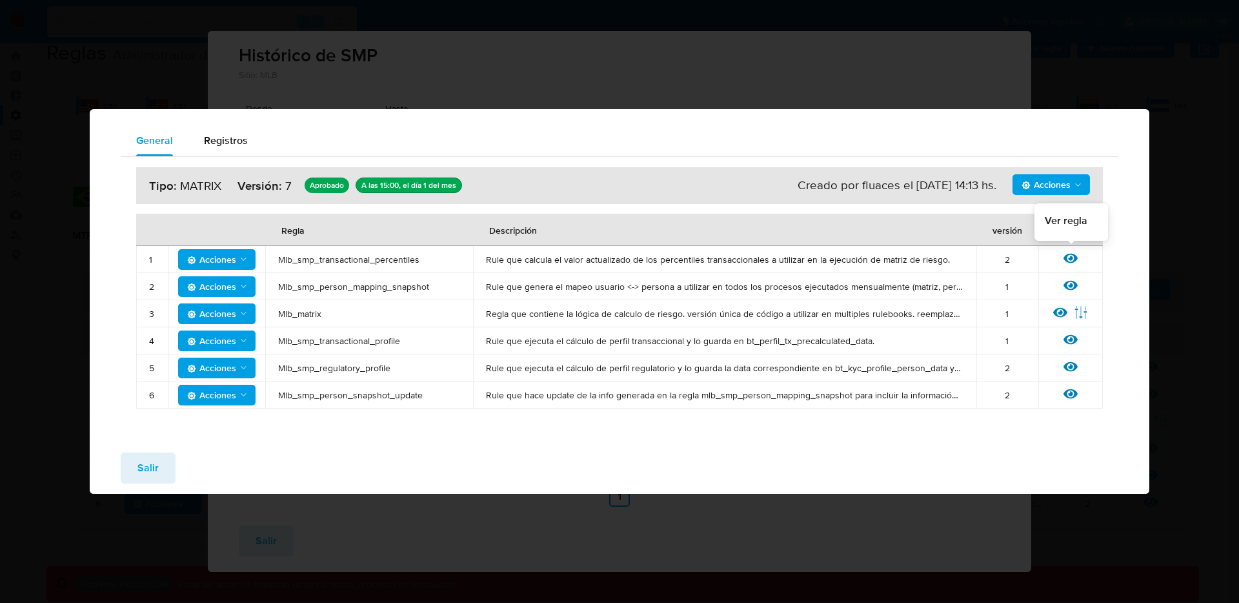
click at [1069, 254] on icon at bounding box center [1071, 258] width 14 height 10
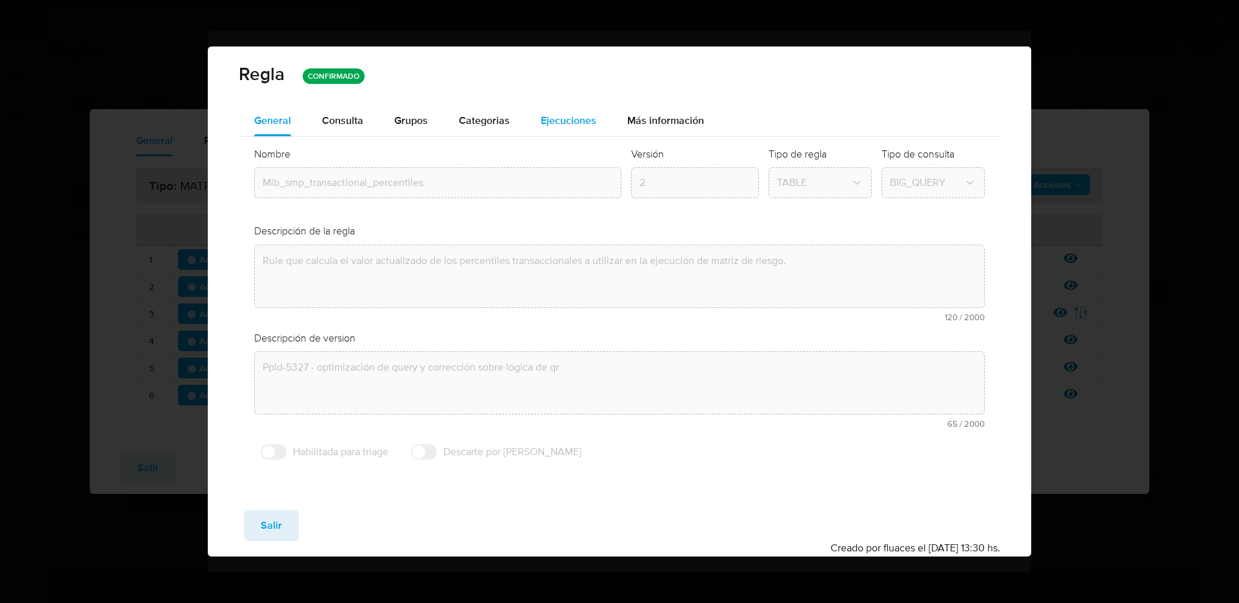
click at [575, 116] on span "Ejecuciones" at bounding box center [569, 120] width 56 height 15
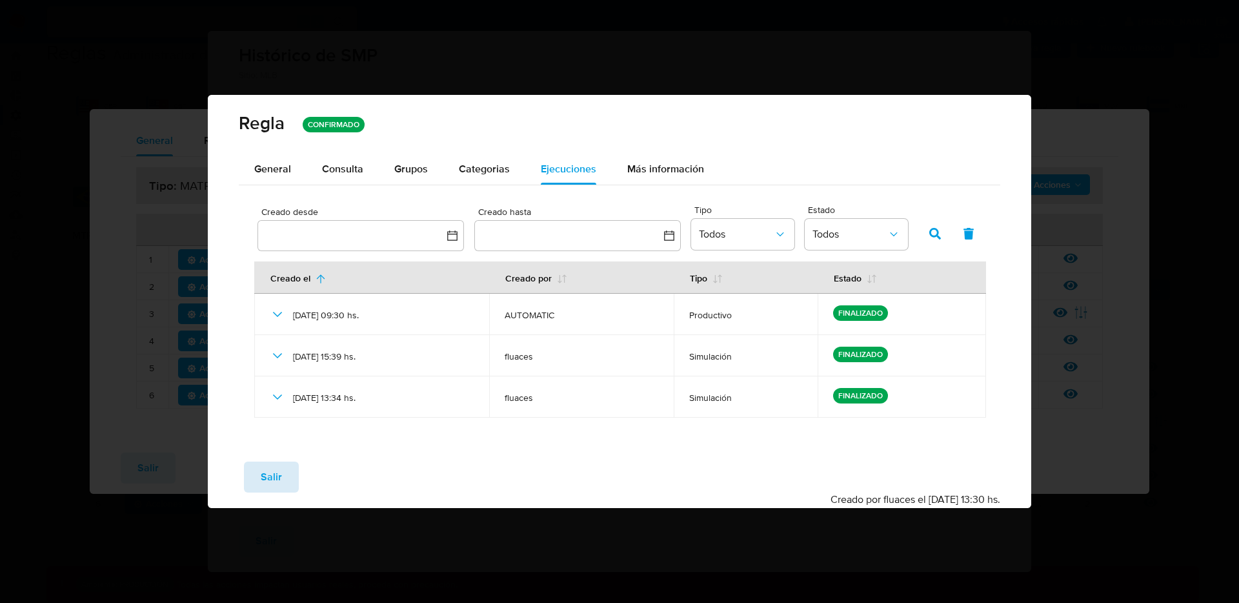
click at [283, 464] on button "Salir" at bounding box center [271, 477] width 55 height 31
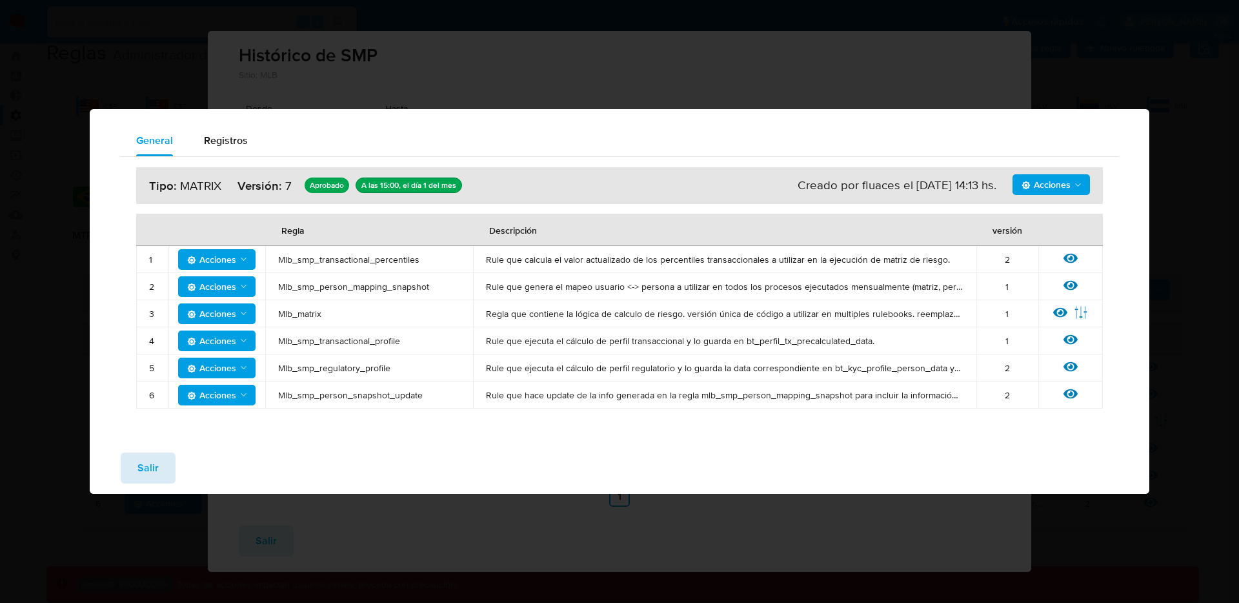
drag, startPoint x: 118, startPoint y: 451, endPoint x: 130, endPoint y: 459, distance: 14.3
click at [123, 454] on div "Salir" at bounding box center [620, 468] width 1060 height 52
click at [136, 462] on button "Salir" at bounding box center [148, 467] width 55 height 31
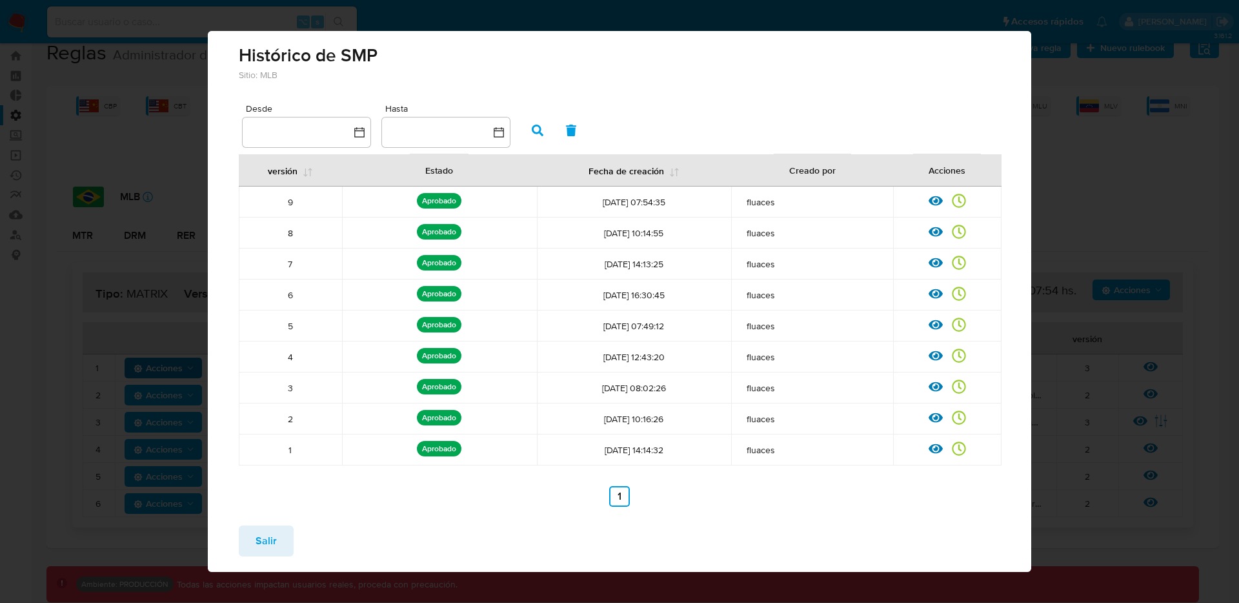
click at [259, 531] on span "Salir" at bounding box center [266, 541] width 21 height 28
